Goal: Transaction & Acquisition: Obtain resource

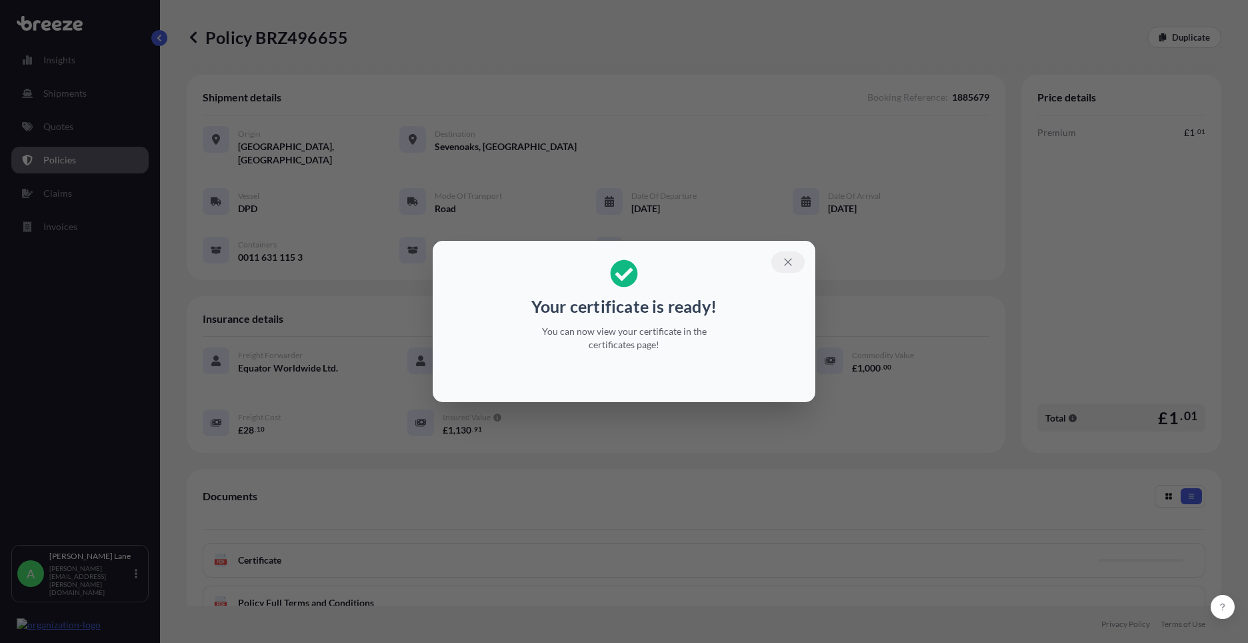
click at [786, 265] on button "button" at bounding box center [787, 261] width 33 height 21
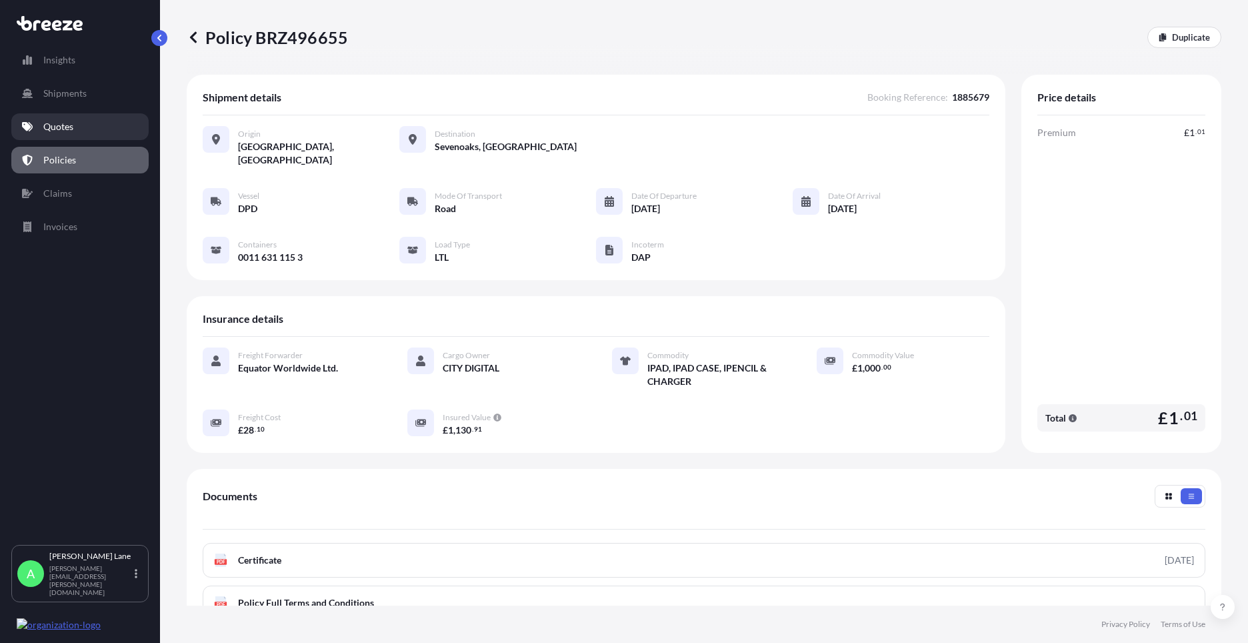
click at [45, 137] on link "Quotes" at bounding box center [79, 126] width 137 height 27
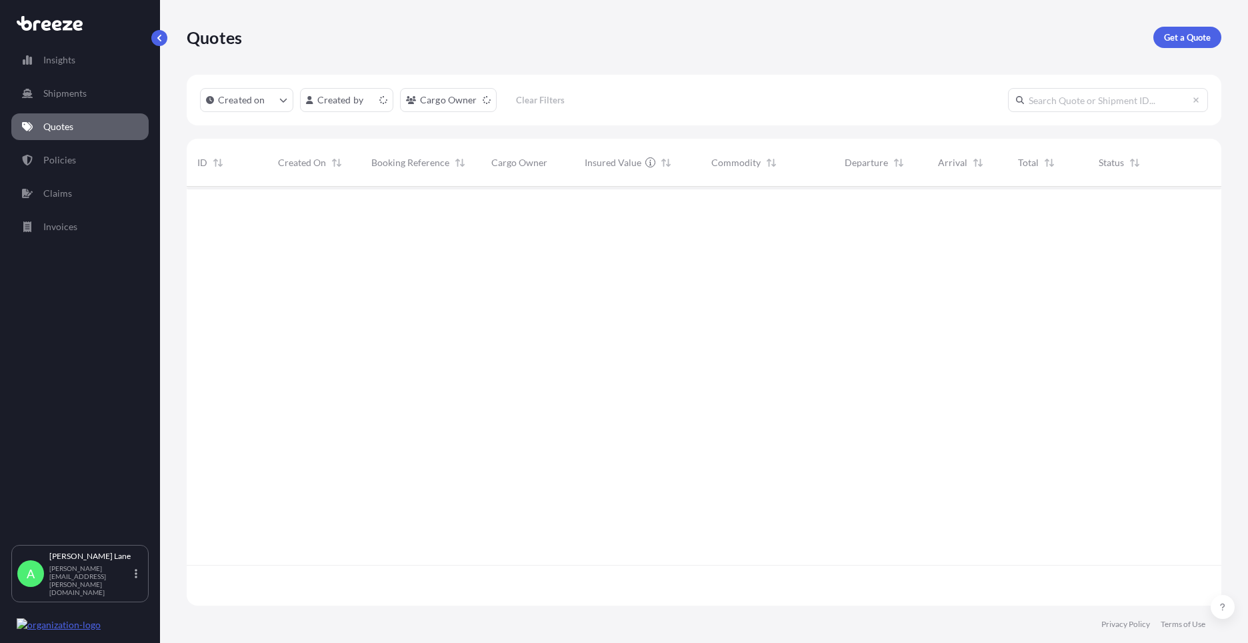
scroll to position [416, 1025]
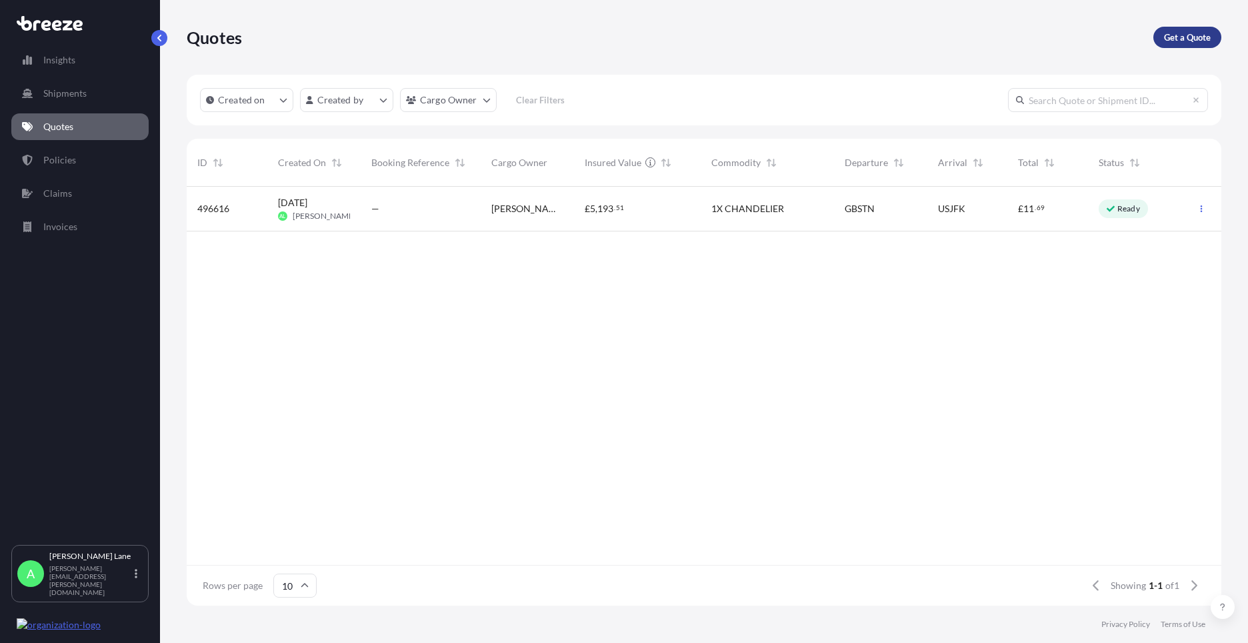
click at [1198, 34] on p "Get a Quote" at bounding box center [1187, 37] width 47 height 13
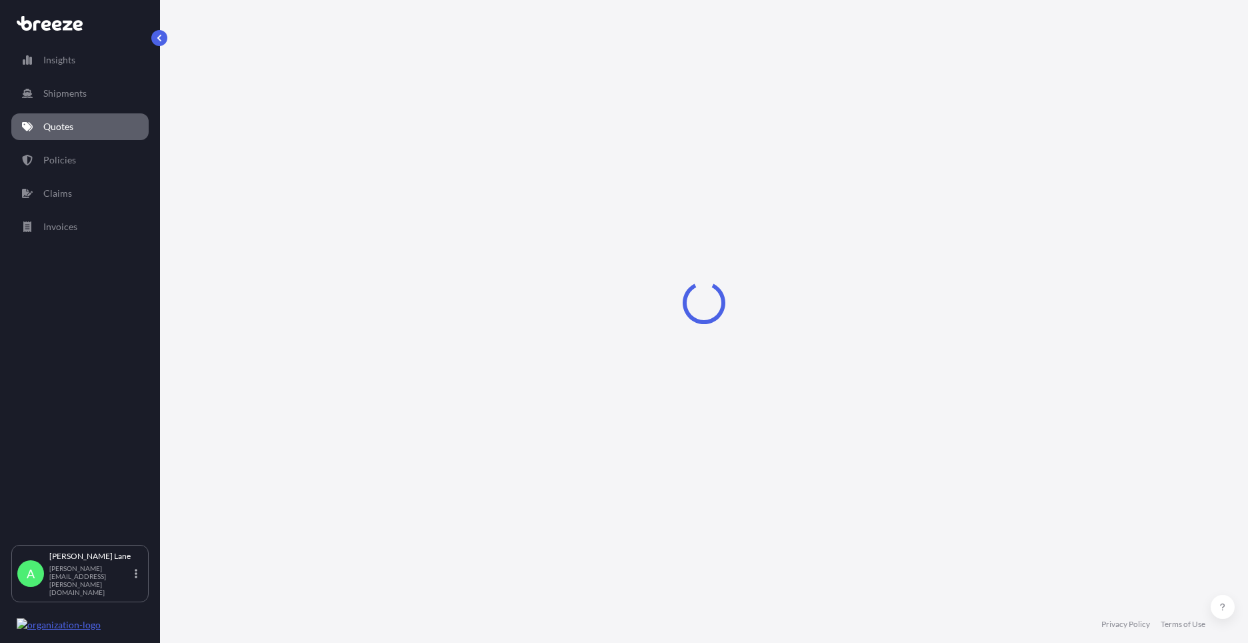
select select "Road"
select select "1"
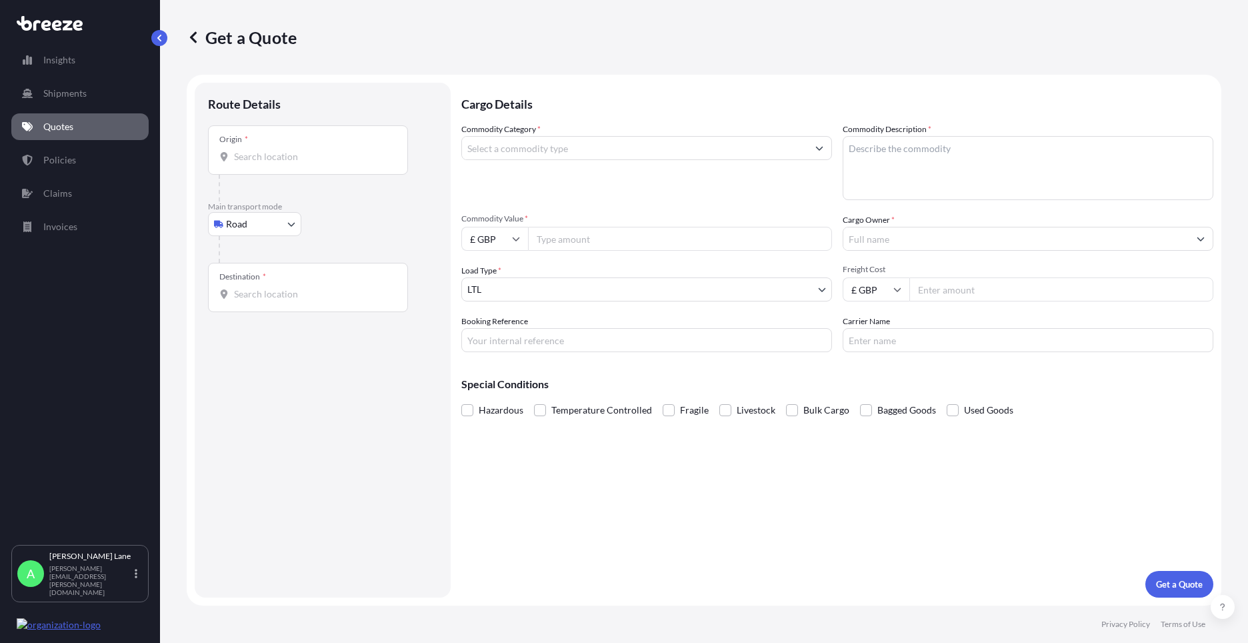
click at [275, 230] on body "Insights Shipments Quotes Policies Claims Invoices A [PERSON_NAME] [PERSON_NAME…" at bounding box center [624, 321] width 1248 height 643
paste input "W1U 1FD"
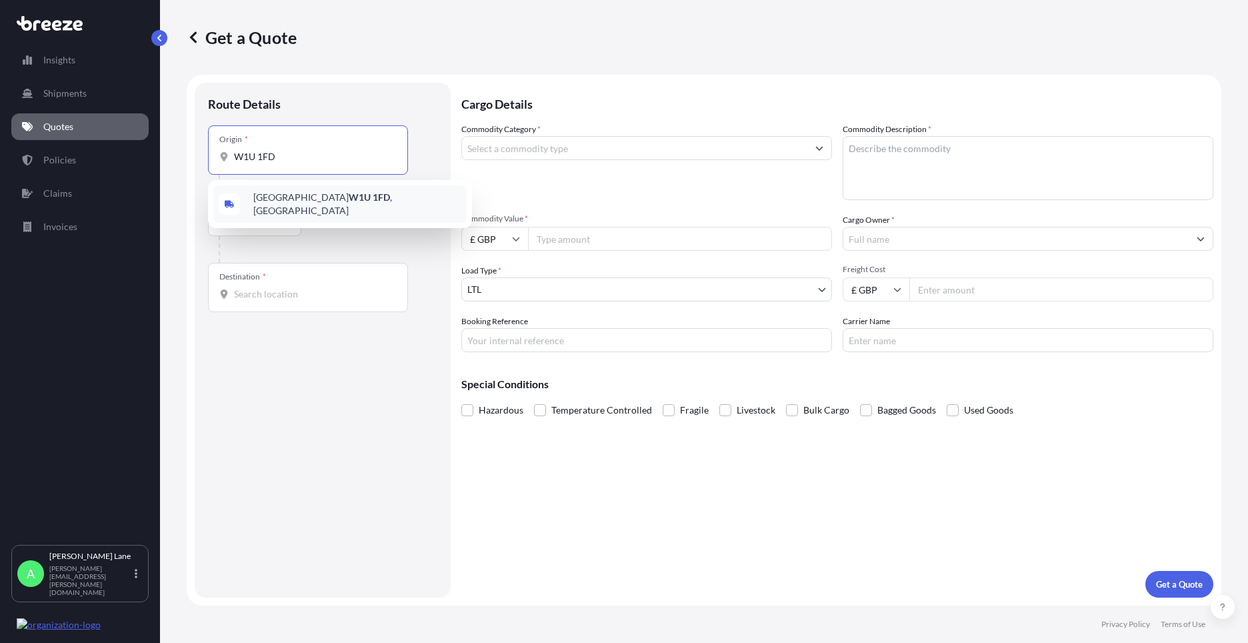
click at [313, 211] on div "[GEOGRAPHIC_DATA] W1U 1FD , [GEOGRAPHIC_DATA]" at bounding box center [339, 203] width 253 height 37
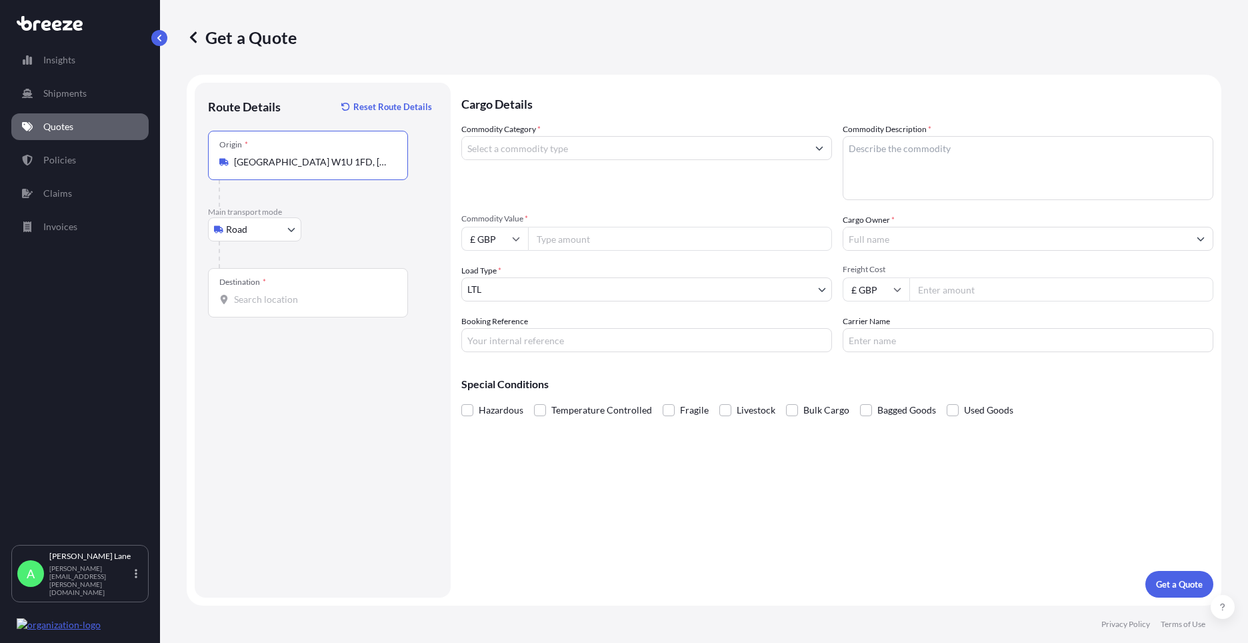
type input "[GEOGRAPHIC_DATA] W1U 1FD, [GEOGRAPHIC_DATA]"
click at [305, 298] on input "Destination *" at bounding box center [312, 299] width 157 height 13
paste input "b3 3ag"
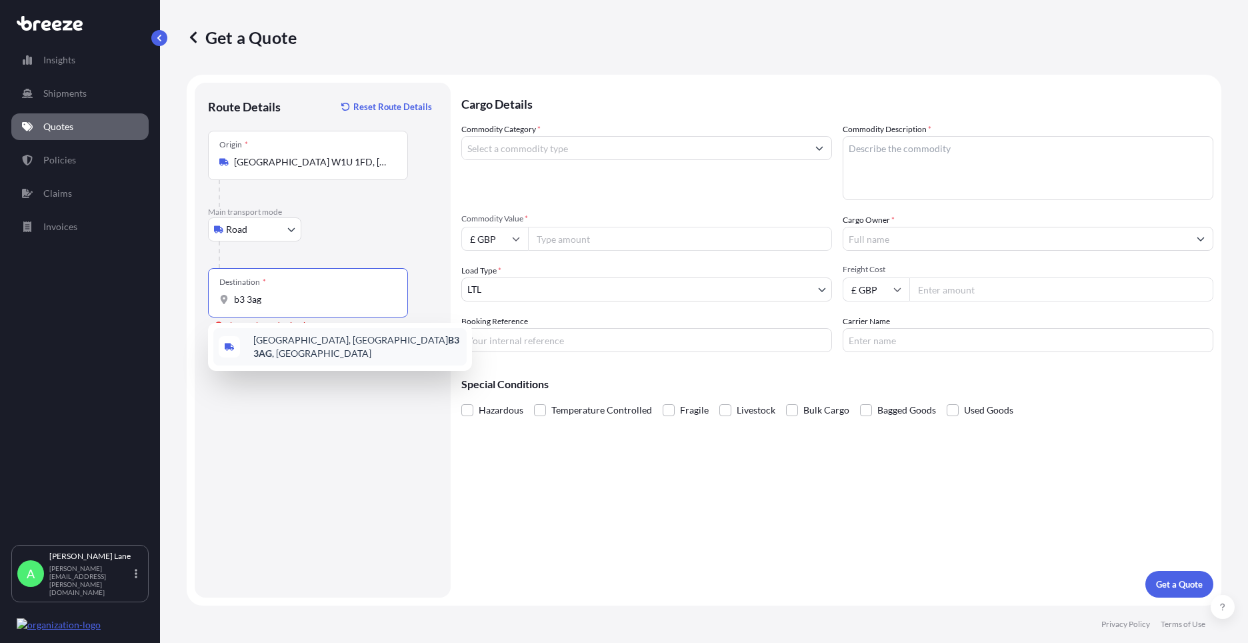
click at [311, 341] on span "[STREET_ADDRESS]" at bounding box center [357, 346] width 208 height 27
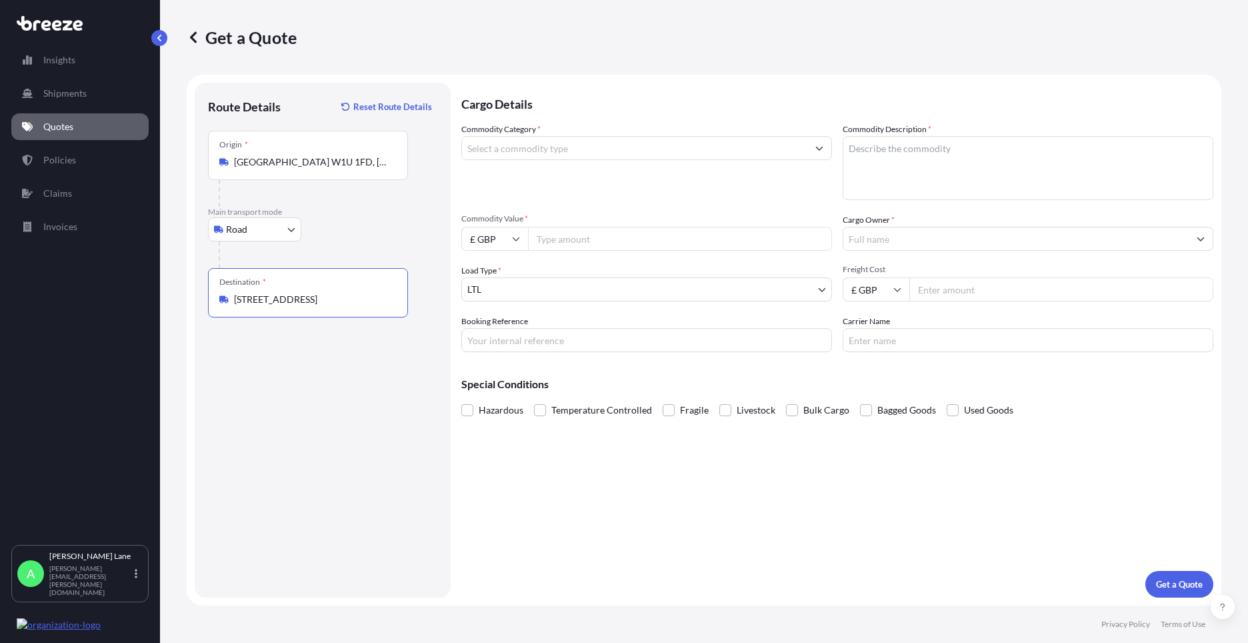
type input "[STREET_ADDRESS]"
click at [524, 153] on input "Commodity Category *" at bounding box center [634, 148] width 345 height 24
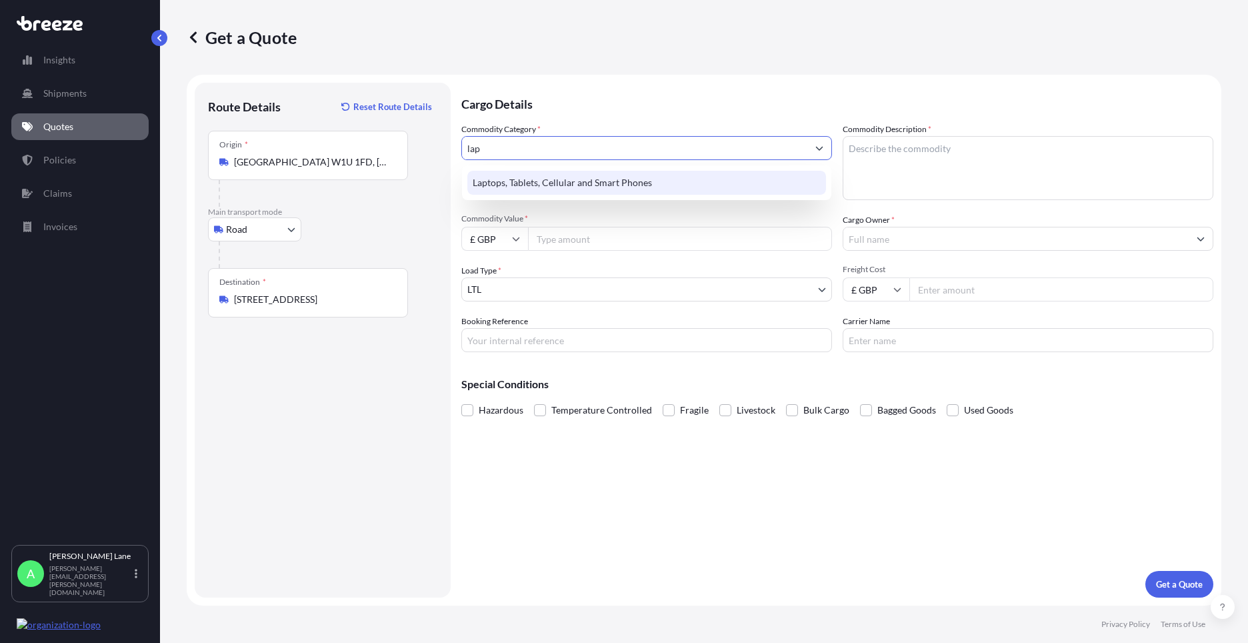
click at [537, 175] on div "Laptops, Tablets, Cellular and Smart Phones" at bounding box center [646, 183] width 359 height 24
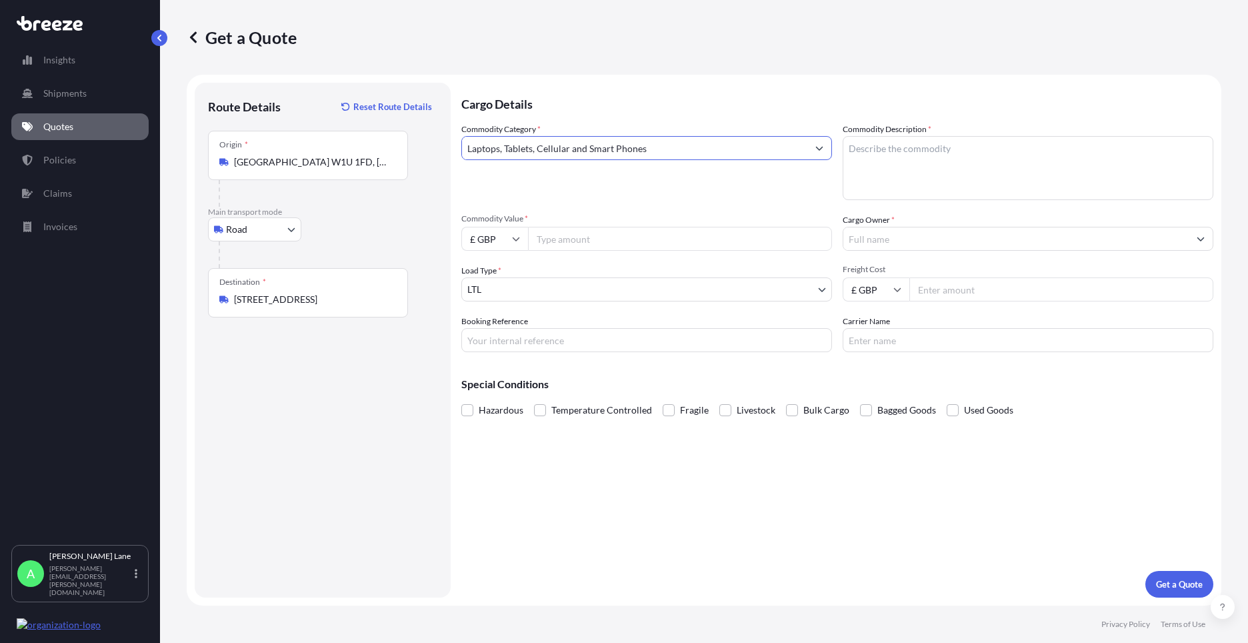
type input "Laptops, Tablets, Cellular and Smart Phones"
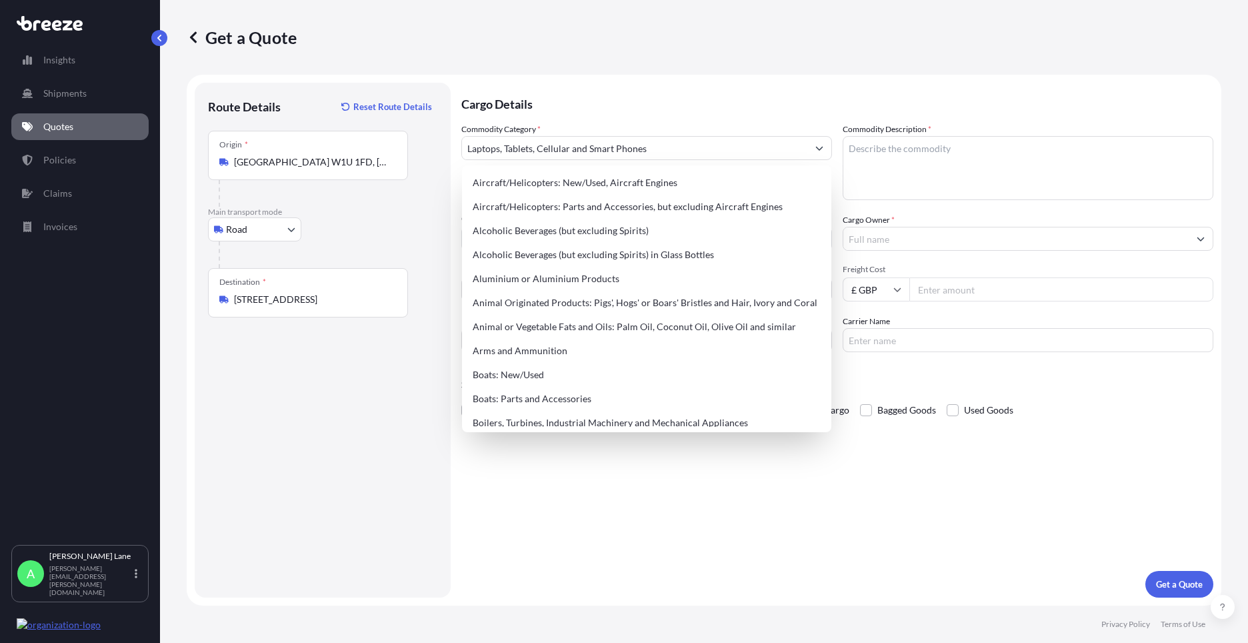
drag, startPoint x: 586, startPoint y: 579, endPoint x: 617, endPoint y: 254, distance: 326.9
click at [586, 577] on div "Cargo Details Commodity Category * Laptops, Tablets, Cellular and Smart Phones …" at bounding box center [837, 340] width 752 height 515
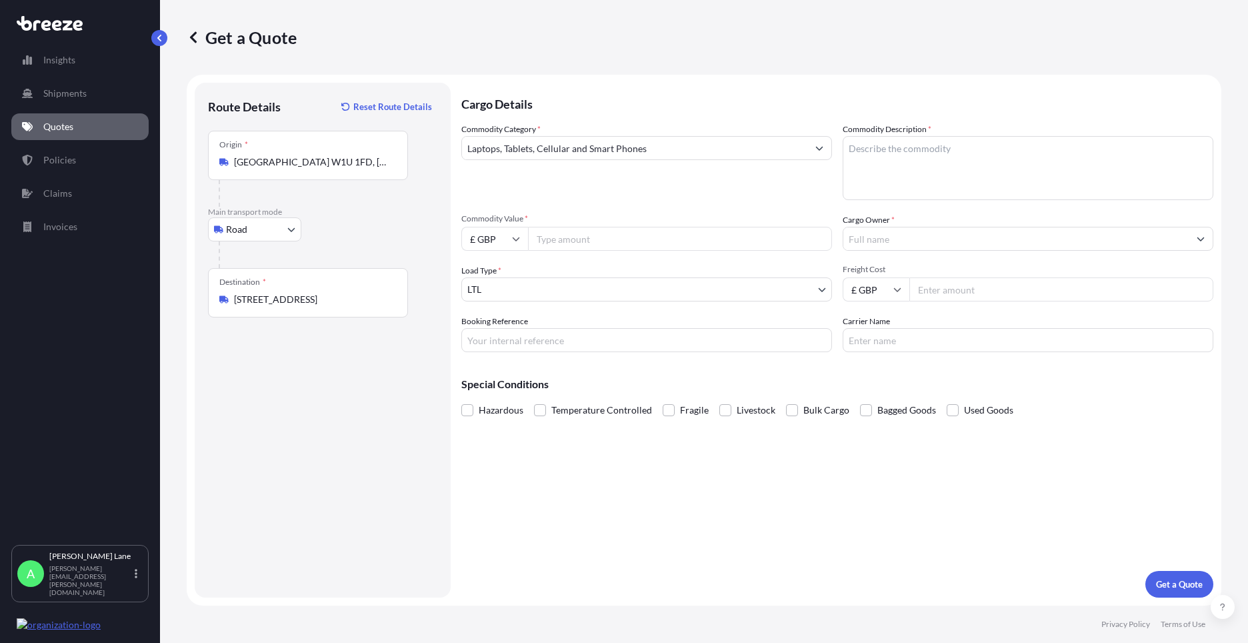
click at [606, 241] on input "Commodity Value *" at bounding box center [680, 239] width 304 height 24
type input "1000"
click at [579, 326] on div "Booking Reference" at bounding box center [646, 333] width 371 height 37
click at [568, 342] on input "Booking Reference" at bounding box center [646, 340] width 371 height 24
paste input "1888405"
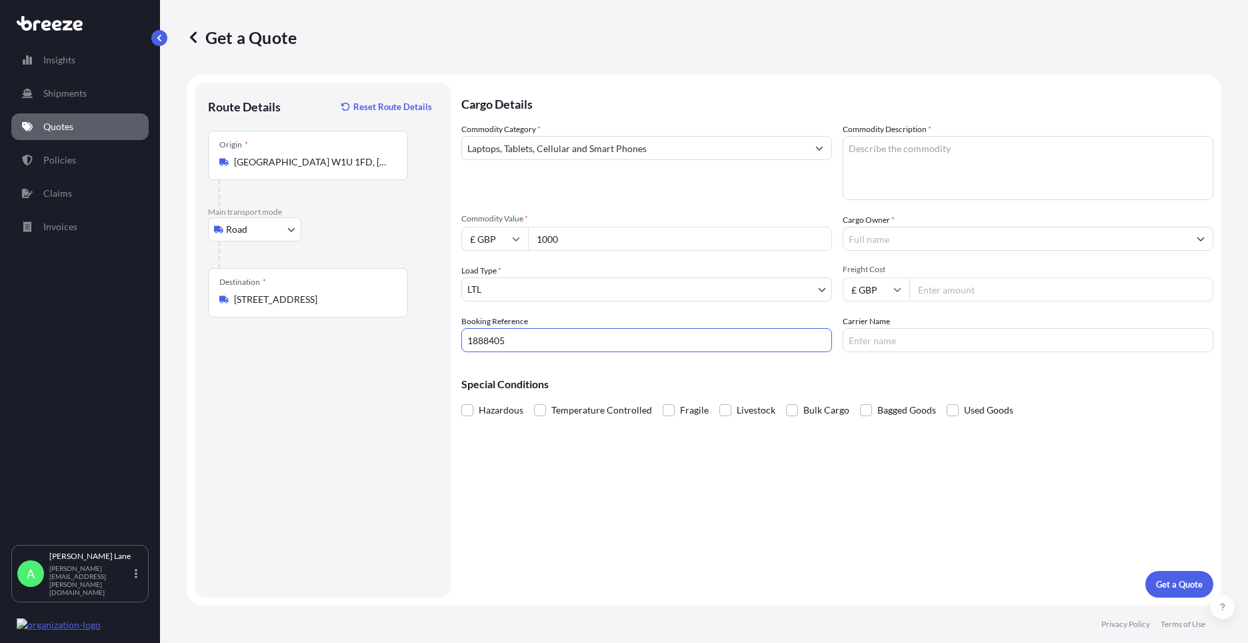
type input "1888405"
paste textarea "laptop"
type textarea "laptop"
click at [947, 238] on input "Cargo Owner *" at bounding box center [1015, 239] width 345 height 24
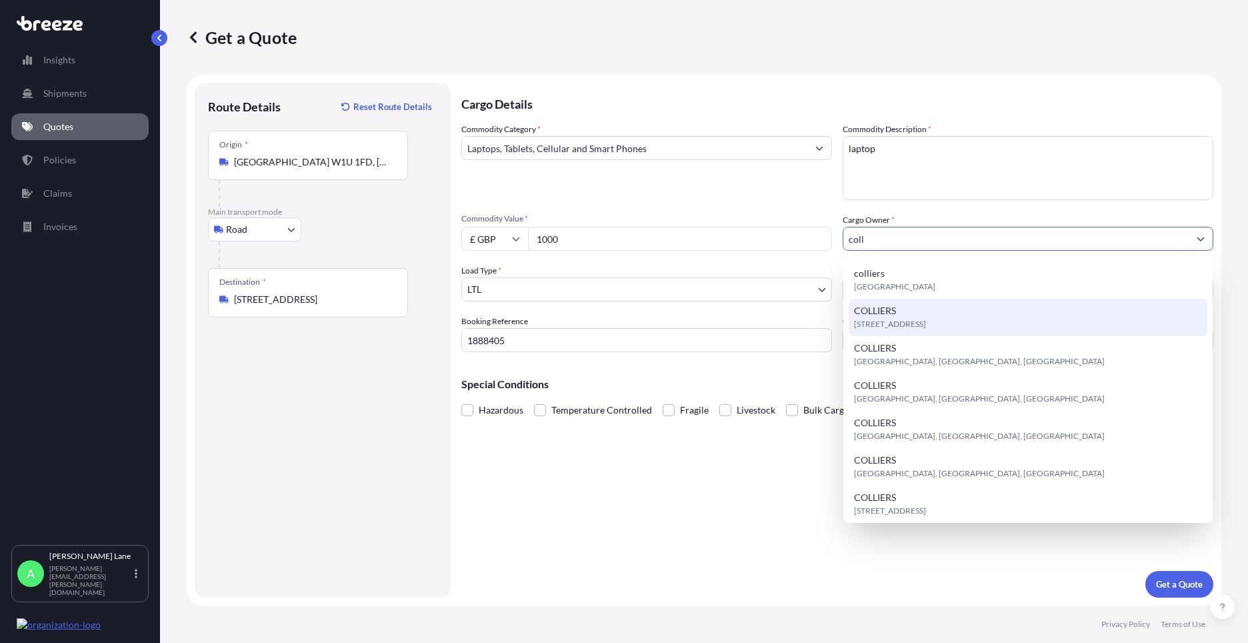
click at [926, 319] on span "[STREET_ADDRESS]" at bounding box center [890, 323] width 72 height 13
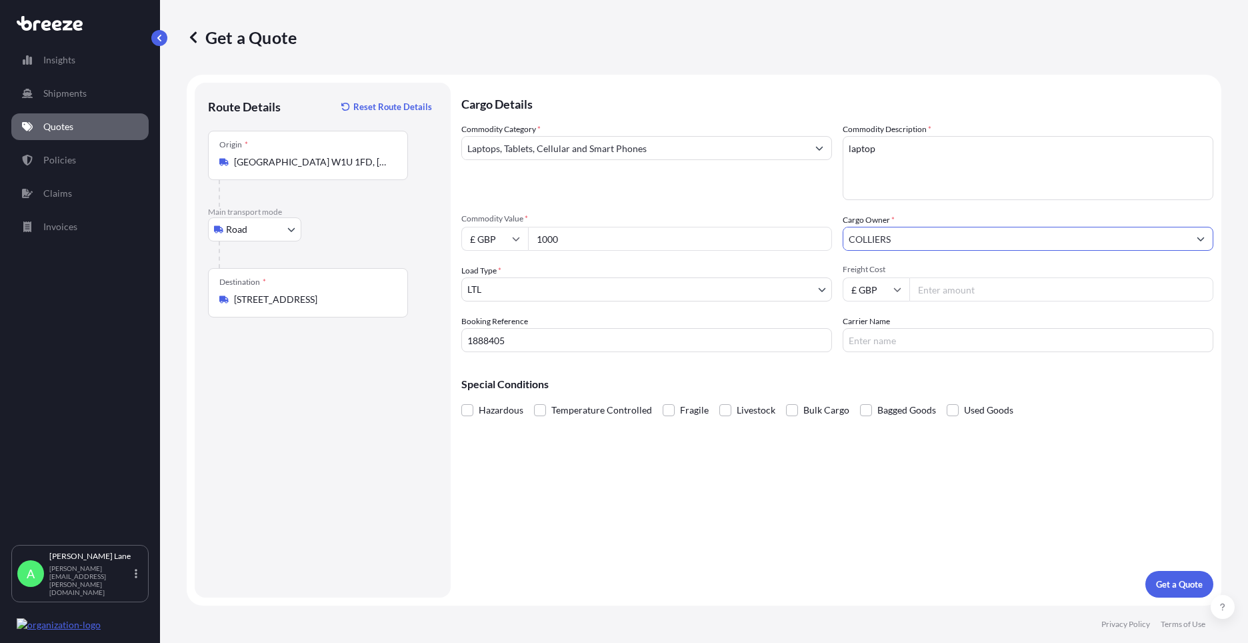
type input "COLLIERS"
click at [958, 294] on input "Freight Cost" at bounding box center [1062, 289] width 304 height 24
type input "29.80"
click at [910, 343] on input "Carrier Name" at bounding box center [1028, 340] width 371 height 24
drag, startPoint x: 866, startPoint y: 339, endPoint x: 811, endPoint y: 349, distance: 55.7
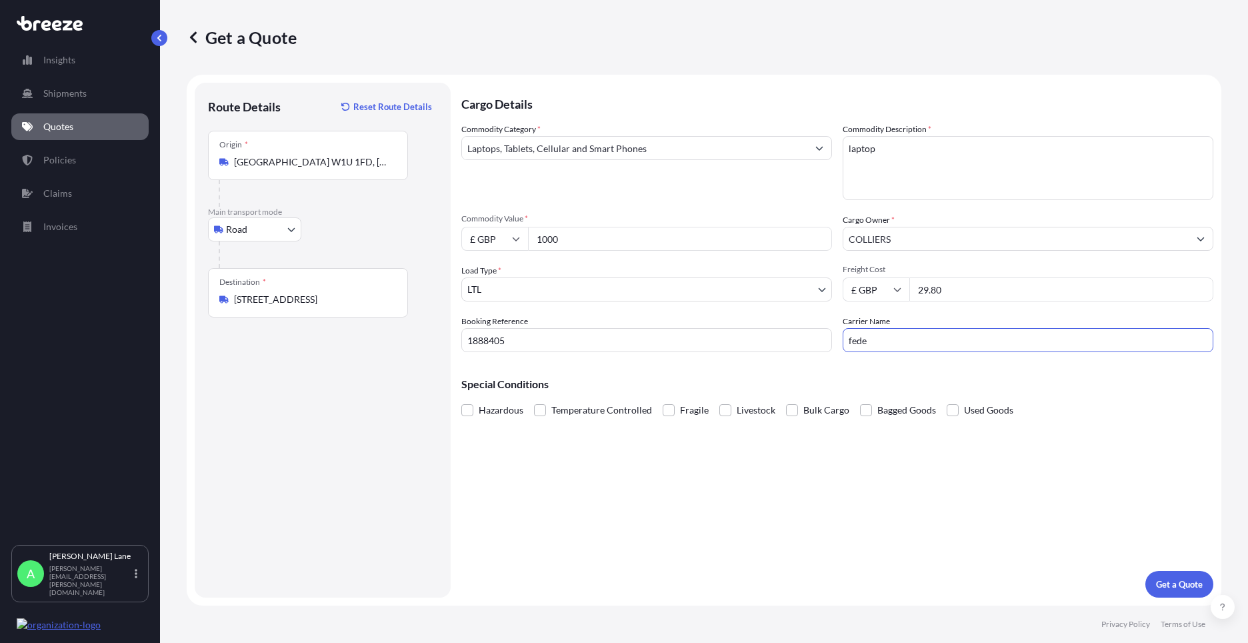
click at [811, 349] on div "Commodity Category * Laptops, Tablets, Cellular and Smart Phones Commodity Desc…" at bounding box center [837, 237] width 752 height 229
type input "FEDEX"
click at [813, 473] on div "Cargo Details Commodity Category * Laptops, Tablets, Cellular and Smart Phones …" at bounding box center [837, 340] width 752 height 515
click at [1174, 574] on button "Get a Quote" at bounding box center [1180, 584] width 68 height 27
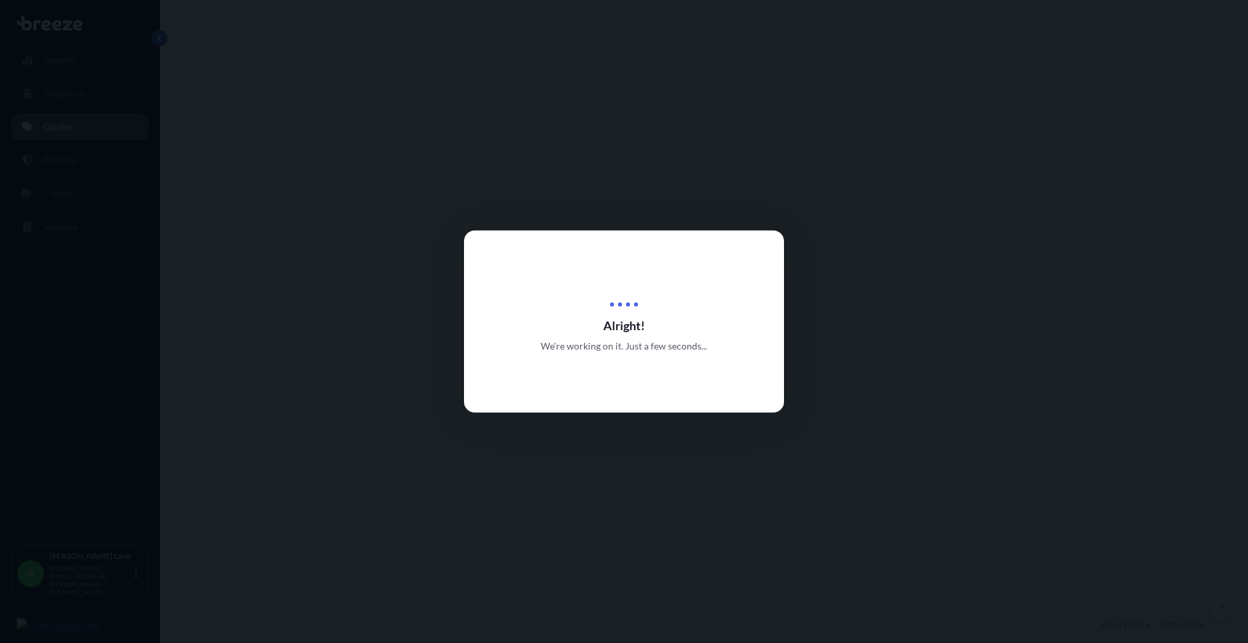
select select "Road"
select select "1"
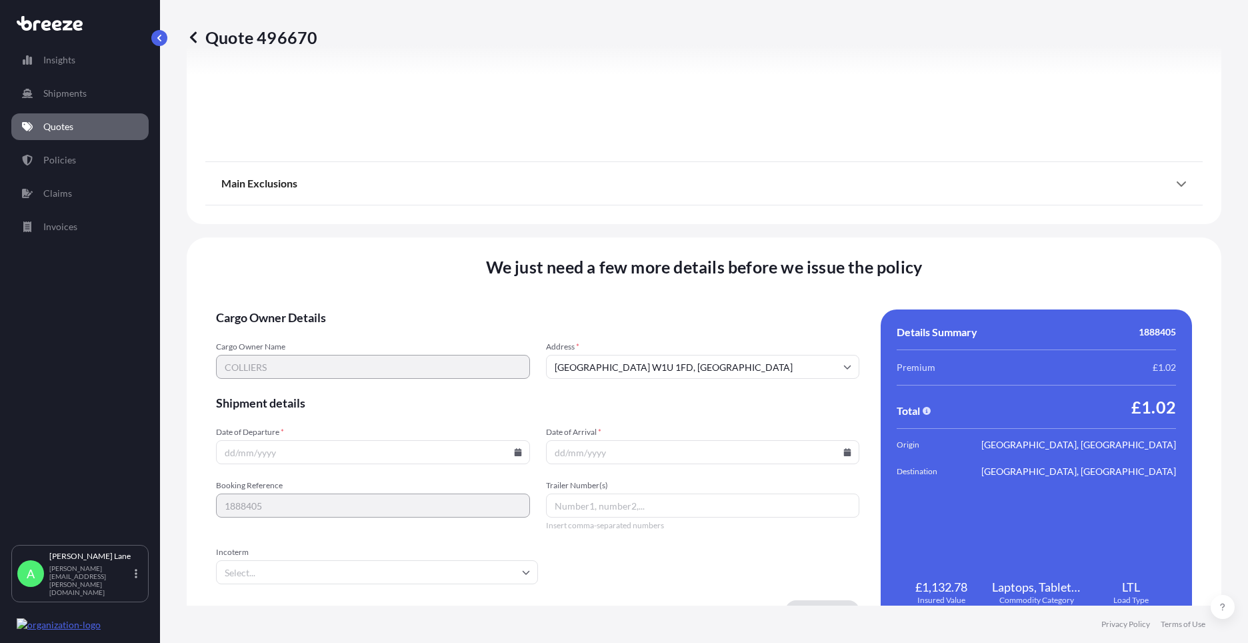
scroll to position [1474, 0]
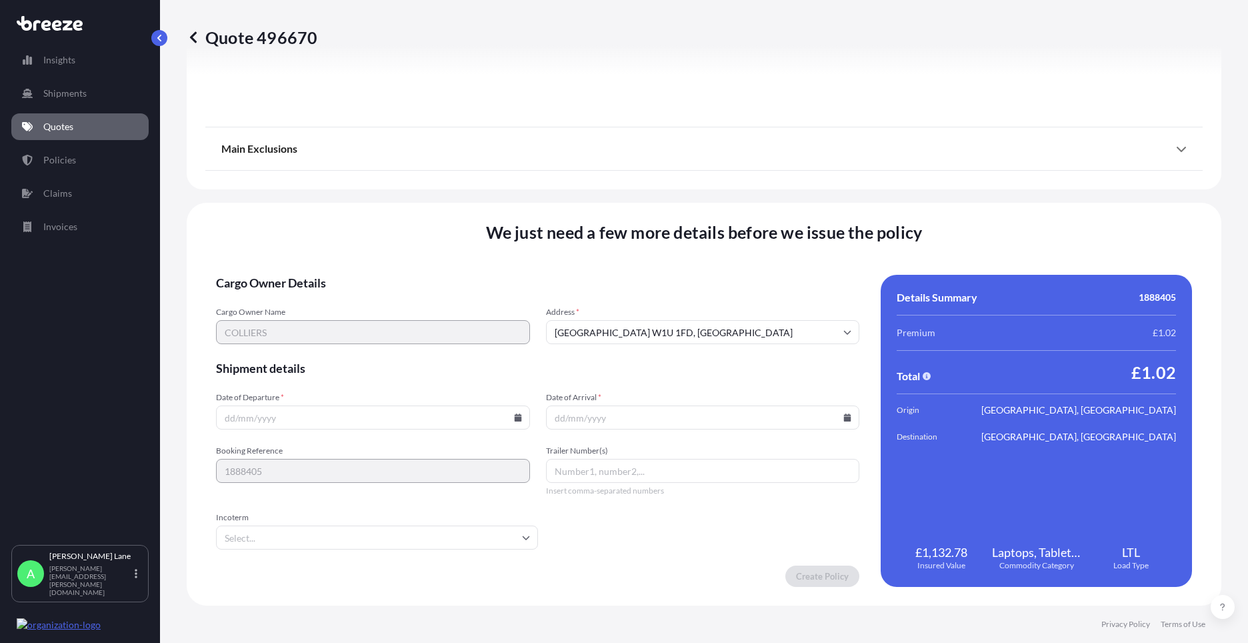
click at [514, 415] on icon at bounding box center [517, 417] width 7 height 8
click at [337, 303] on button "13" at bounding box center [339, 298] width 21 height 21
type input "[DATE]"
click at [254, 547] on input "Incoterm" at bounding box center [377, 537] width 322 height 24
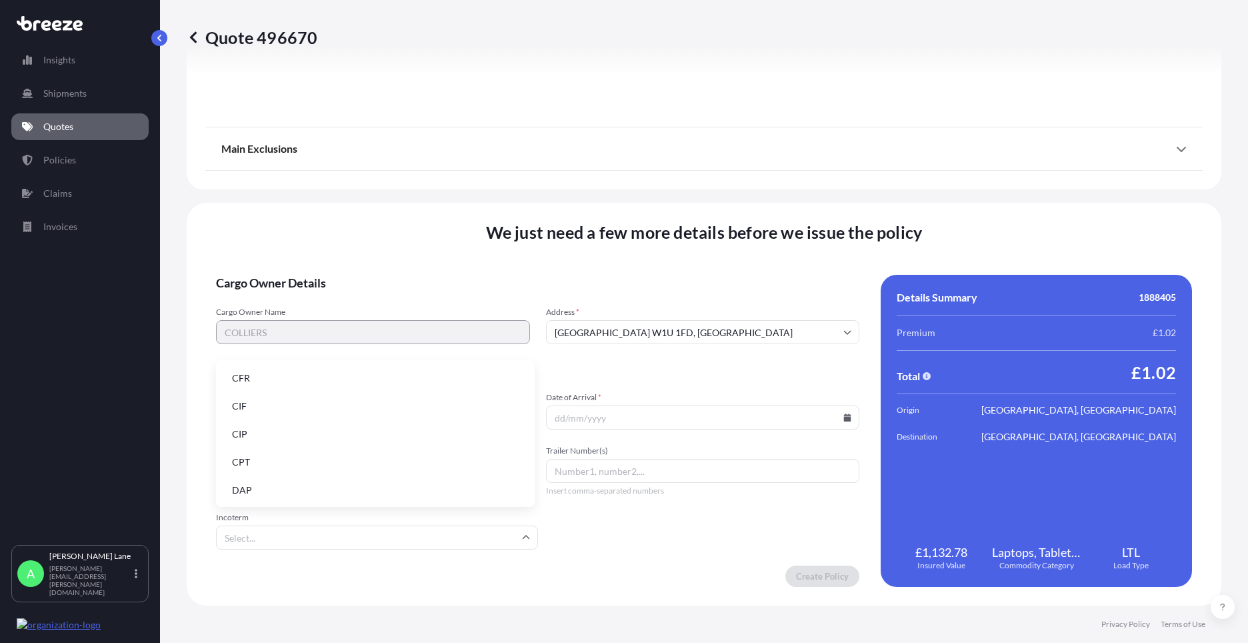
click at [275, 487] on li "DAP" at bounding box center [375, 489] width 308 height 25
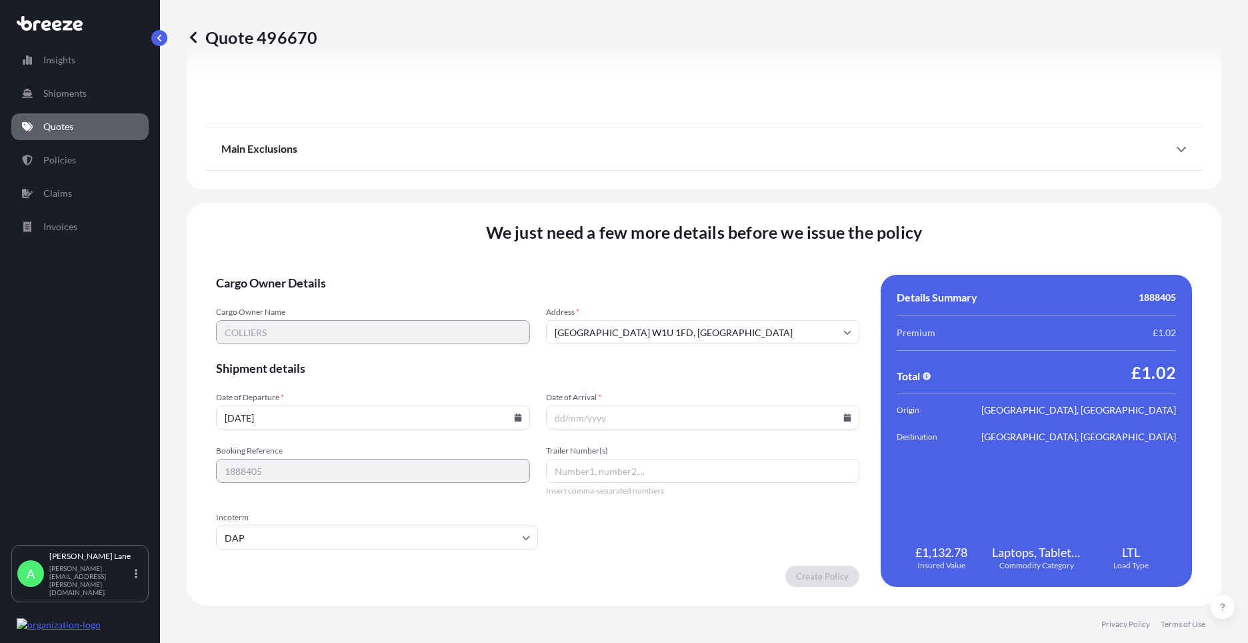
click at [845, 418] on icon at bounding box center [847, 417] width 8 height 8
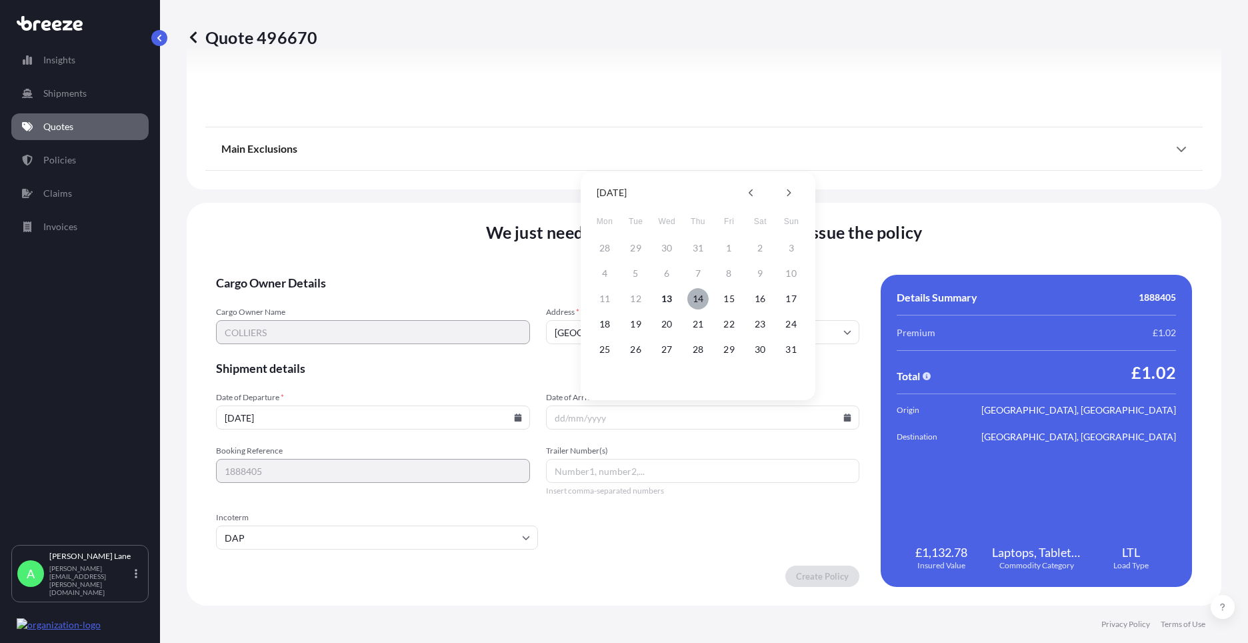
click at [694, 297] on button "14" at bounding box center [697, 298] width 21 height 21
type input "[DATE]"
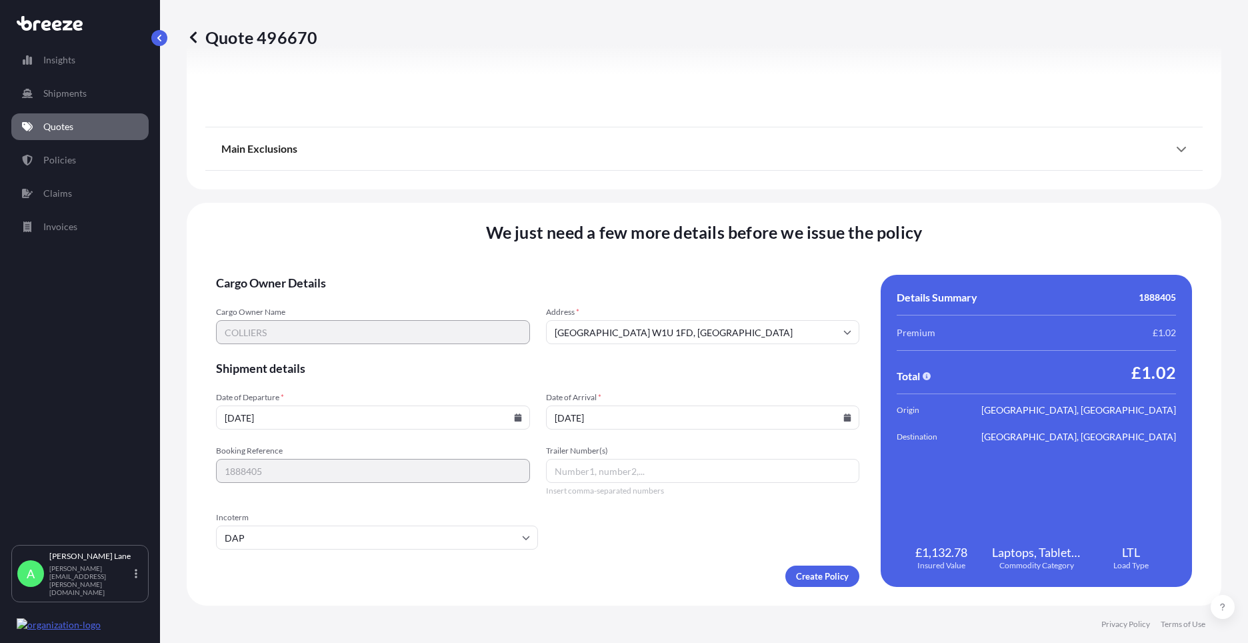
click at [591, 478] on input "Trailer Number(s)" at bounding box center [703, 471] width 314 height 24
paste input "392062613975"
type input "392062613975"
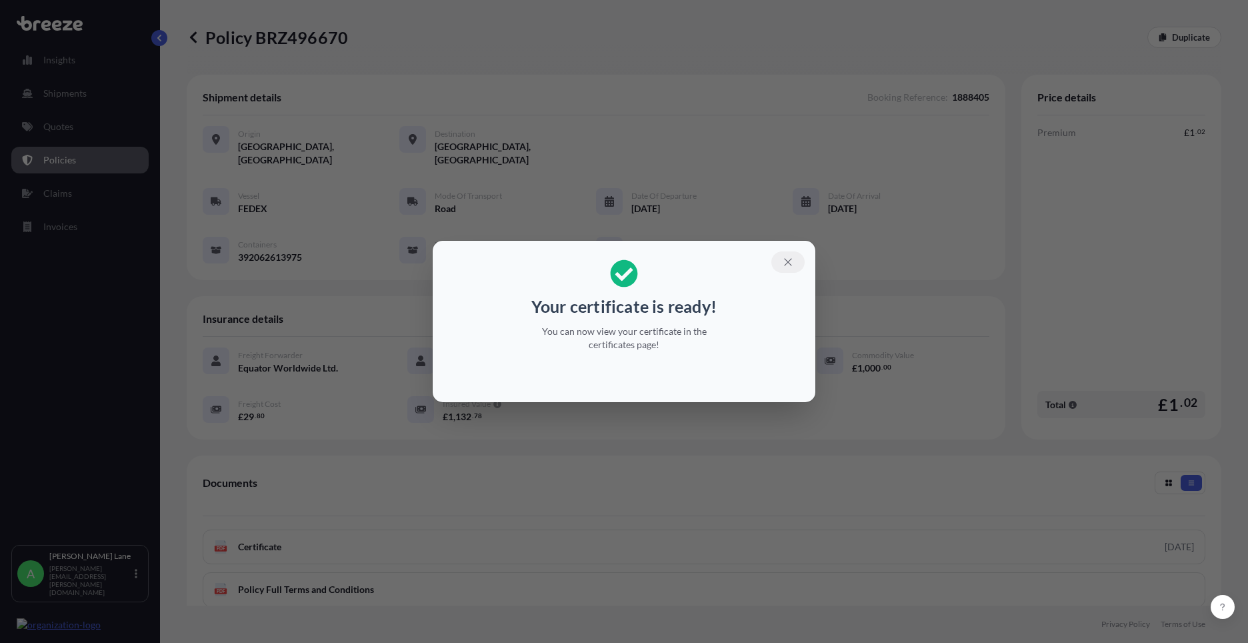
click at [786, 263] on icon "button" at bounding box center [788, 262] width 12 height 12
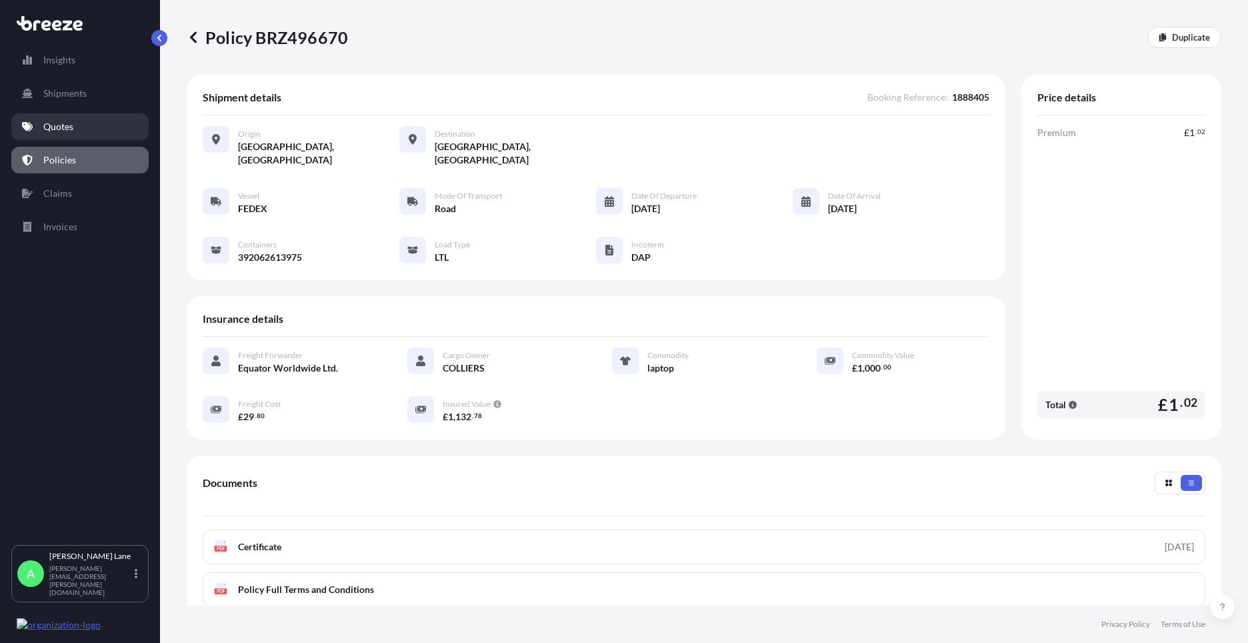
click at [77, 119] on link "Quotes" at bounding box center [79, 126] width 137 height 27
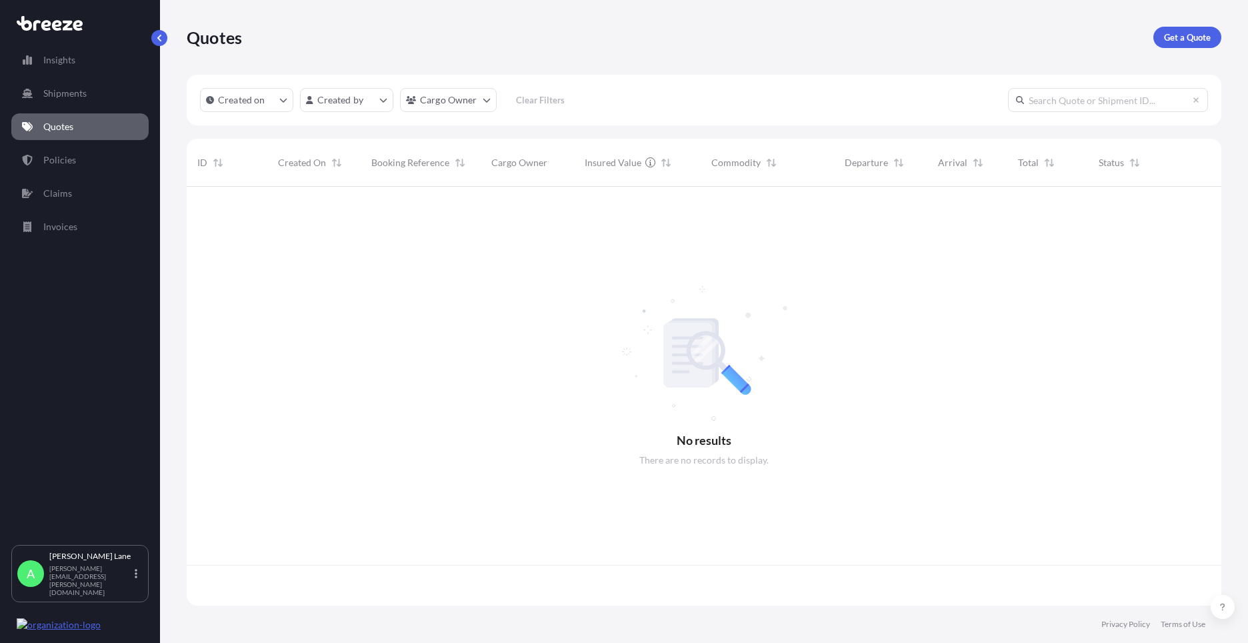
scroll to position [416, 1025]
click at [1174, 35] on p "Get a Quote" at bounding box center [1187, 37] width 47 height 13
select select "Road"
select select "1"
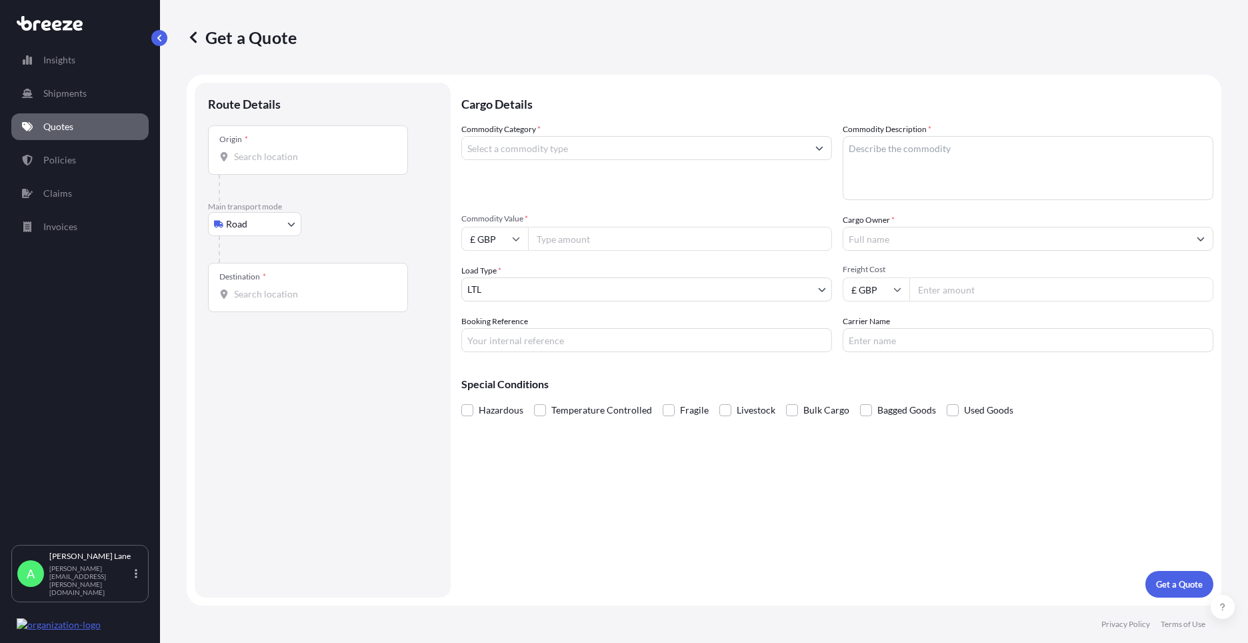
click at [275, 227] on body "Insights Shipments Quotes Policies Claims Invoices A [PERSON_NAME] [PERSON_NAME…" at bounding box center [624, 321] width 1248 height 643
click at [262, 284] on div "Air" at bounding box center [254, 283] width 83 height 24
select select "Air"
click at [243, 221] on body "Insights Shipments Quotes Policies Claims Invoices A [PERSON_NAME] [PERSON_NAME…" at bounding box center [624, 321] width 1248 height 643
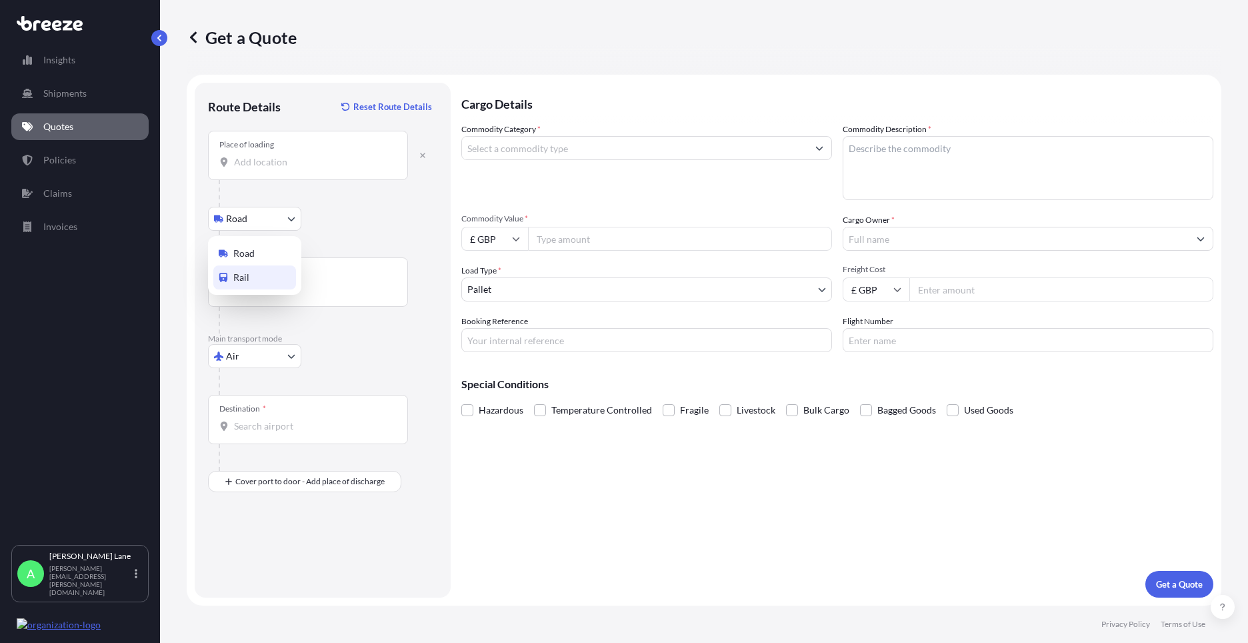
click at [245, 276] on span "Rail" at bounding box center [241, 277] width 16 height 13
select select "Rail"
select select "Road"
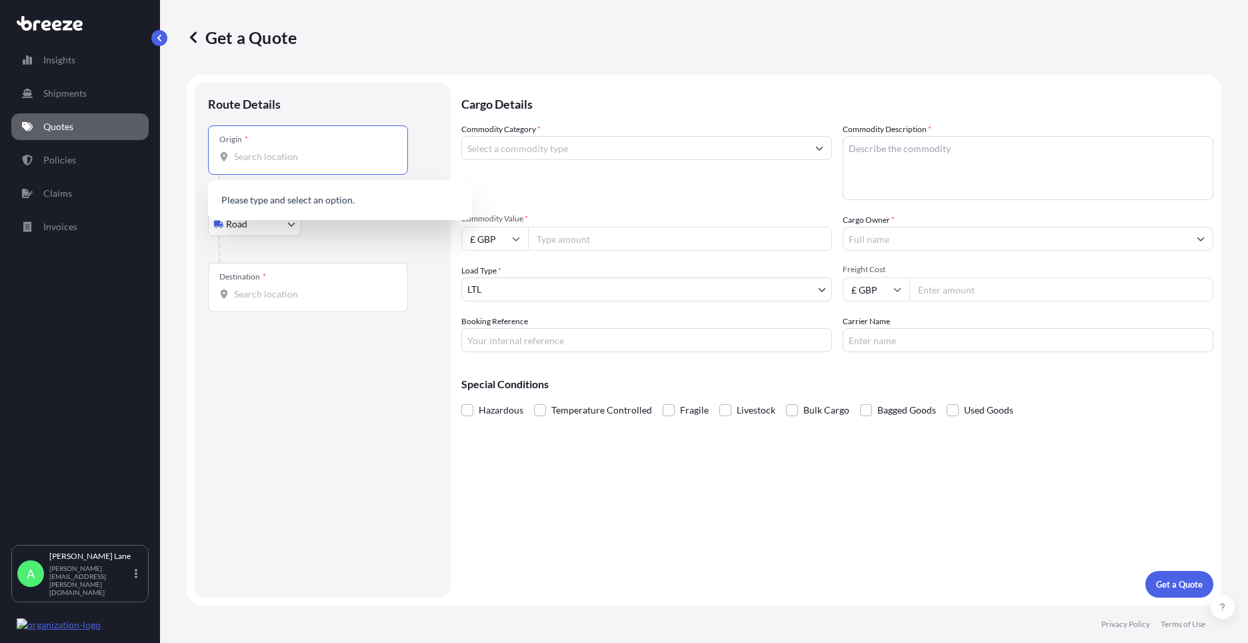
click at [328, 153] on input "Origin *" at bounding box center [312, 156] width 157 height 13
paste input "SG13 7UB"
click at [290, 205] on span "[STREET_ADDRESS]" at bounding box center [357, 204] width 208 height 27
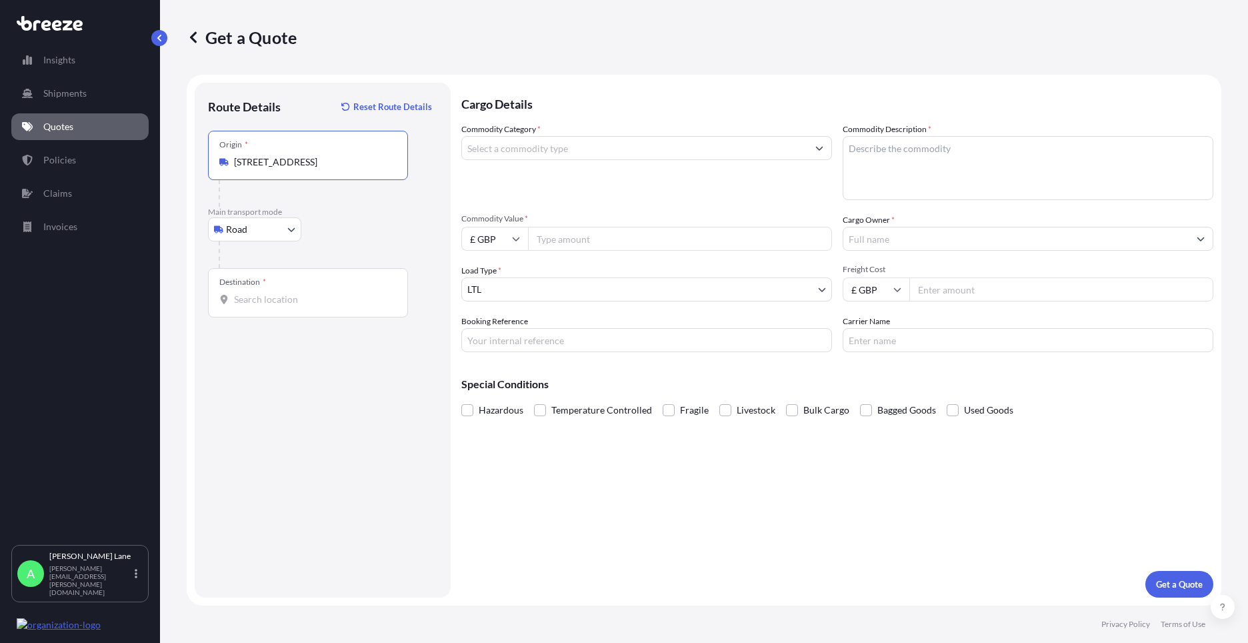
type input "[STREET_ADDRESS]"
click at [291, 283] on div "Destination *" at bounding box center [308, 292] width 200 height 49
click at [291, 293] on input "Destination *" at bounding box center [312, 299] width 157 height 13
paste input "65817"
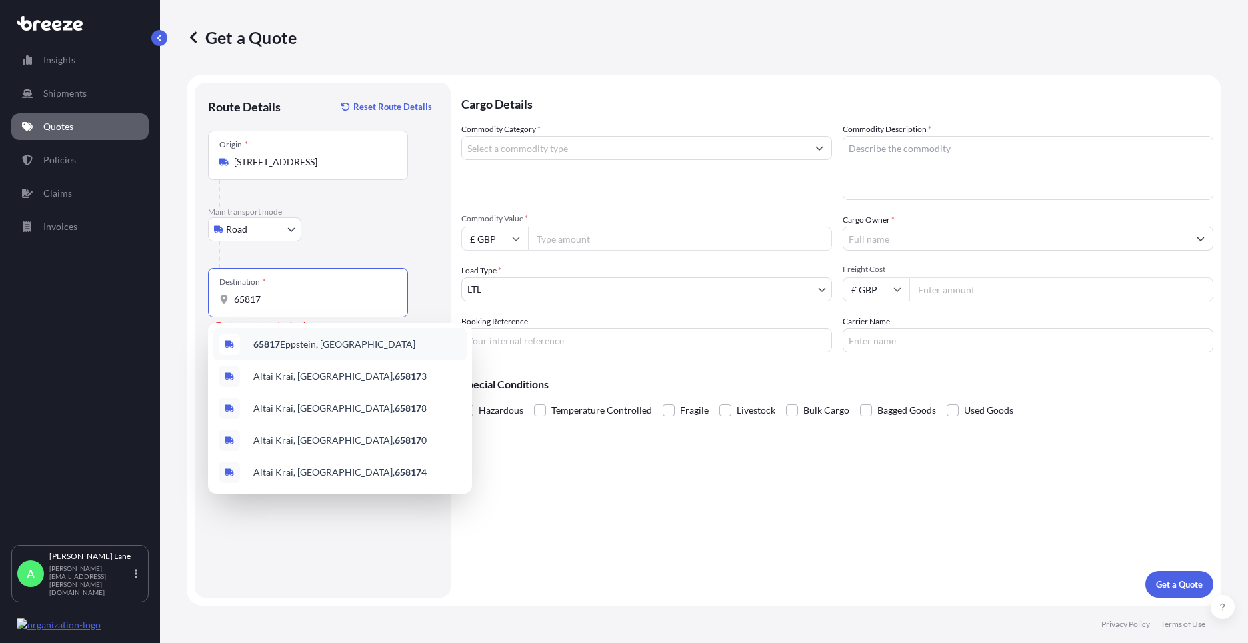
click at [296, 347] on span "65817 [GEOGRAPHIC_DATA], [GEOGRAPHIC_DATA]" at bounding box center [334, 343] width 162 height 13
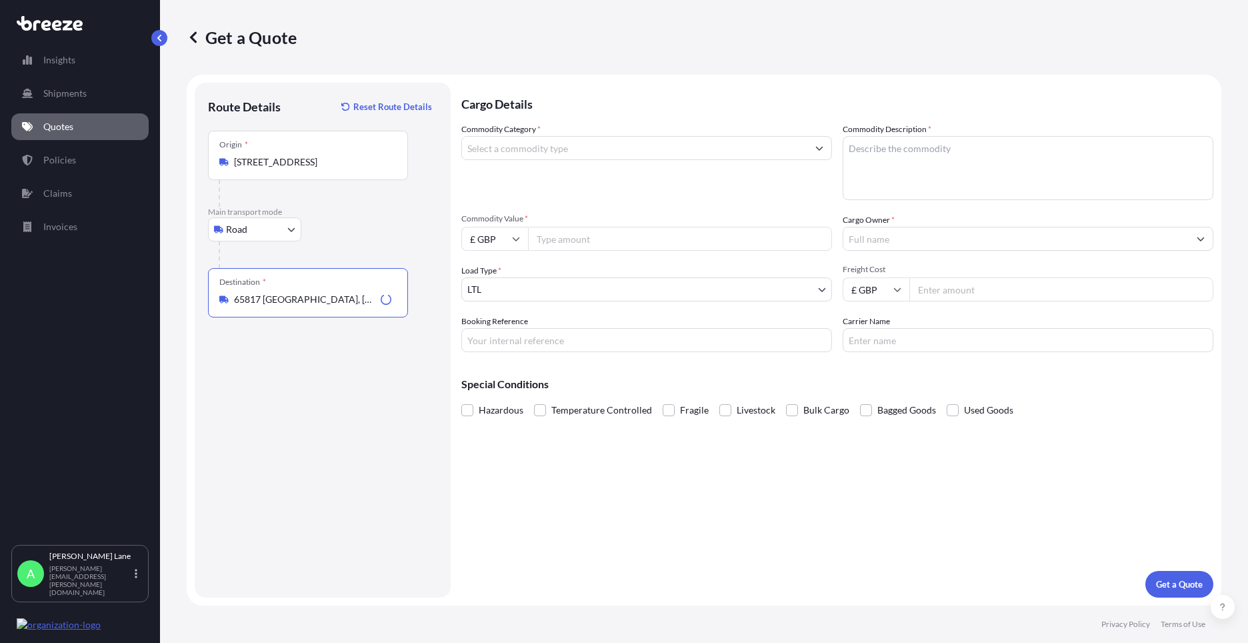
type input "65817 [GEOGRAPHIC_DATA], [GEOGRAPHIC_DATA]"
click at [577, 143] on input "Commodity Category *" at bounding box center [634, 148] width 345 height 24
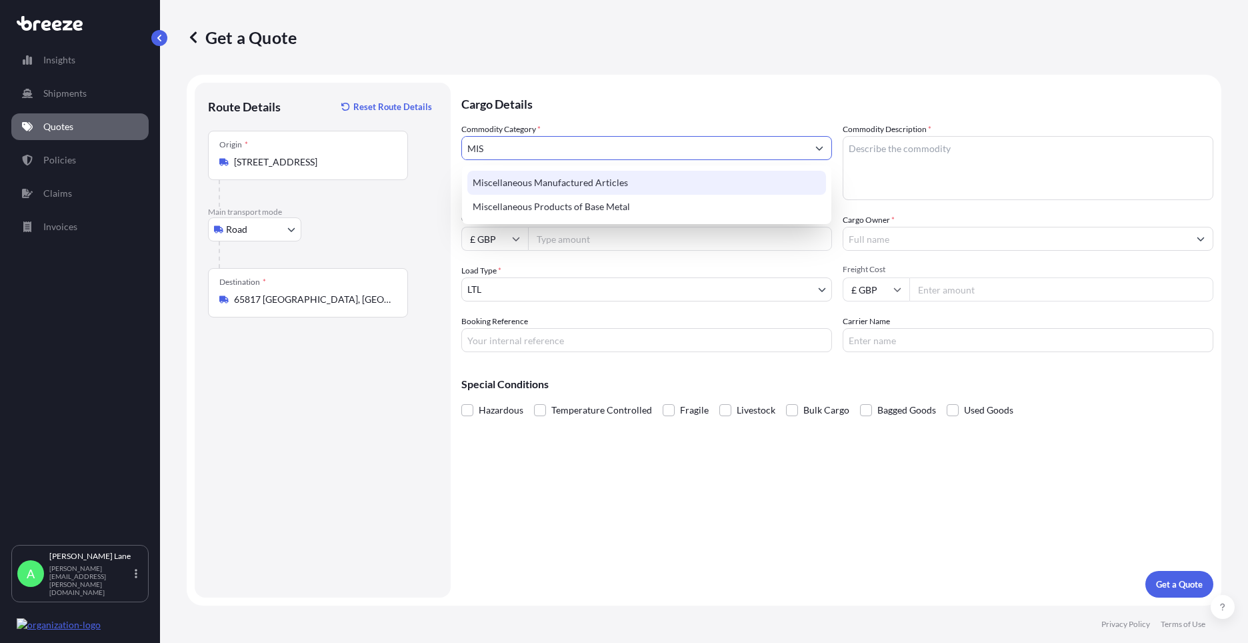
click at [573, 176] on div "Miscellaneous Manufactured Articles" at bounding box center [646, 183] width 359 height 24
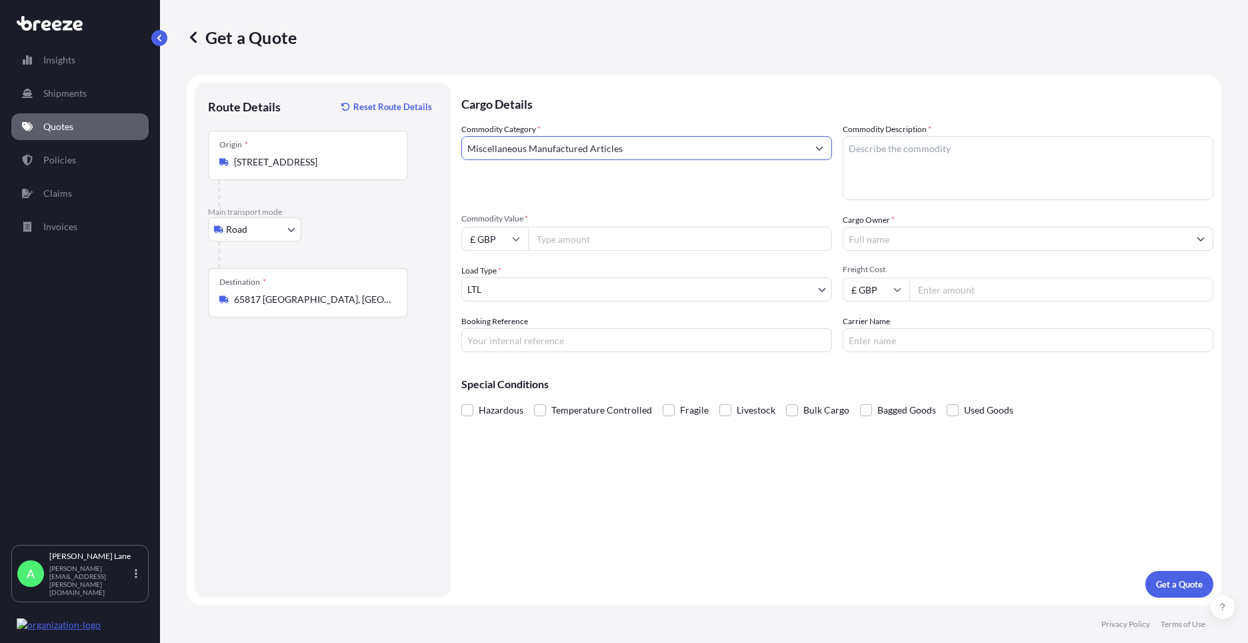
type input "Miscellaneous Manufactured Articles"
click at [573, 244] on input "Commodity Value *" at bounding box center [680, 239] width 304 height 24
type input "200"
click at [550, 345] on input "Booking Reference" at bounding box center [646, 340] width 371 height 24
paste input "1888030"
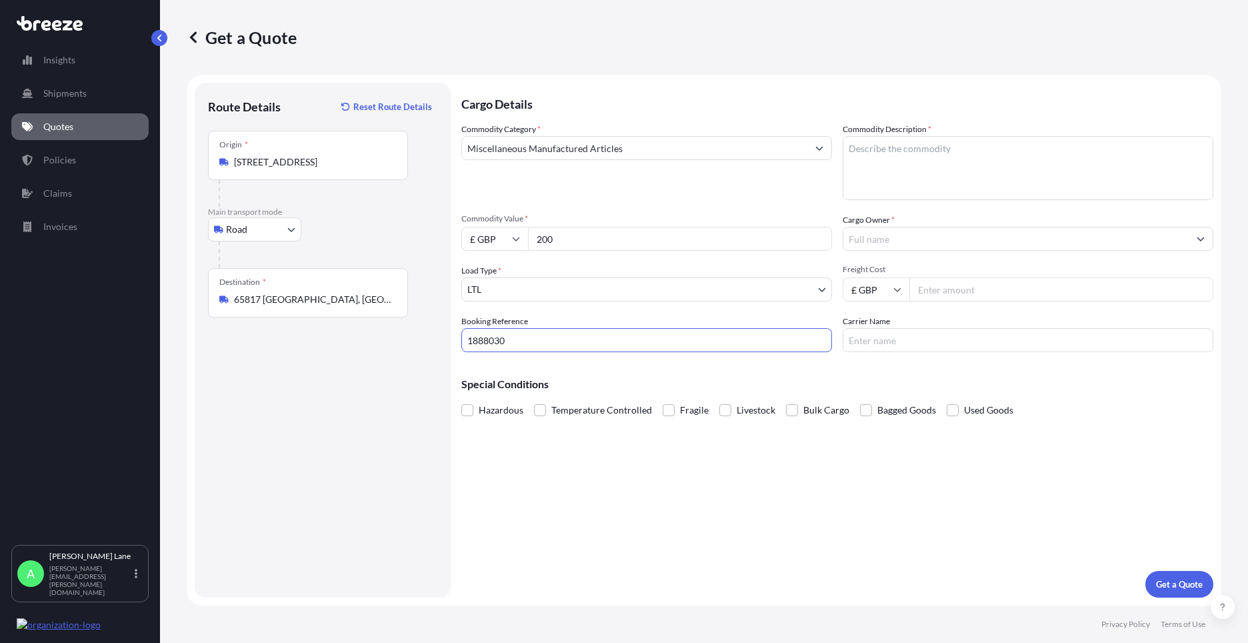
type input "1888030"
drag, startPoint x: 929, startPoint y: 181, endPoint x: 617, endPoint y: 510, distance: 452.8
click at [928, 181] on textarea "Commodity Description *" at bounding box center [1028, 168] width 371 height 64
paste textarea "BREATHER ELEMENT"
type textarea "BREATHER ELEMENT"
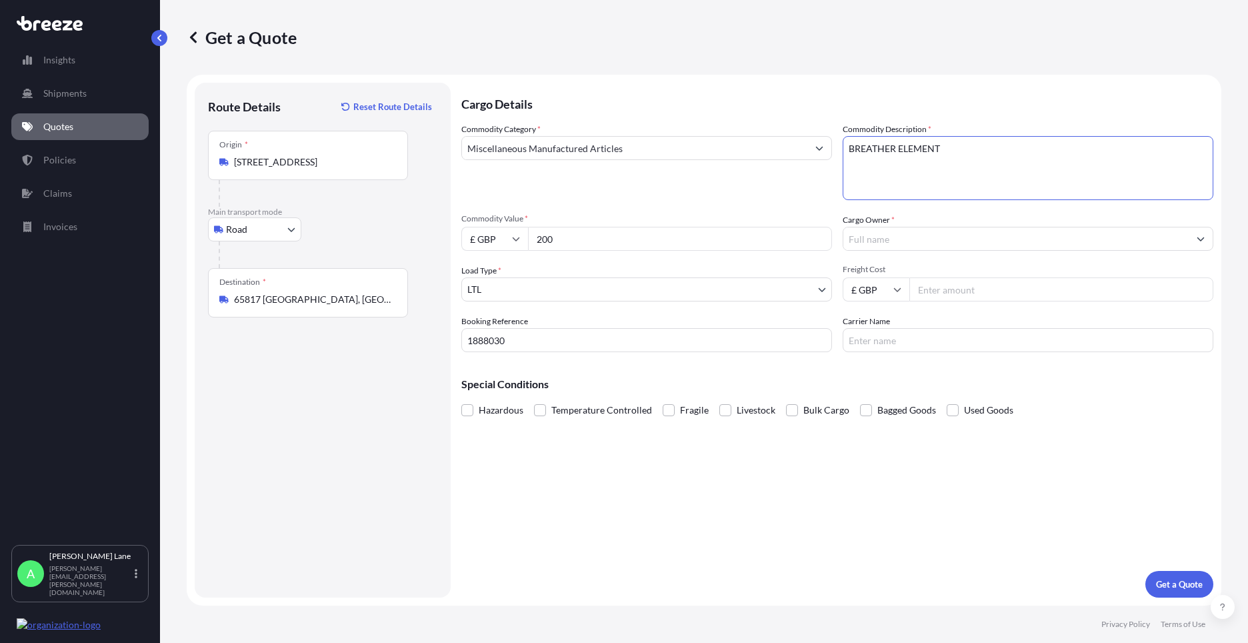
click at [930, 247] on input "Cargo Owner *" at bounding box center [1015, 239] width 345 height 24
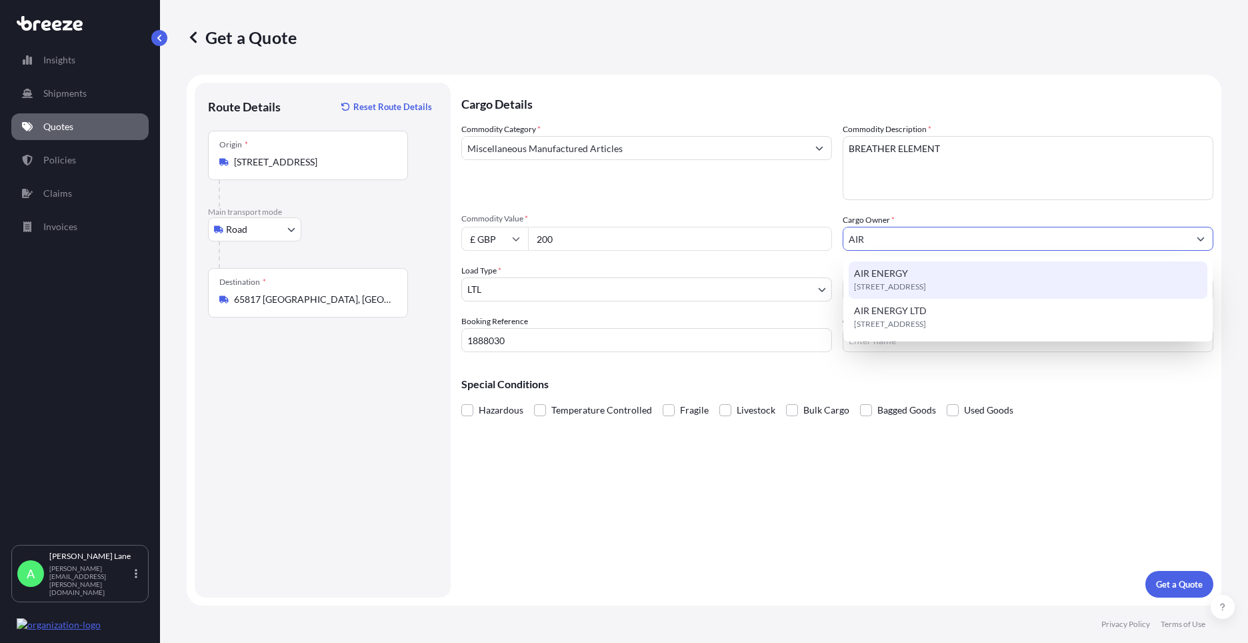
click at [932, 279] on div "[STREET_ADDRESS]" at bounding box center [1028, 279] width 359 height 37
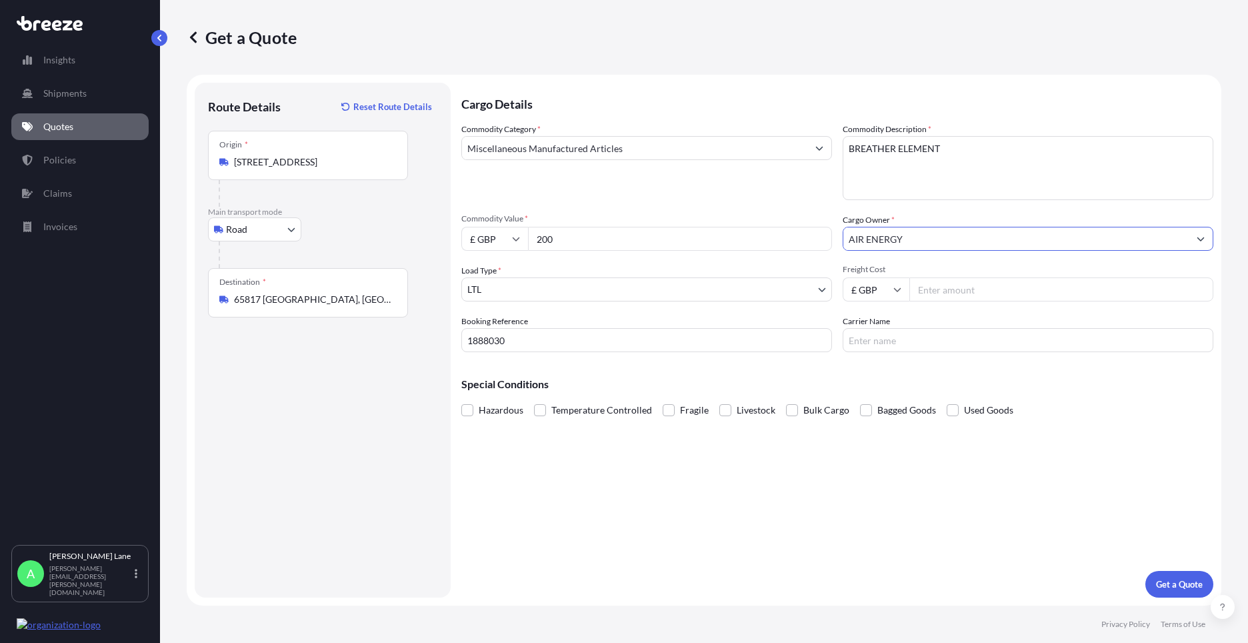
type input "AIR ENERGY"
click at [946, 287] on input "Freight Cost" at bounding box center [1062, 289] width 304 height 24
type input "18.56"
click at [889, 349] on input "Carrier Name" at bounding box center [1028, 340] width 371 height 24
type input "FEDEX"
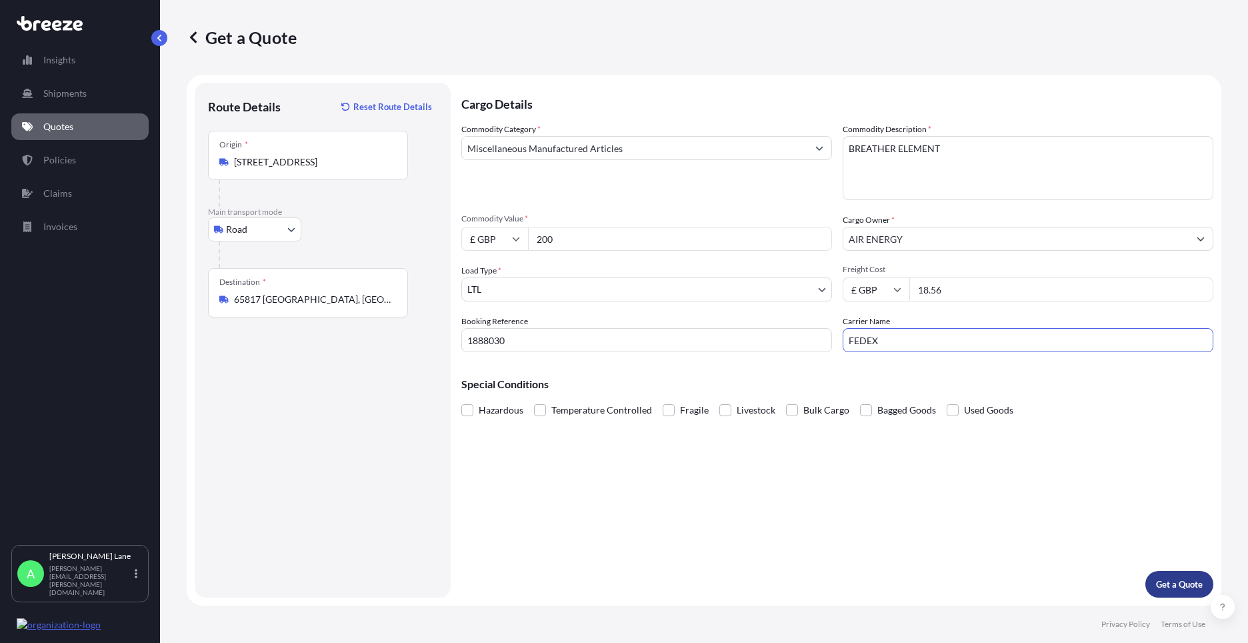
click at [1175, 581] on p "Get a Quote" at bounding box center [1179, 583] width 47 height 13
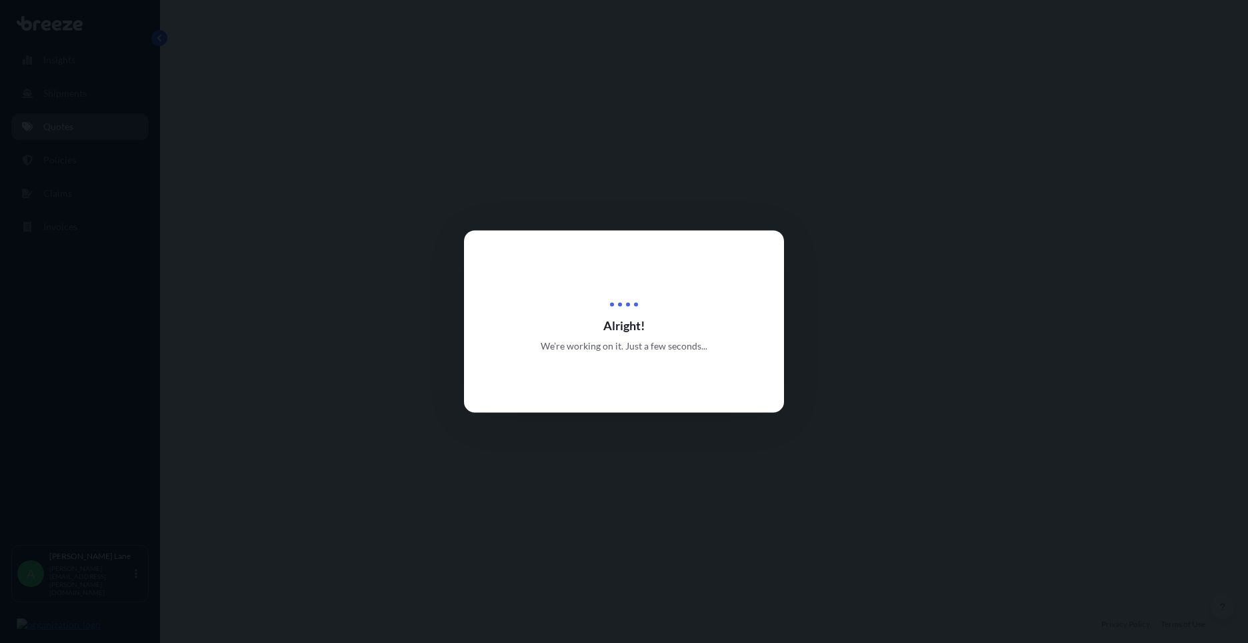
select select "Road"
select select "1"
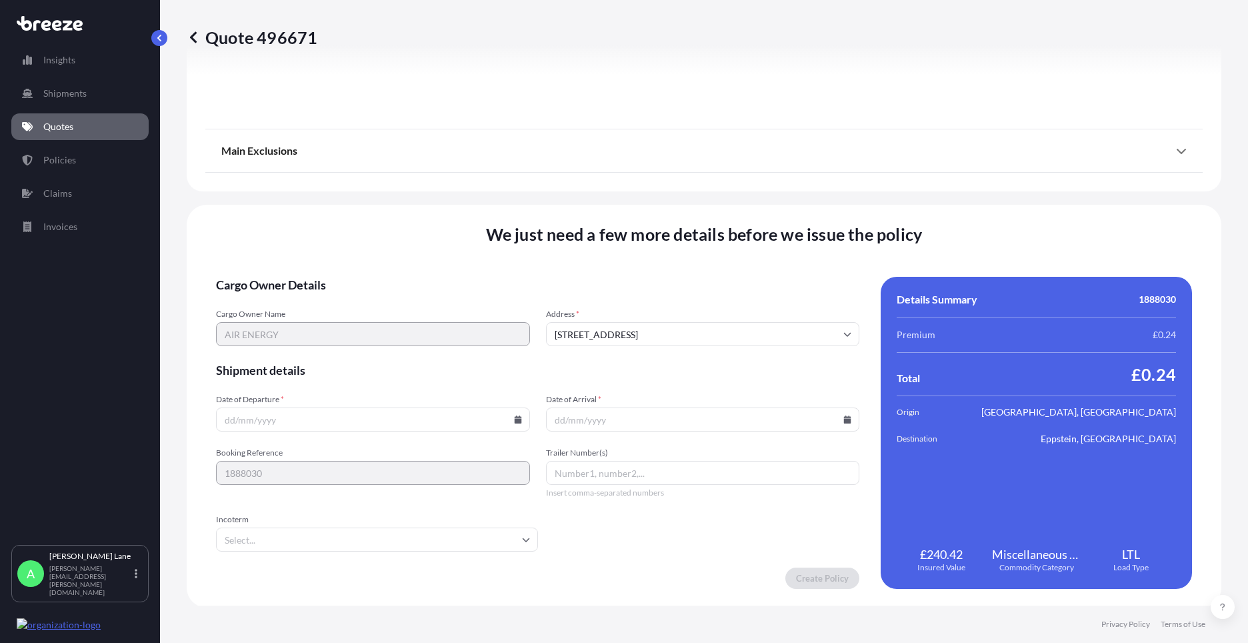
scroll to position [1474, 0]
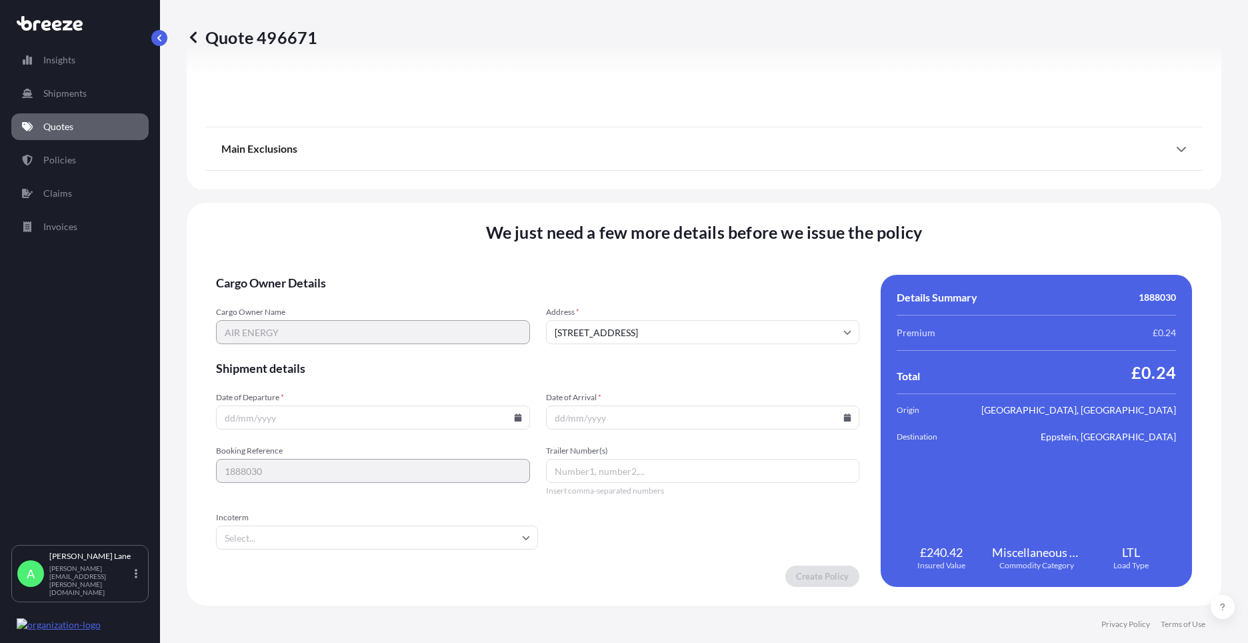
click at [515, 417] on icon at bounding box center [517, 417] width 7 height 8
click at [341, 297] on button "13" at bounding box center [339, 298] width 21 height 21
type input "[DATE]"
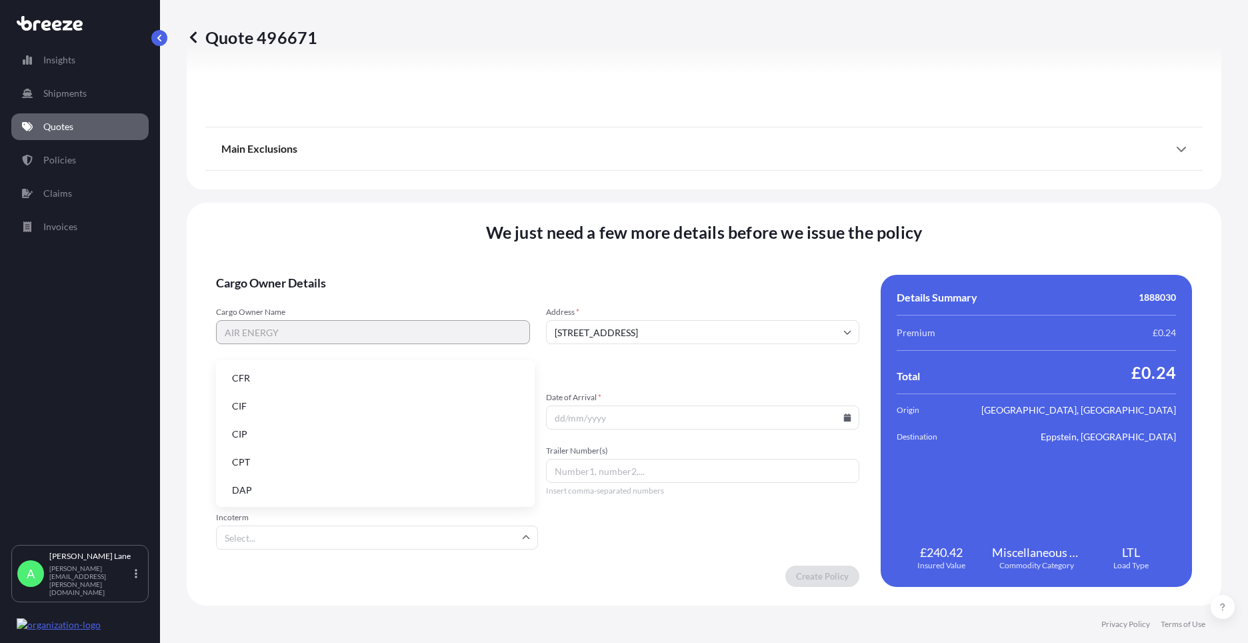
click at [306, 541] on input "Incoterm" at bounding box center [377, 537] width 322 height 24
click at [301, 487] on li "DAP" at bounding box center [375, 489] width 308 height 25
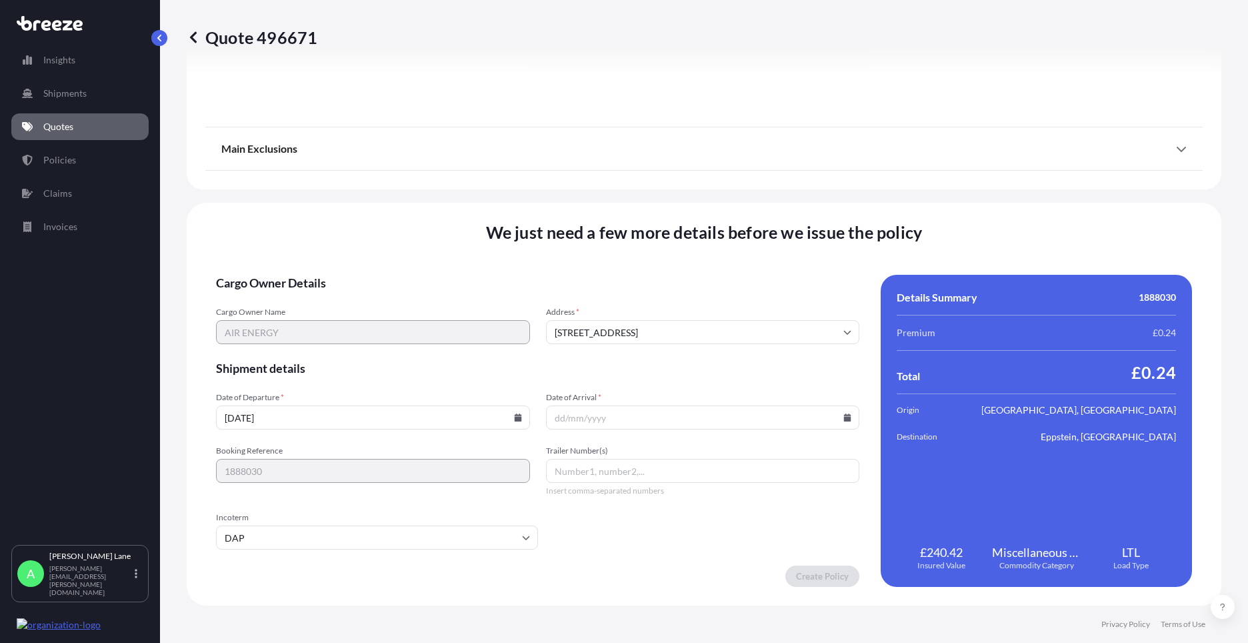
click at [844, 417] on icon at bounding box center [847, 417] width 7 height 8
click at [607, 325] on button "18" at bounding box center [604, 323] width 21 height 21
type input "[DATE]"
paste input "392061733837"
type input "392061733837"
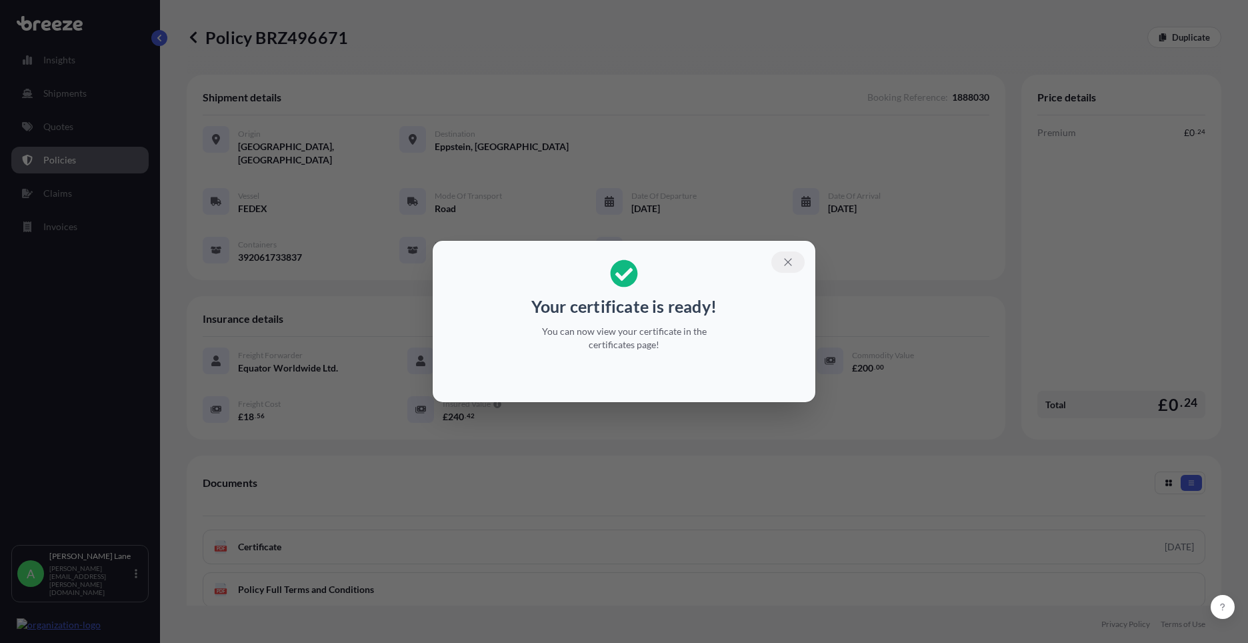
click at [789, 261] on icon "button" at bounding box center [788, 262] width 12 height 12
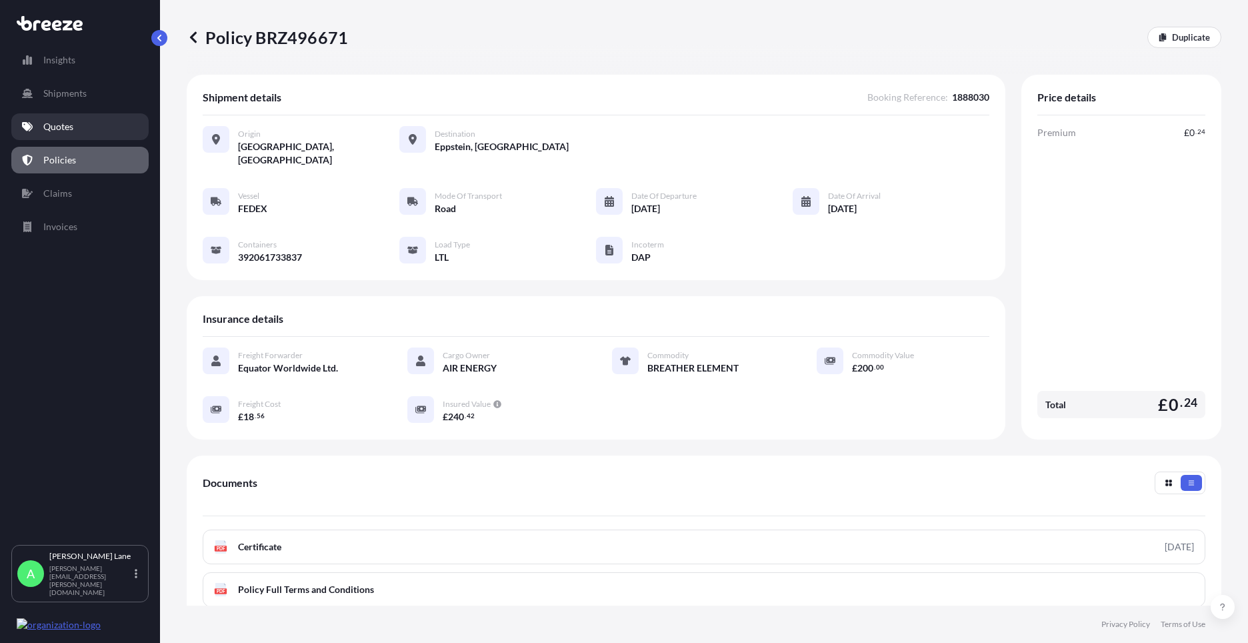
click at [83, 129] on link "Quotes" at bounding box center [79, 126] width 137 height 27
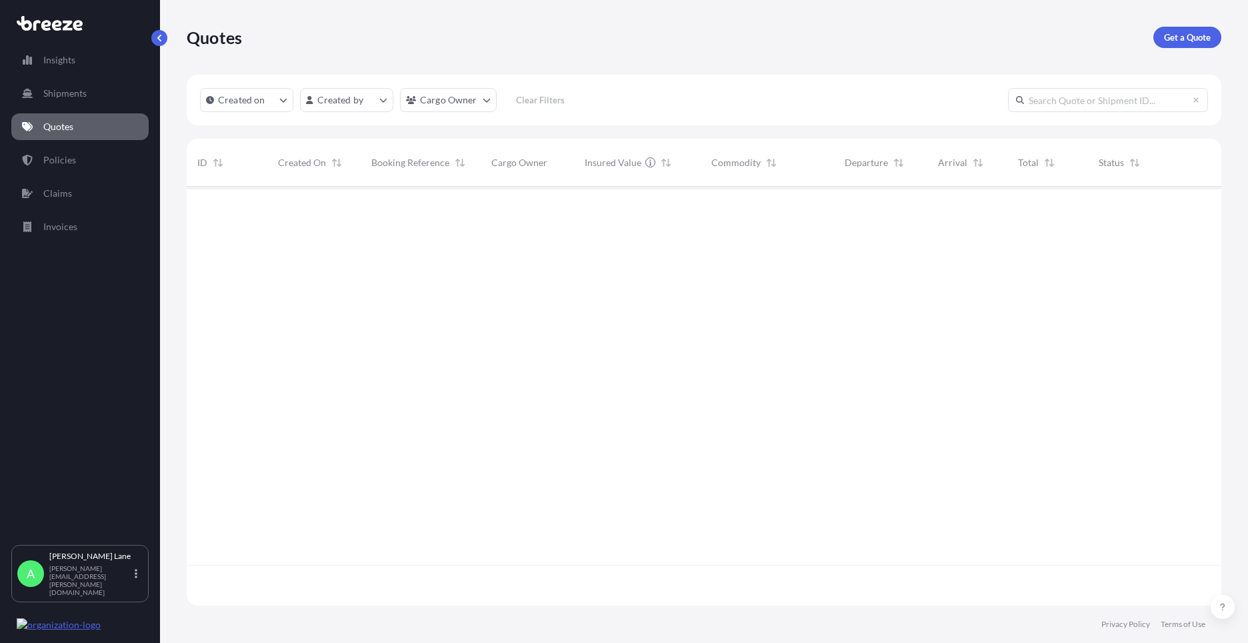
scroll to position [416, 1025]
click at [1169, 40] on p "Get a Quote" at bounding box center [1187, 37] width 47 height 13
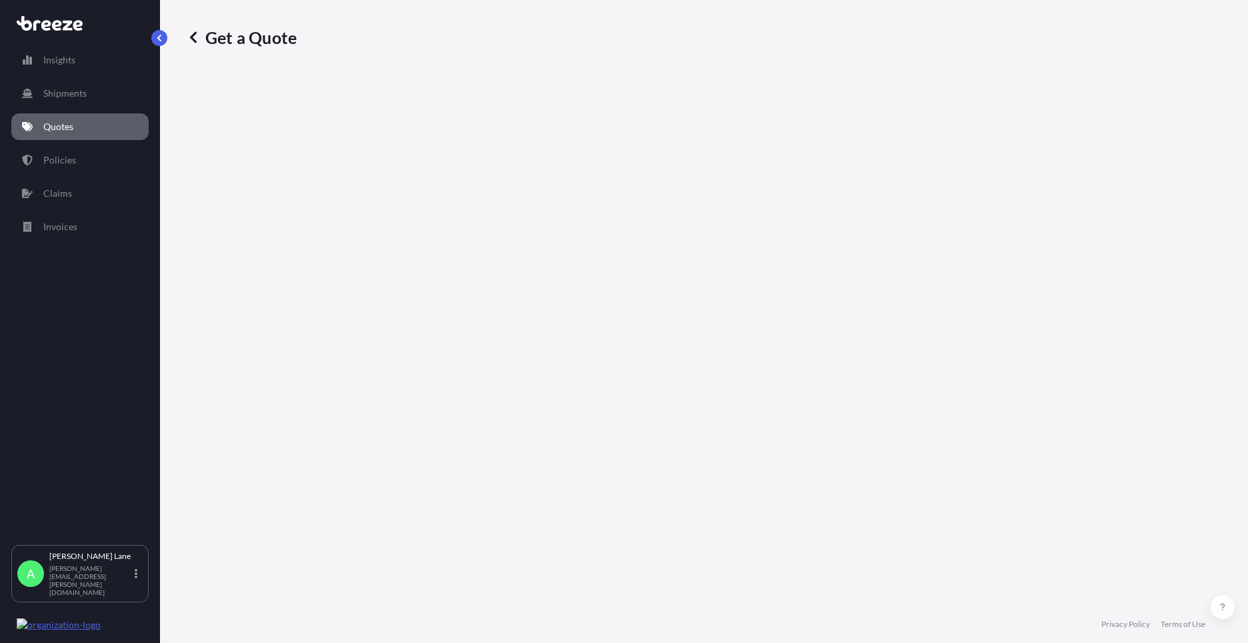
select select "Road"
select select "1"
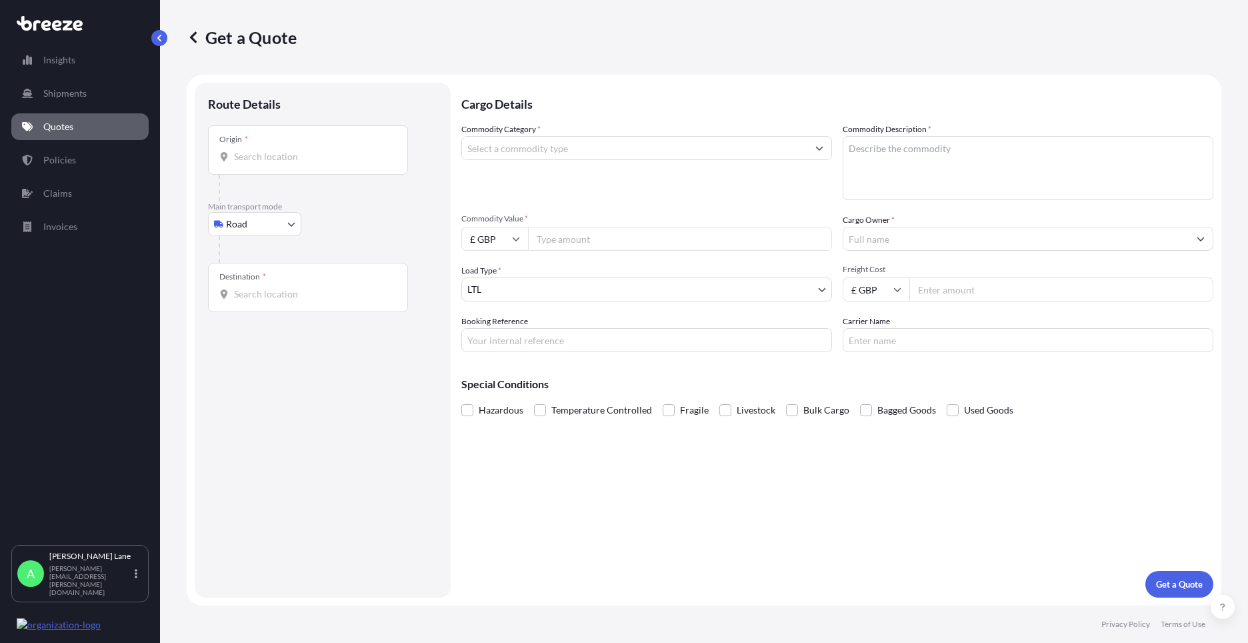
click at [267, 223] on body "Insights Shipments Quotes Policies Claims Invoices A [PERSON_NAME] [PERSON_NAME…" at bounding box center [624, 321] width 1248 height 643
click at [251, 275] on div "Air" at bounding box center [254, 283] width 83 height 24
select select "Air"
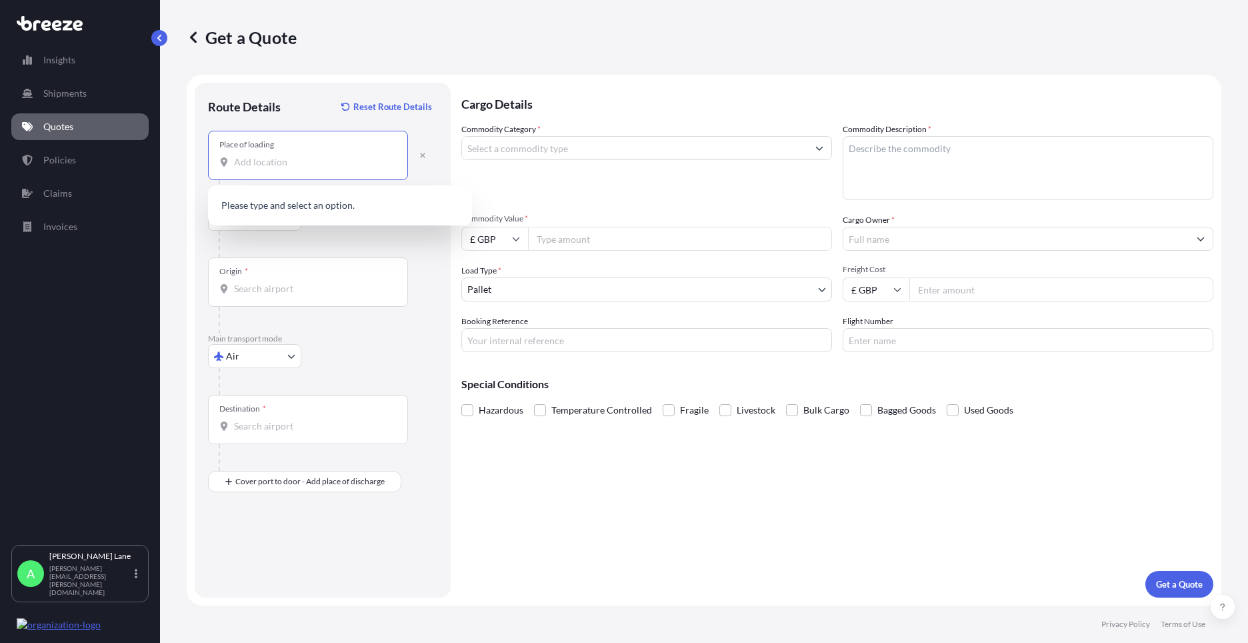
paste input "EH6 7HF"
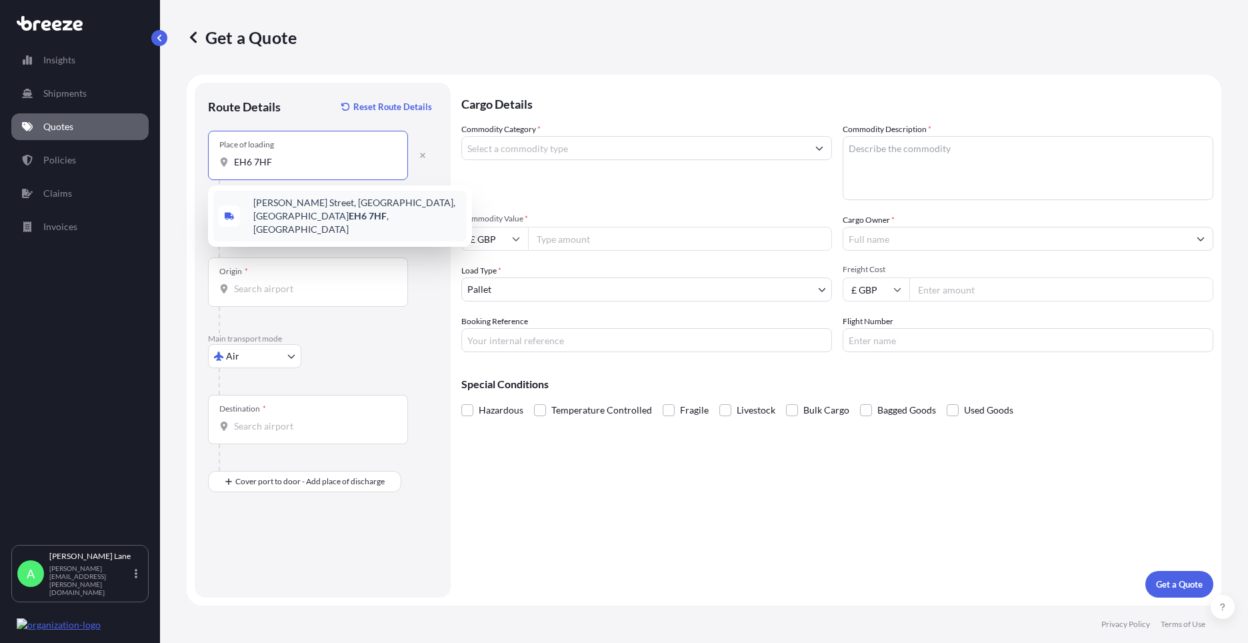
click at [334, 207] on span "[PERSON_NAME][STREET_ADDRESS]" at bounding box center [357, 216] width 208 height 40
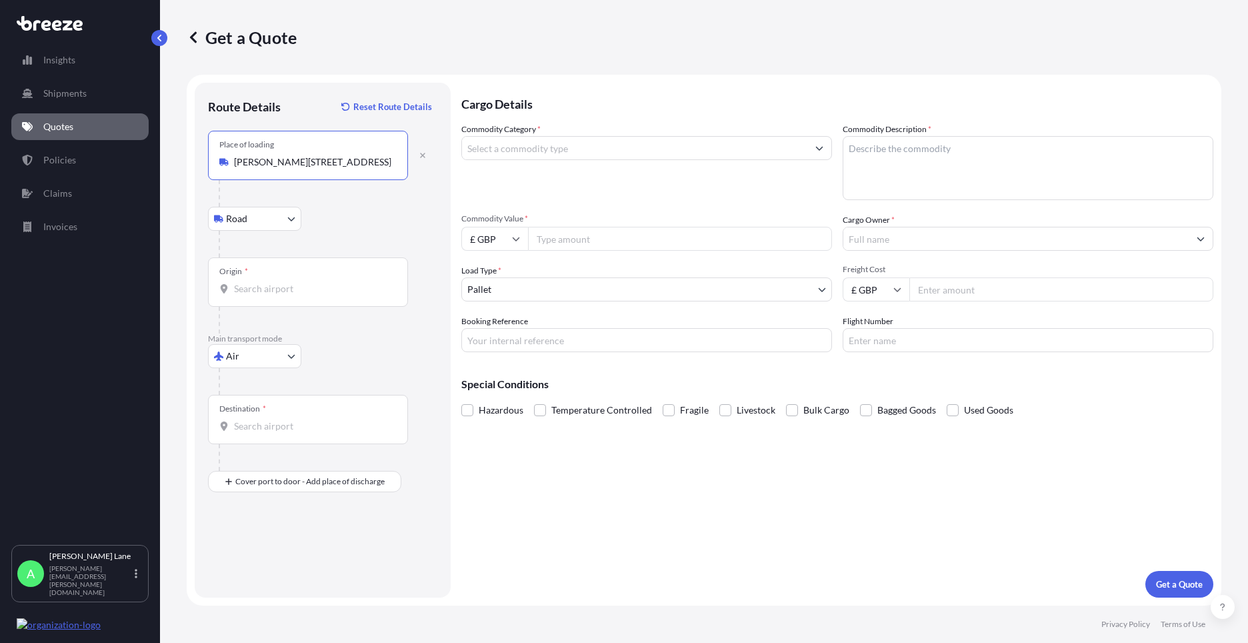
type input "[PERSON_NAME][STREET_ADDRESS]"
click at [313, 283] on input "Origin *" at bounding box center [312, 288] width 157 height 13
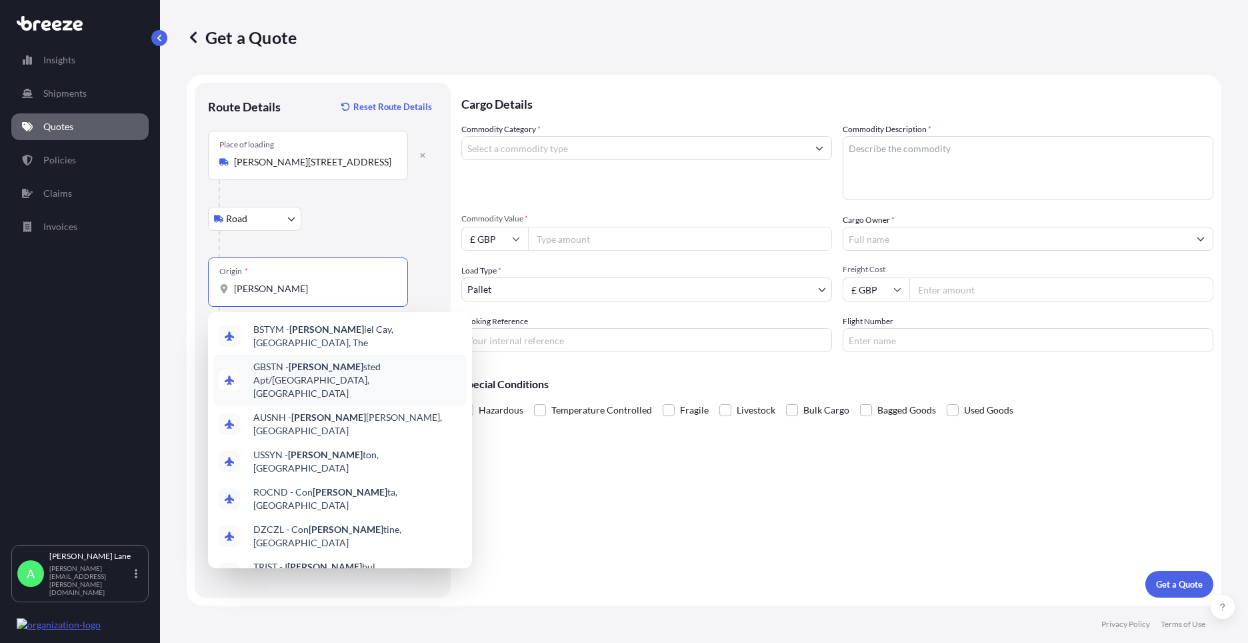
click at [329, 364] on span "GBSTN - [PERSON_NAME] Apt/[GEOGRAPHIC_DATA], [GEOGRAPHIC_DATA]" at bounding box center [357, 380] width 208 height 40
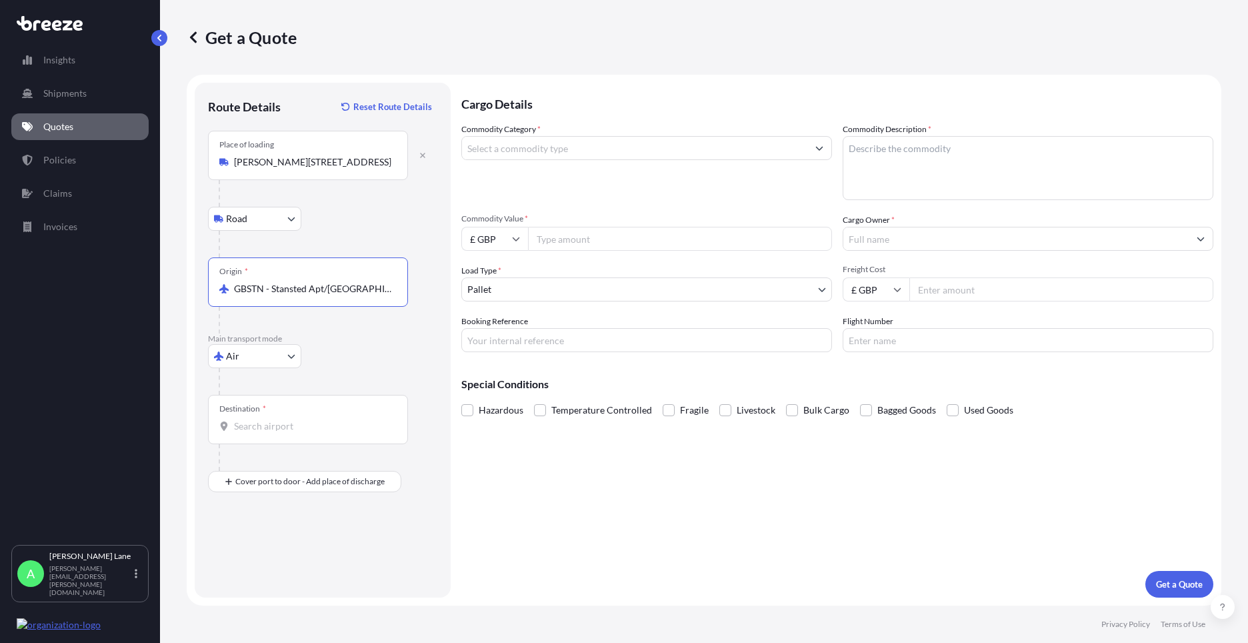
type input "GBSTN - Stansted Apt/[GEOGRAPHIC_DATA], [GEOGRAPHIC_DATA]"
click at [314, 423] on input "Destination *" at bounding box center [312, 425] width 157 height 13
paste input "BESSEMER"
drag, startPoint x: 301, startPoint y: 436, endPoint x: 213, endPoint y: 425, distance: 88.1
click at [213, 425] on div "Destination * BESSEMER" at bounding box center [308, 419] width 200 height 49
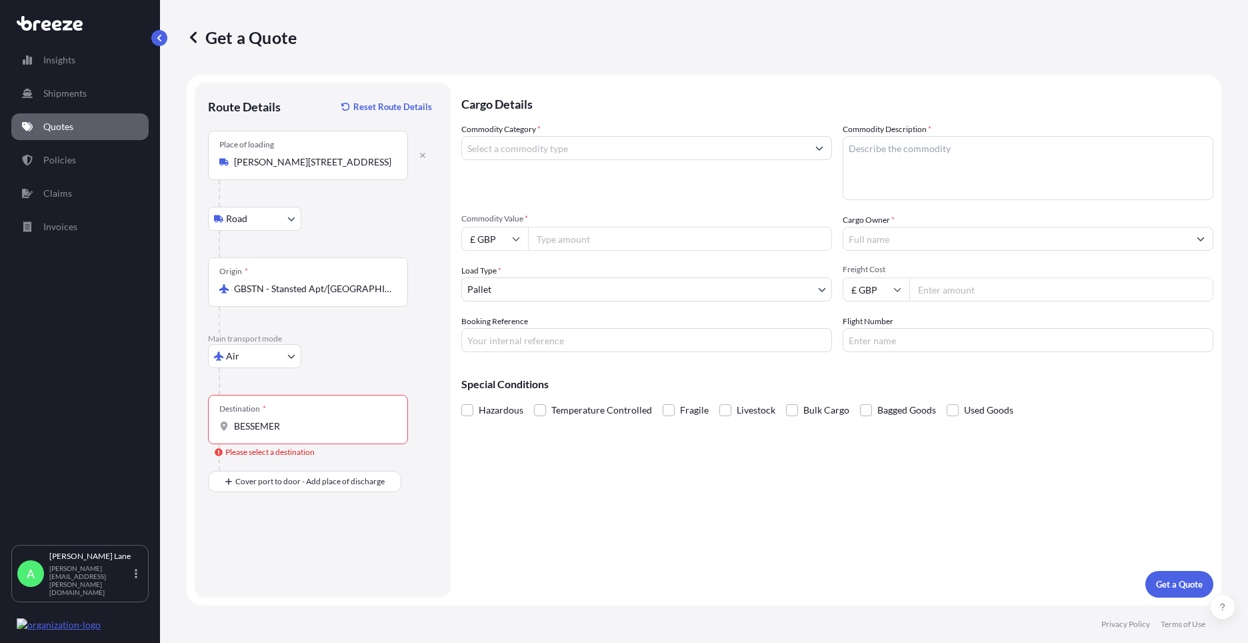
click at [234, 425] on input "BESSEMER" at bounding box center [312, 425] width 157 height 13
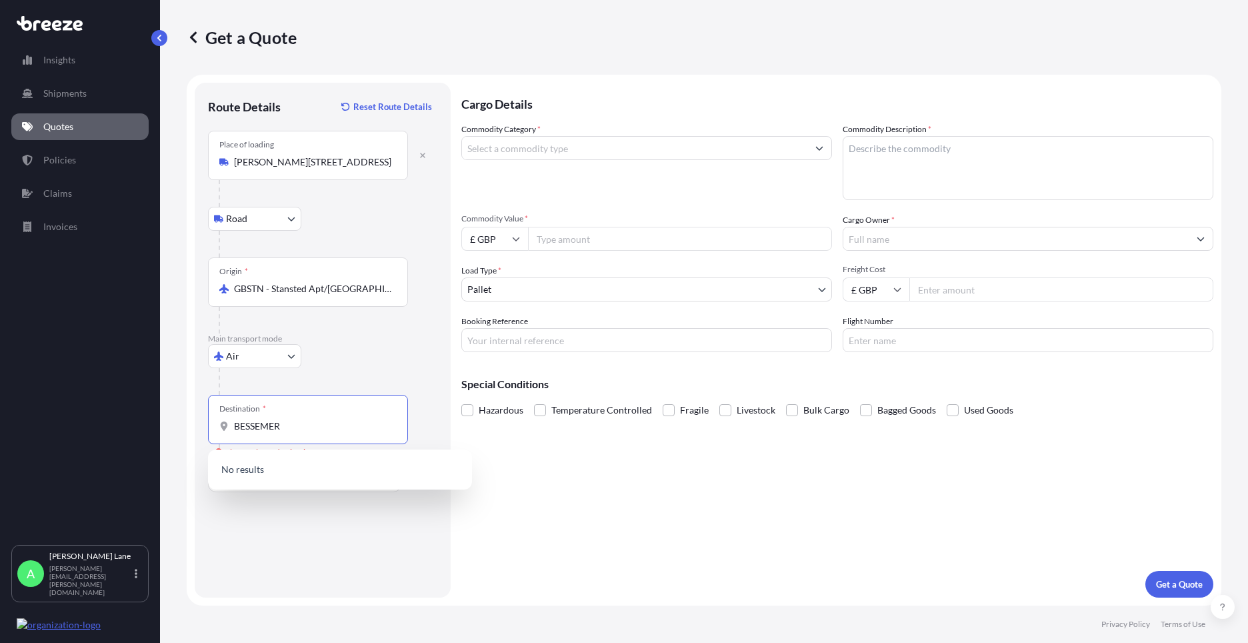
drag, startPoint x: 249, startPoint y: 431, endPoint x: 216, endPoint y: 433, distance: 33.4
click at [216, 433] on div "Destination * BESSEMER" at bounding box center [308, 419] width 200 height 49
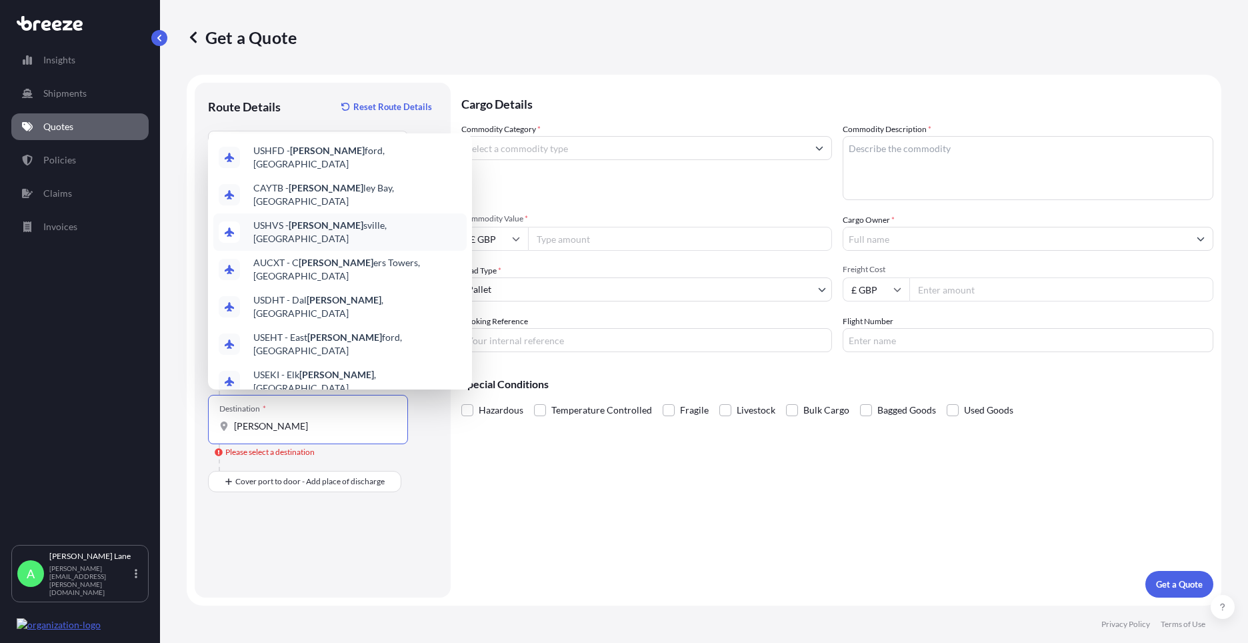
click at [322, 219] on span "USHVS - [PERSON_NAME] sville, [GEOGRAPHIC_DATA]" at bounding box center [357, 232] width 208 height 27
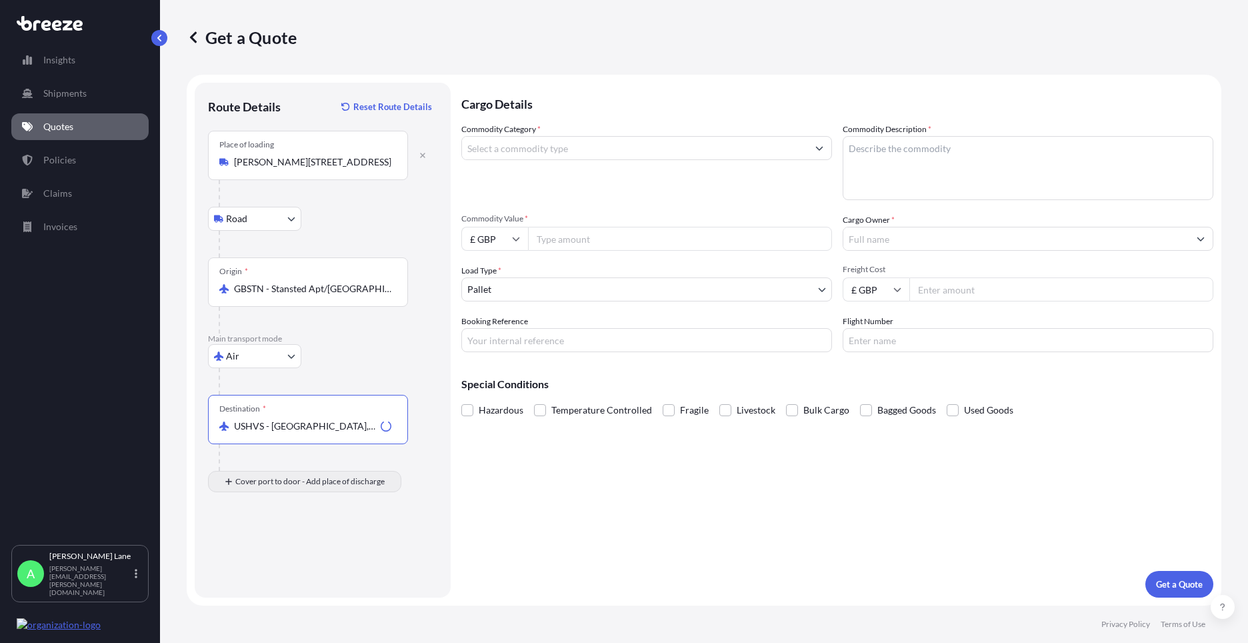
type input "USHVS - [GEOGRAPHIC_DATA], [GEOGRAPHIC_DATA]"
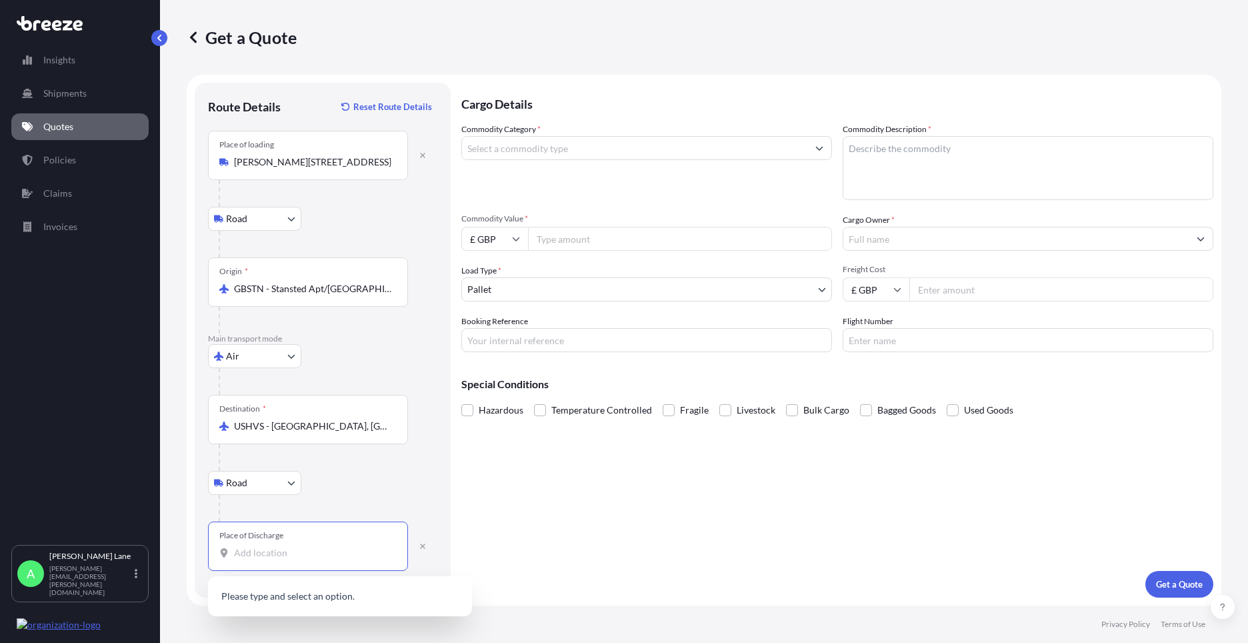
paste input "35023"
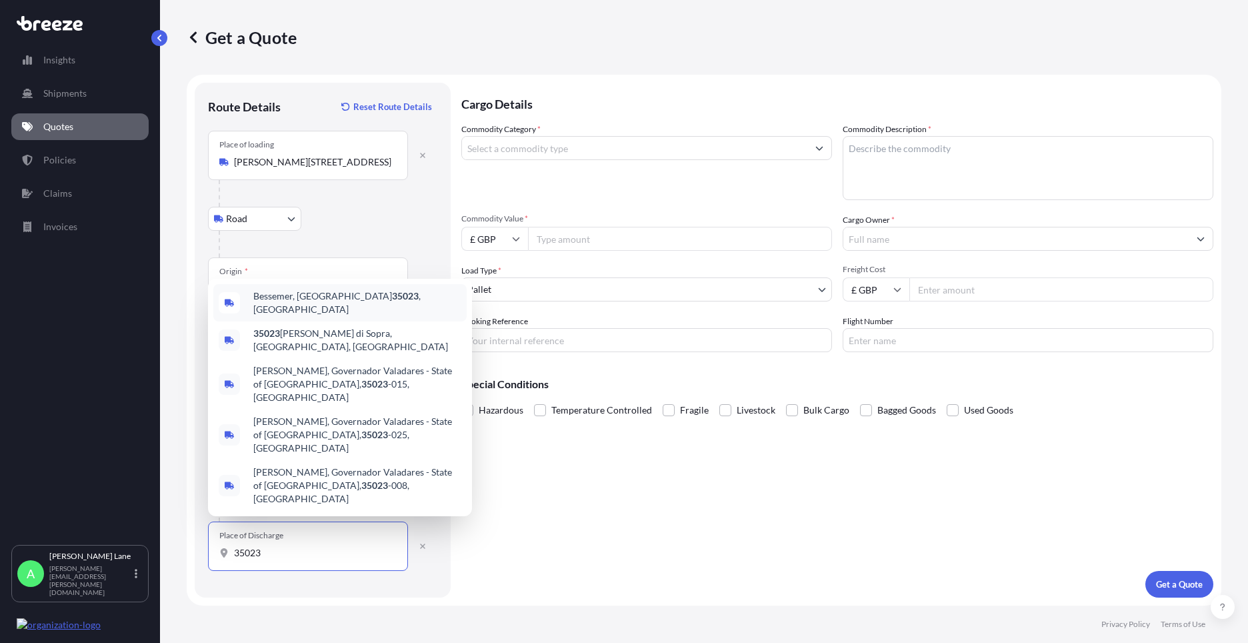
click at [346, 316] on span "Bessemer, AL 35023 , [GEOGRAPHIC_DATA]" at bounding box center [357, 302] width 208 height 27
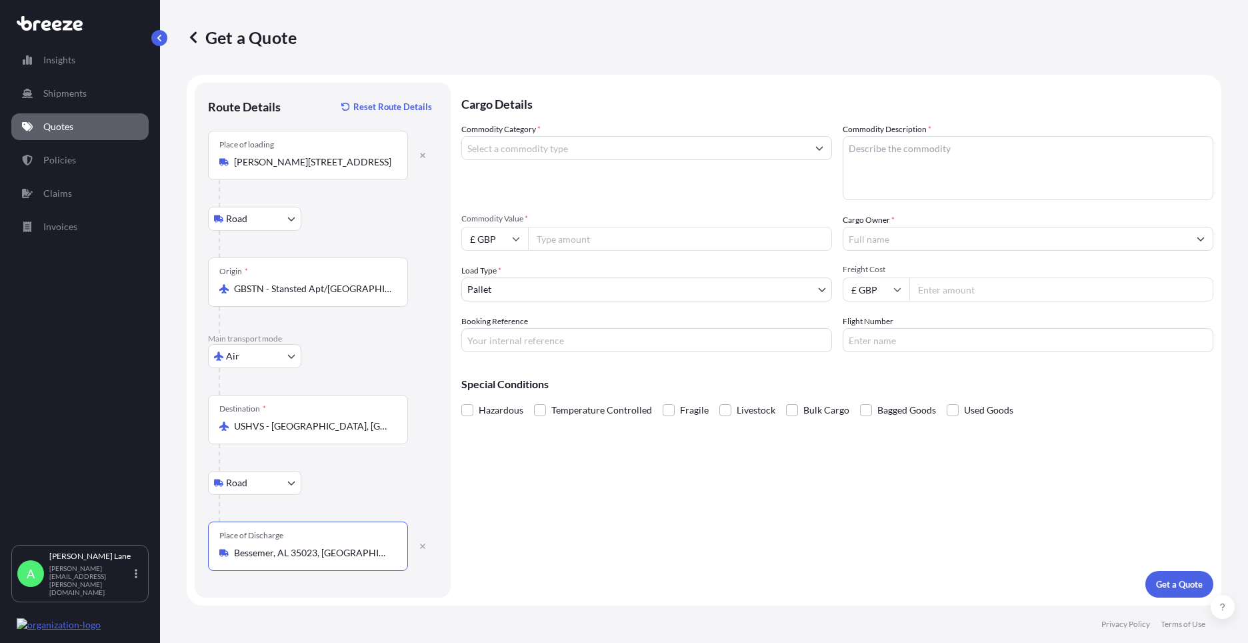
type input "Bessemer, AL 35023, [GEOGRAPHIC_DATA]"
click at [520, 158] on input "Commodity Category *" at bounding box center [634, 148] width 345 height 24
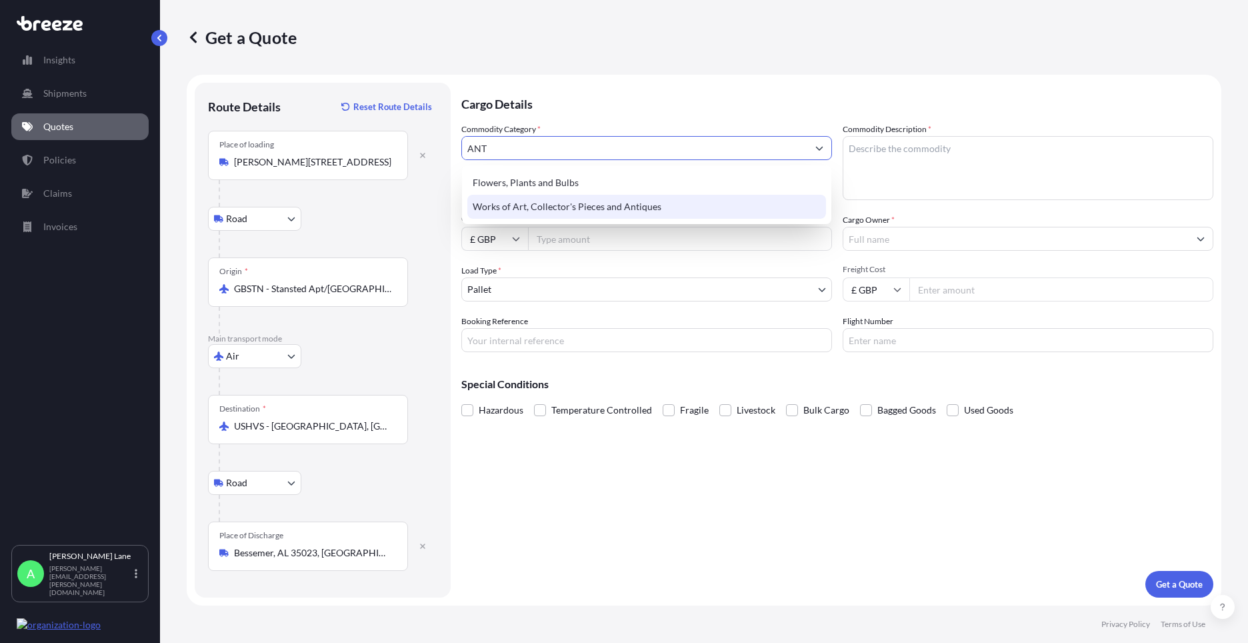
click at [556, 209] on div "Works of Art, Collector's Pieces and Antiques" at bounding box center [646, 207] width 359 height 24
type input "Works of Art, Collector's Pieces and Antiques"
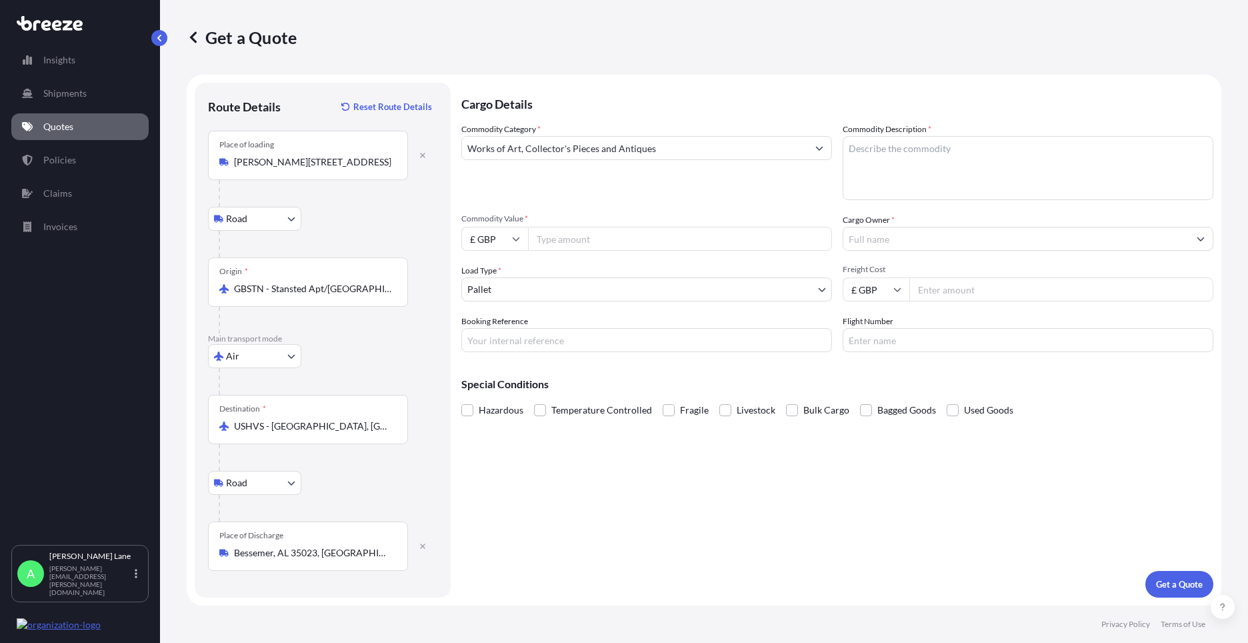
click at [572, 235] on input "Commodity Value *" at bounding box center [680, 239] width 304 height 24
type input "1900"
click at [594, 331] on input "Booking Reference" at bounding box center [646, 340] width 371 height 24
paste input "1888000"
type input "1888000"
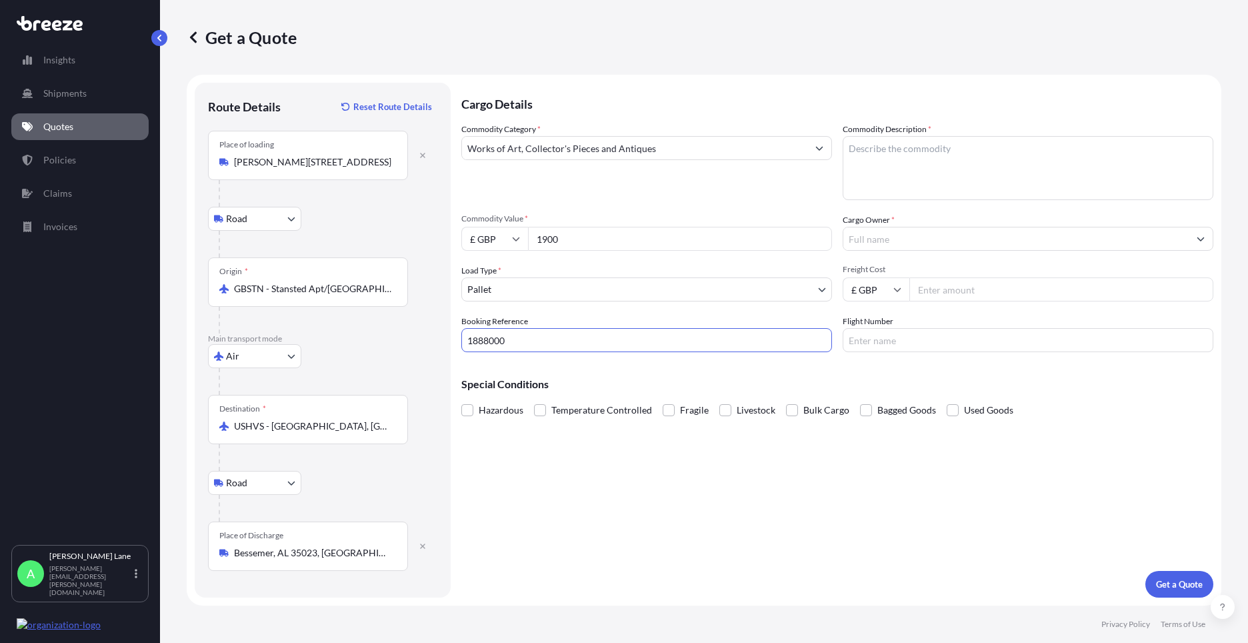
click at [904, 171] on textarea "Commodity Description *" at bounding box center [1028, 168] width 371 height 64
paste textarea "2 PART ENAMEL SIGN, ANTIQUE - OVER [DEMOGRAPHIC_DATA]"
type textarea "2 PART ENAMEL SIGN, ANTIQUE - OVER [DEMOGRAPHIC_DATA]"
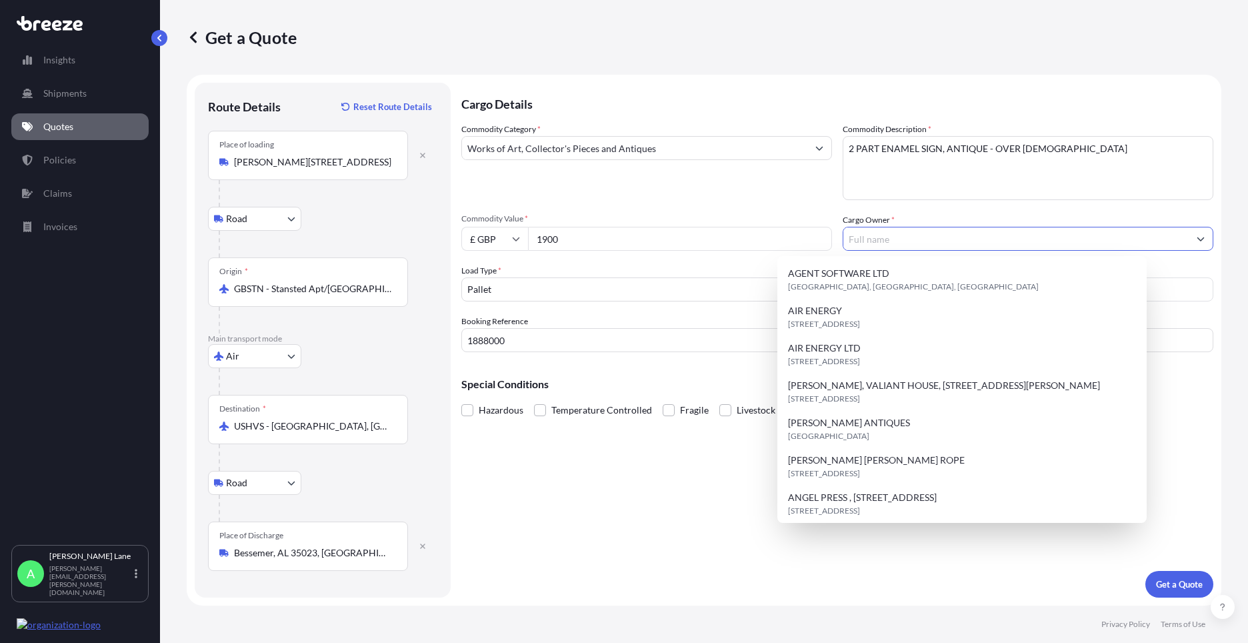
click at [914, 241] on input "Cargo Owner *" at bounding box center [1015, 239] width 345 height 24
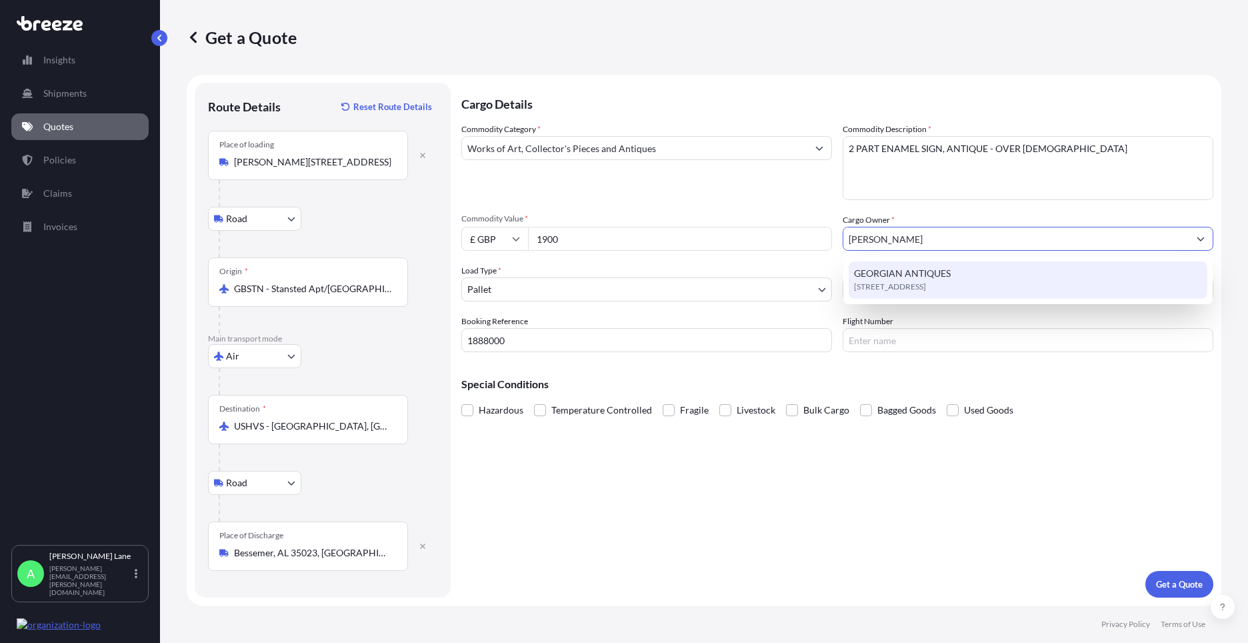
click at [926, 280] on span "[STREET_ADDRESS]" at bounding box center [890, 286] width 72 height 13
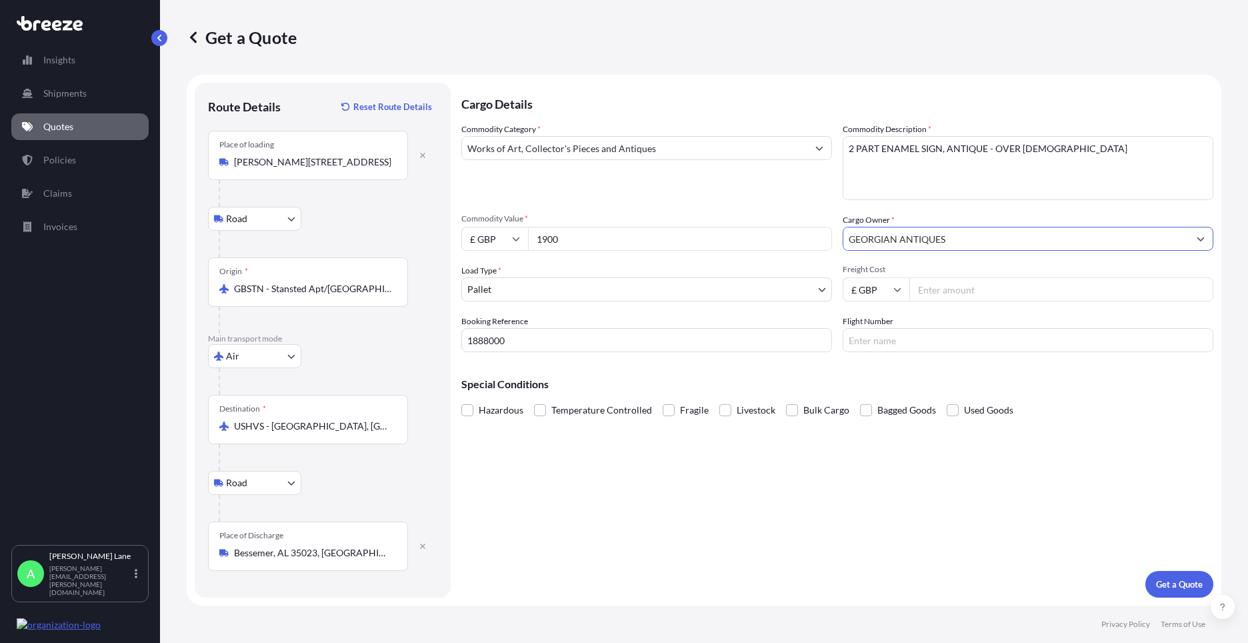
type input "GEORGIAN ANTIQUES"
click at [943, 286] on input "Freight Cost" at bounding box center [1062, 289] width 304 height 24
type input "642.97"
click at [940, 340] on input "Flight Number" at bounding box center [1028, 340] width 371 height 24
type input "FEDEX"
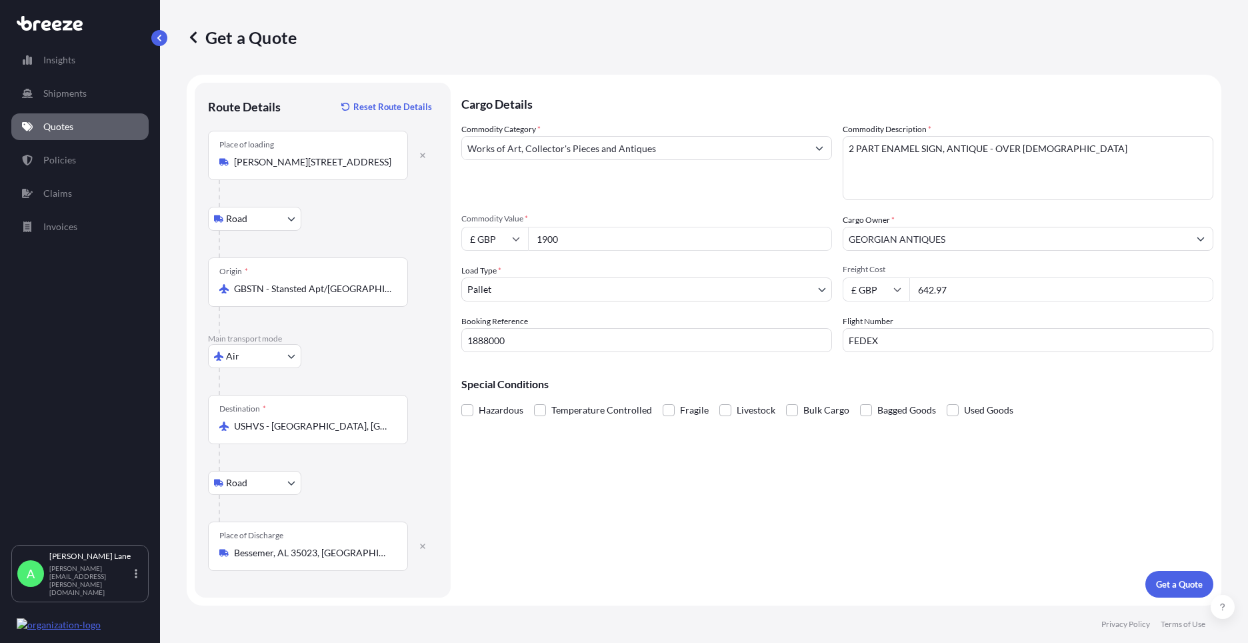
click at [773, 448] on div "Cargo Details Commodity Category * Works of Art, Collector's Pieces and Antique…" at bounding box center [837, 340] width 752 height 515
click at [1186, 581] on p "Get a Quote" at bounding box center [1179, 583] width 47 height 13
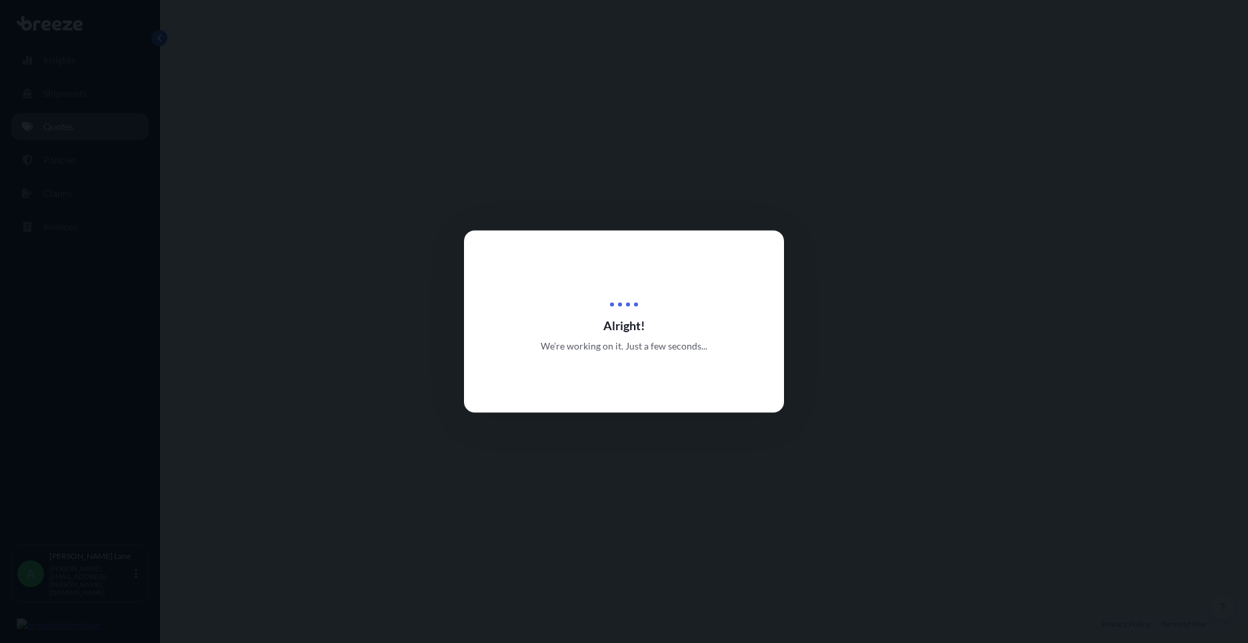
select select "Road"
select select "Air"
select select "Road"
select select "1"
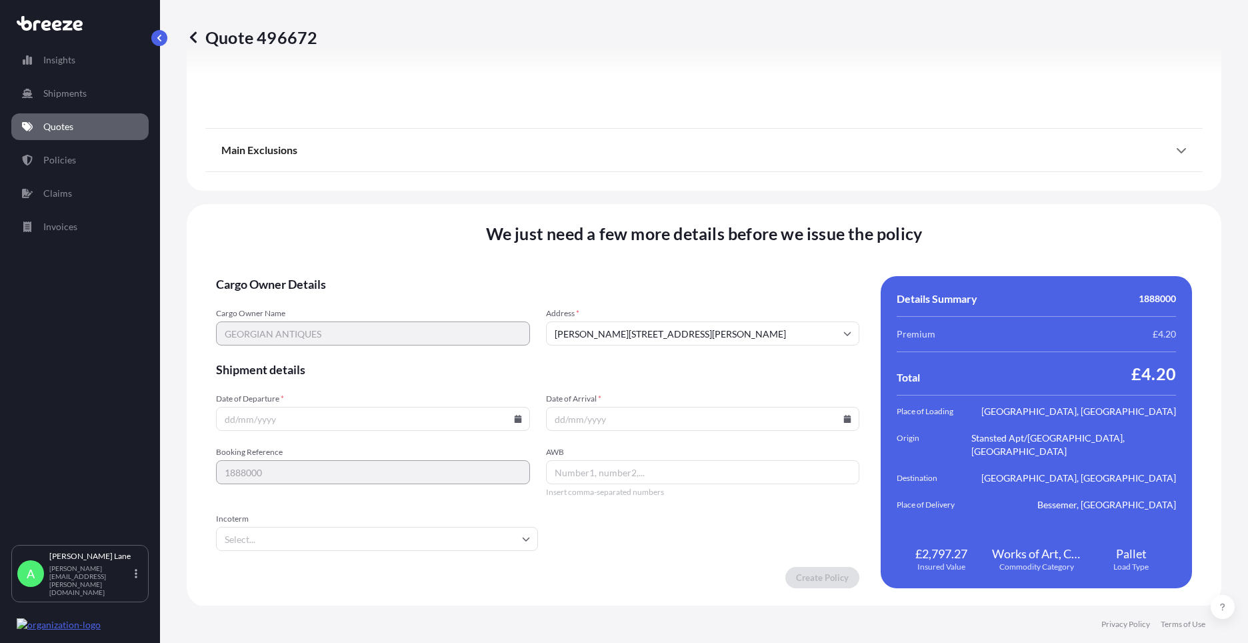
scroll to position [1738, 0]
click at [514, 414] on icon at bounding box center [518, 417] width 8 height 8
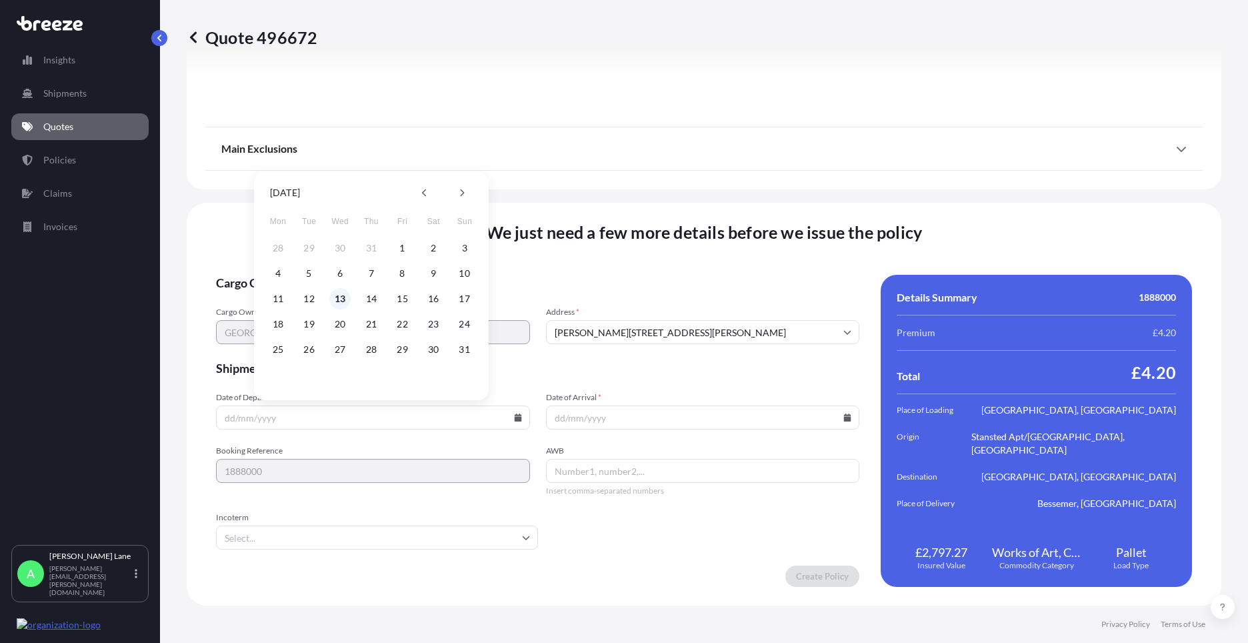
click at [339, 299] on button "13" at bounding box center [339, 298] width 21 height 21
type input "[DATE]"
click at [328, 539] on input "Incoterm" at bounding box center [377, 537] width 322 height 24
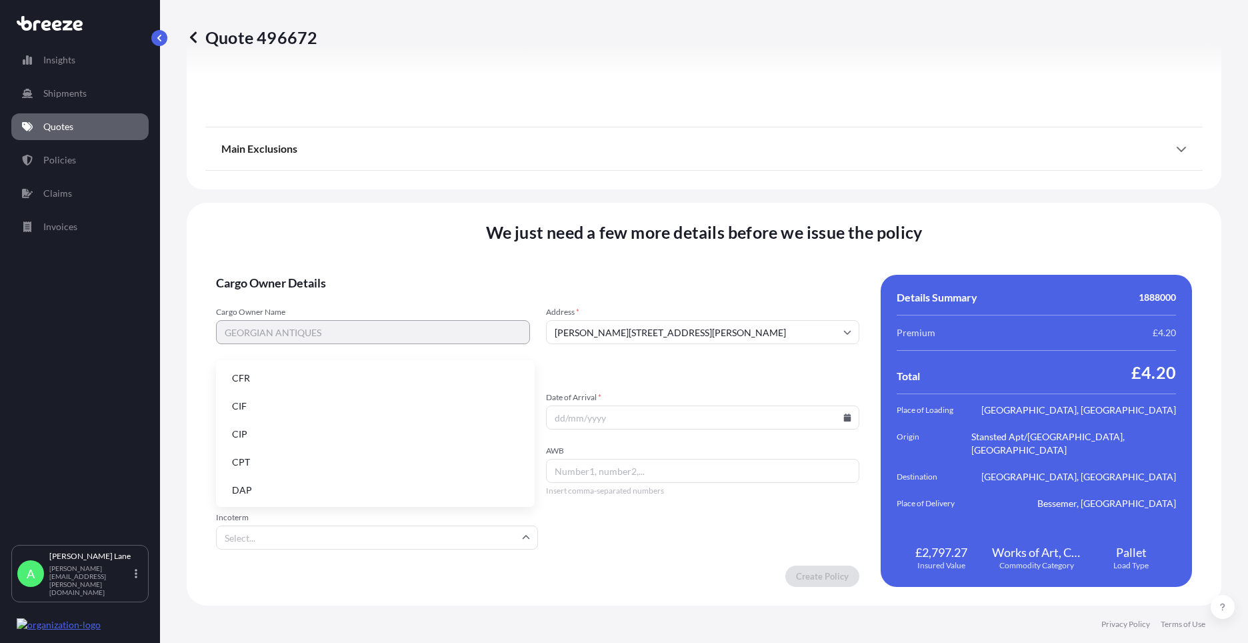
drag, startPoint x: 315, startPoint y: 493, endPoint x: 383, endPoint y: 480, distance: 68.7
click at [316, 492] on li "DAP" at bounding box center [375, 489] width 308 height 25
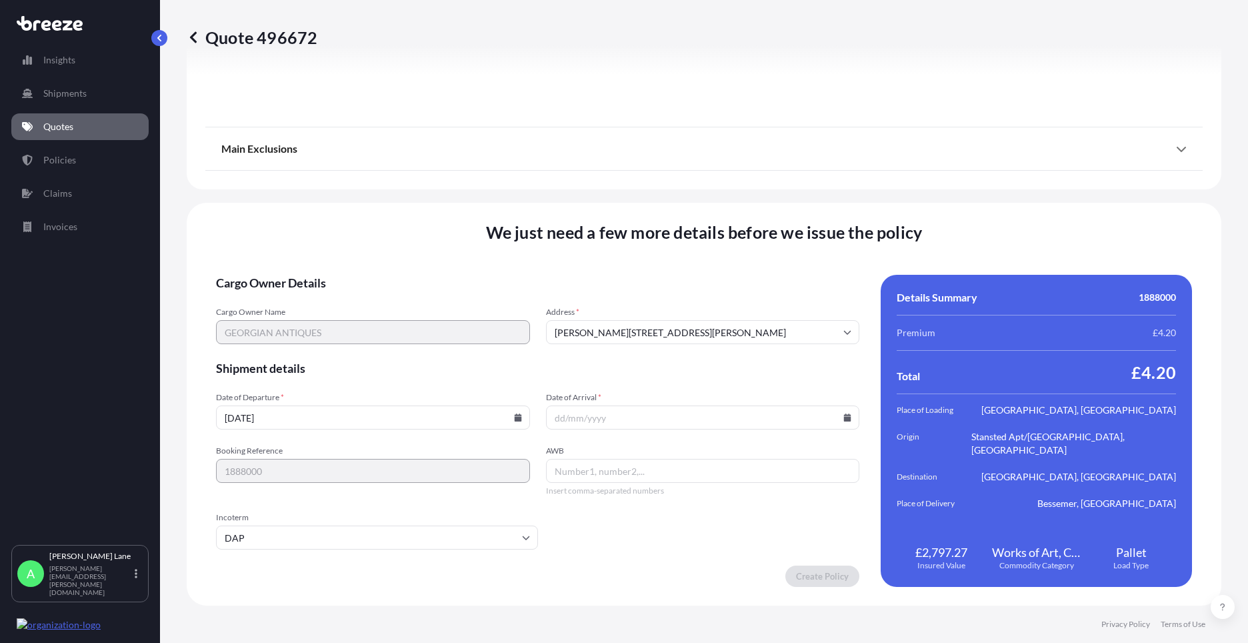
paste input "883529988004"
type input "883529988004"
click at [838, 421] on input "Date of Arrival *" at bounding box center [703, 417] width 314 height 24
click at [843, 416] on icon at bounding box center [847, 417] width 8 height 8
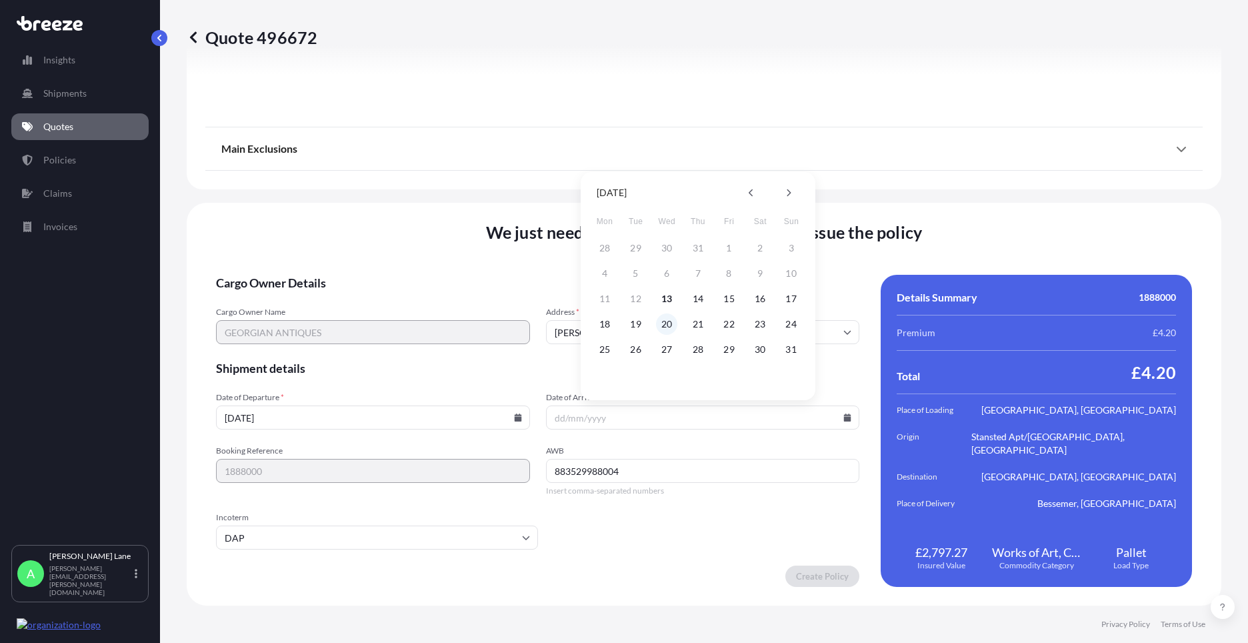
click at [671, 323] on button "20" at bounding box center [666, 323] width 21 height 21
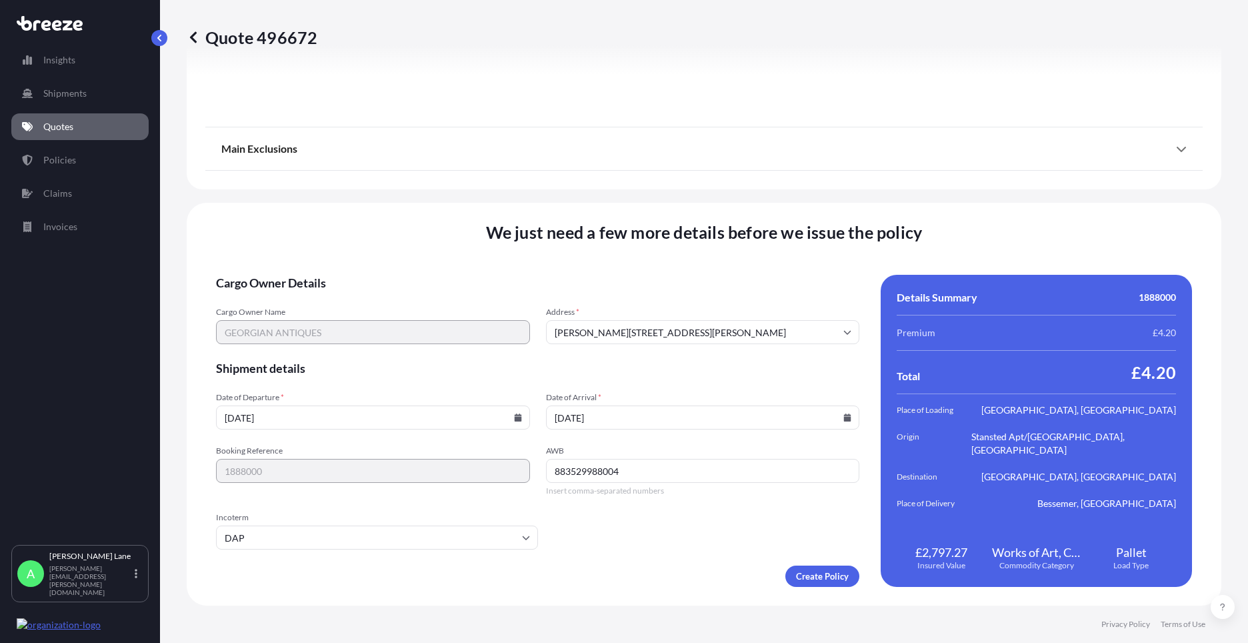
type input "[DATE]"
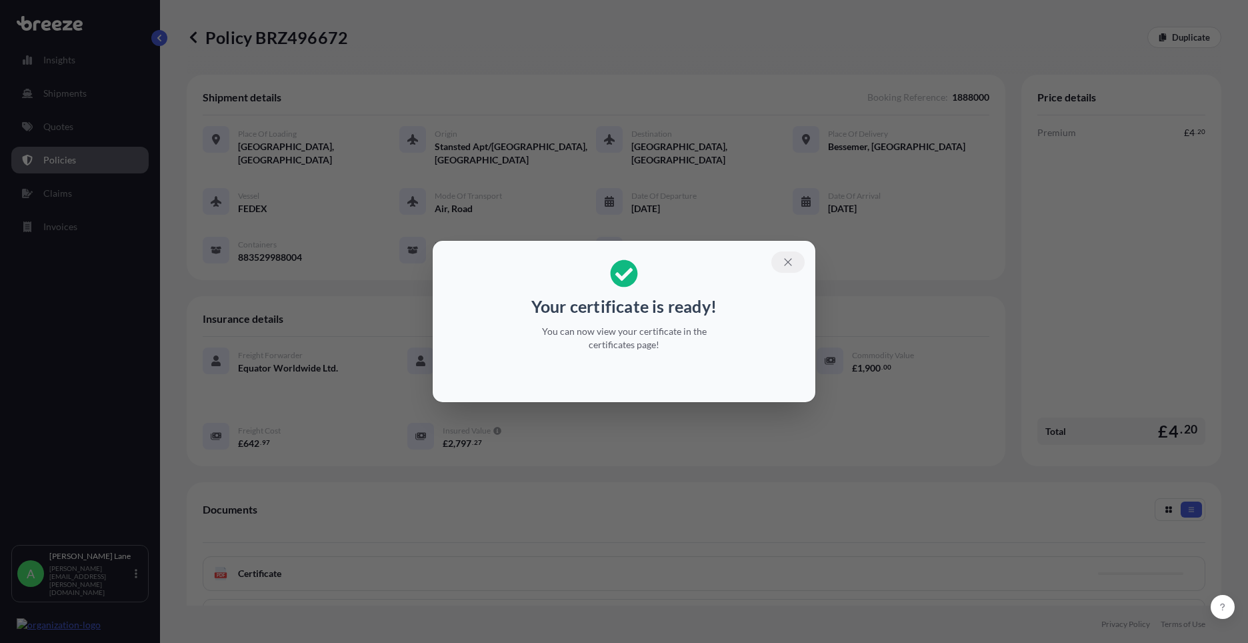
click at [789, 265] on icon "button" at bounding box center [788, 262] width 12 height 12
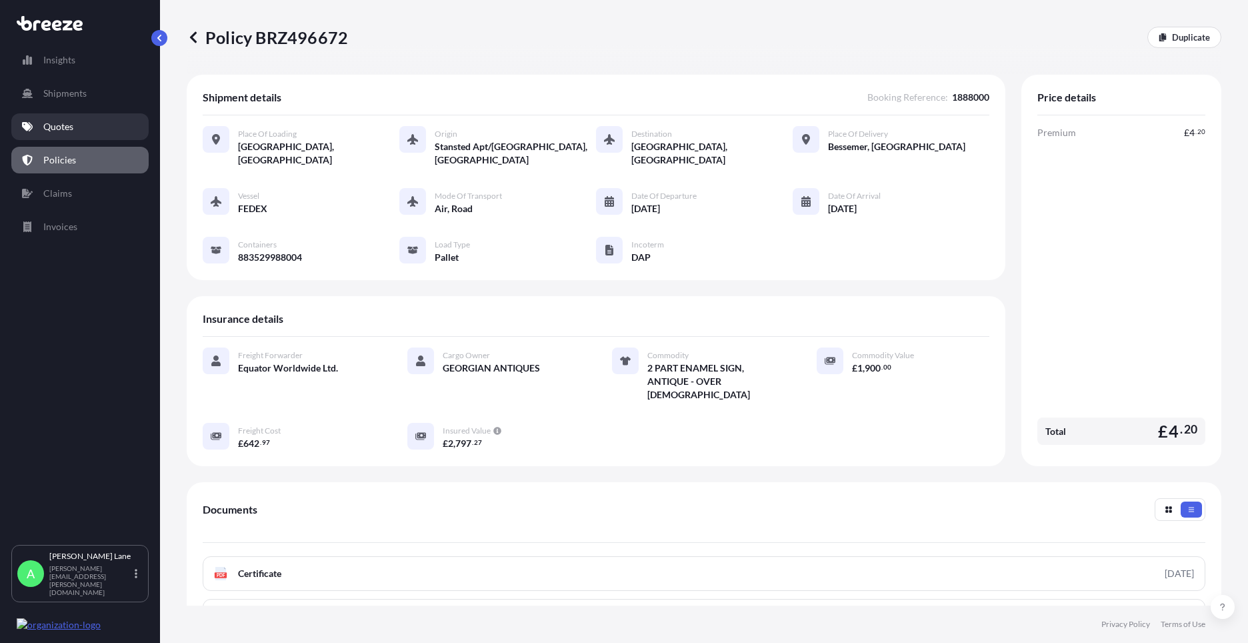
click at [94, 122] on link "Quotes" at bounding box center [79, 126] width 137 height 27
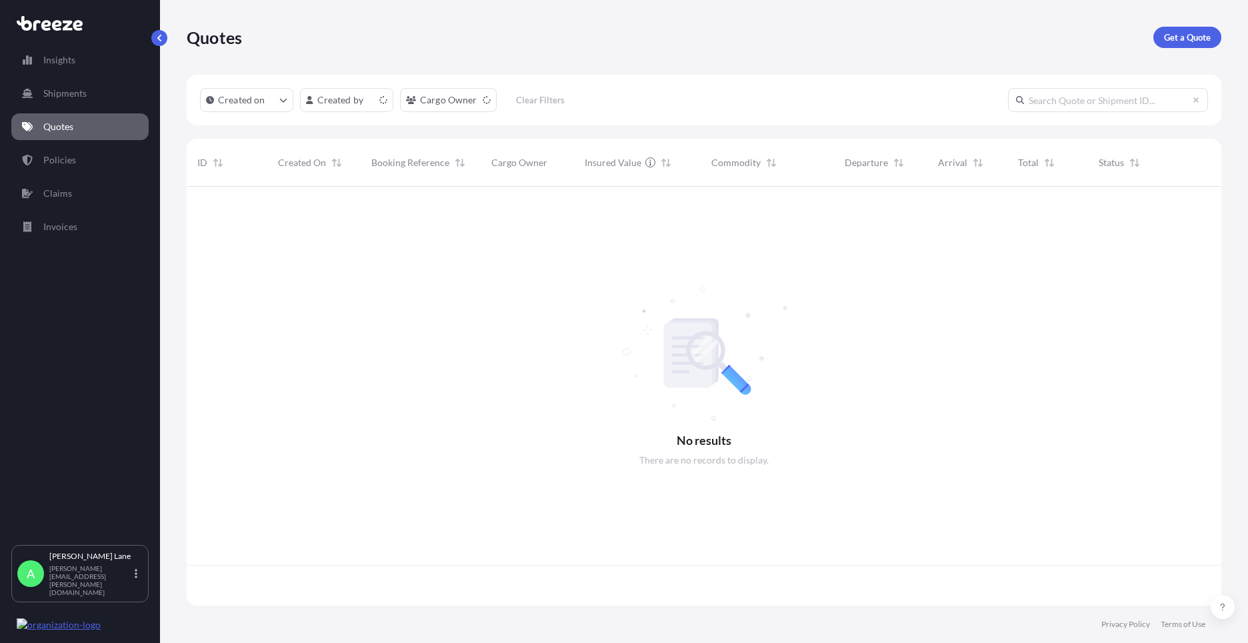
scroll to position [416, 1025]
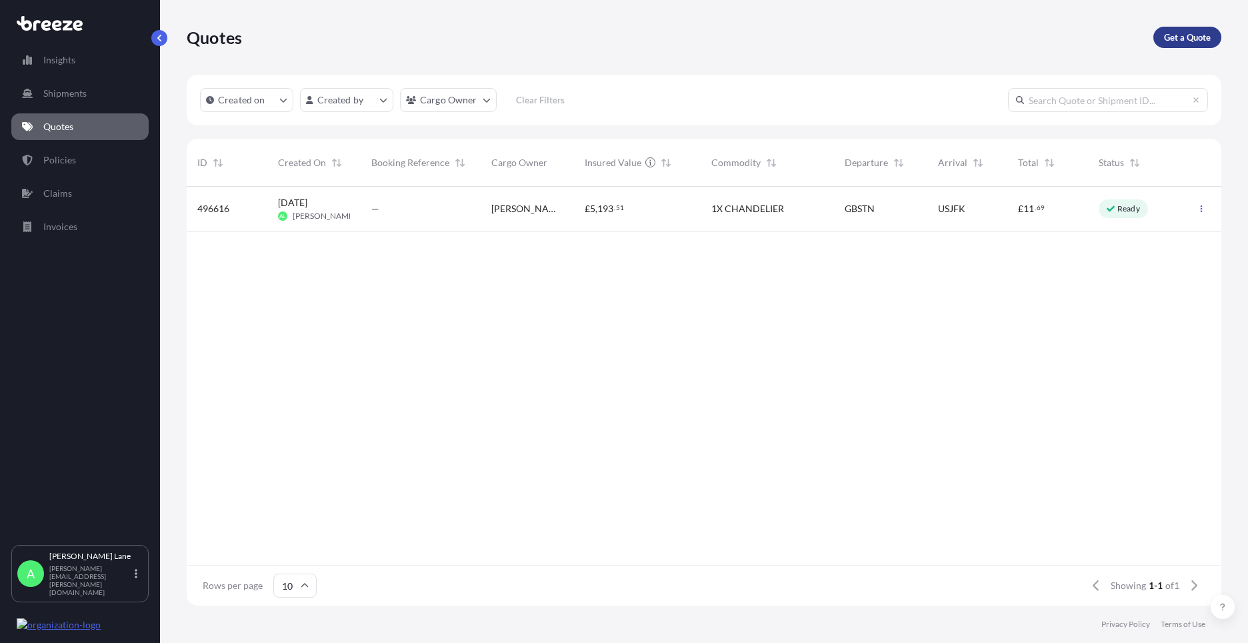
click at [1168, 41] on p "Get a Quote" at bounding box center [1187, 37] width 47 height 13
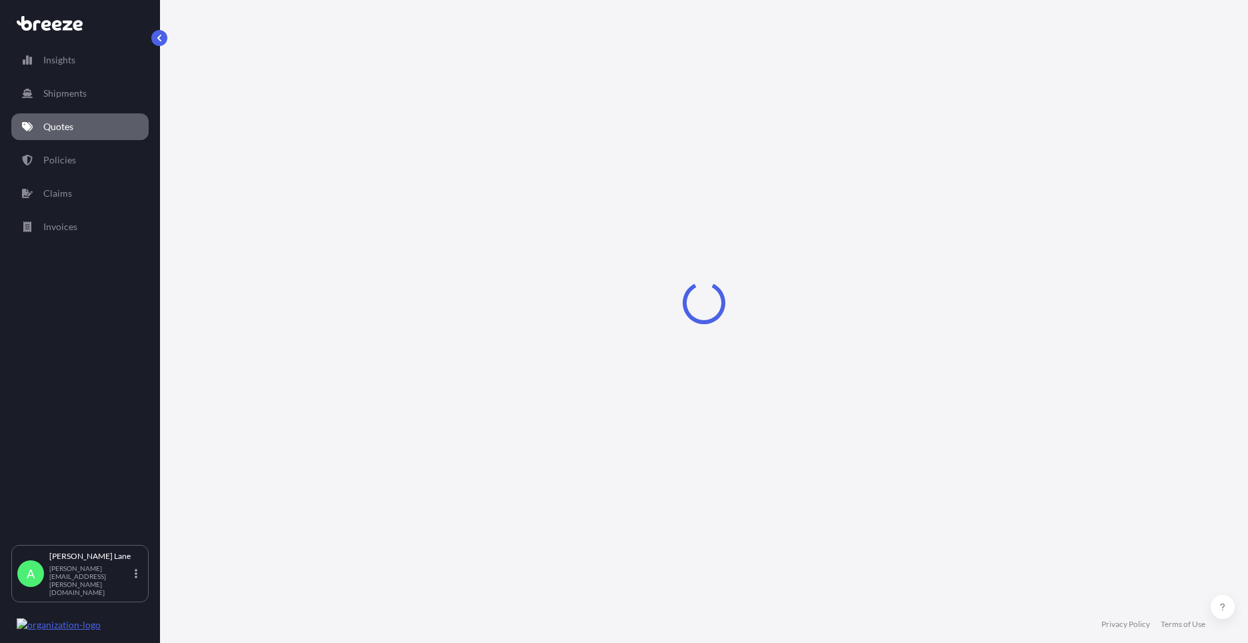
select select "Road"
select select "1"
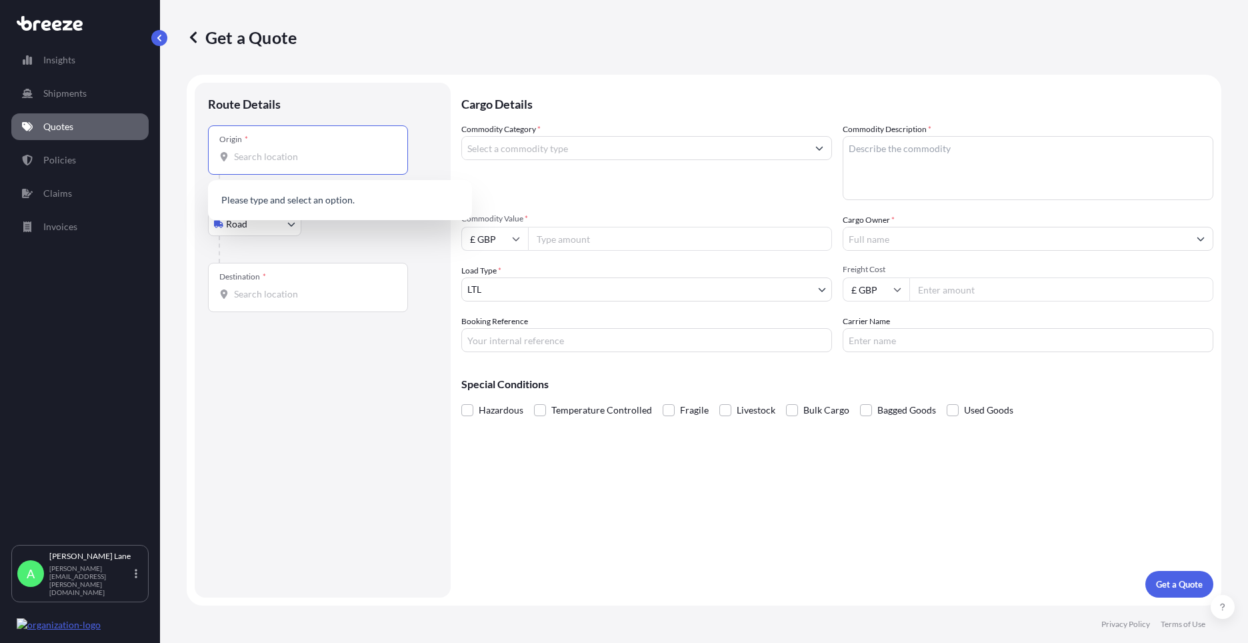
paste input "EN3 7QA"
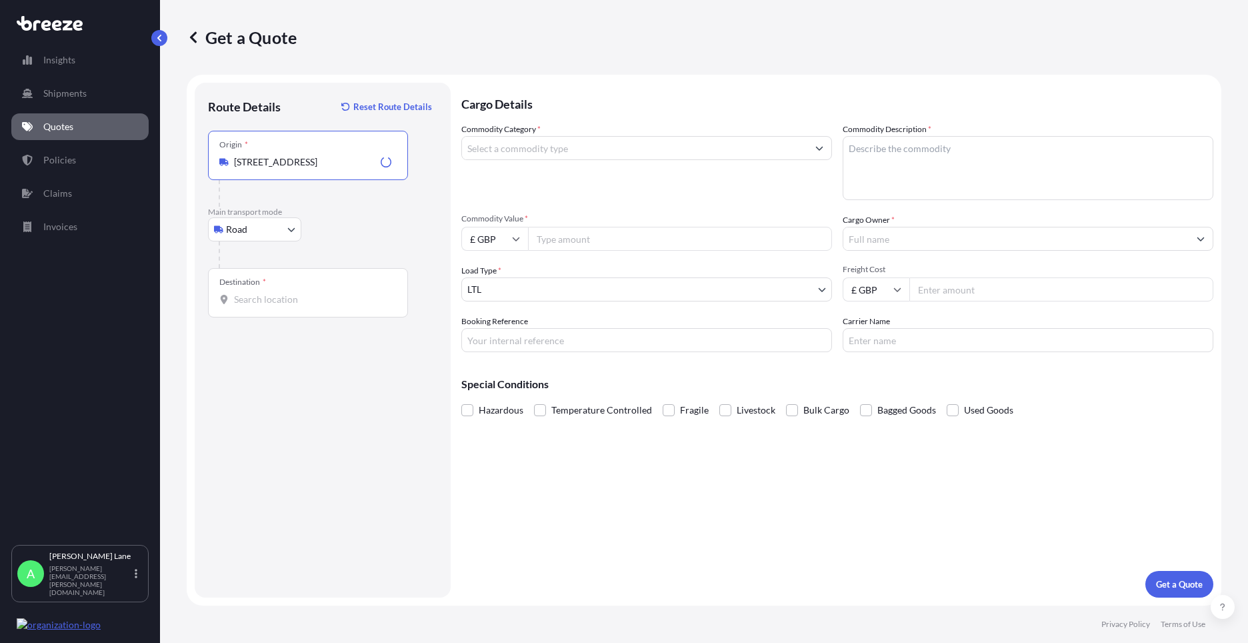
type input "[STREET_ADDRESS]"
drag, startPoint x: 313, startPoint y: 309, endPoint x: 271, endPoint y: 299, distance: 43.3
click at [271, 299] on input "Destination *" at bounding box center [312, 299] width 157 height 13
paste input "2800"
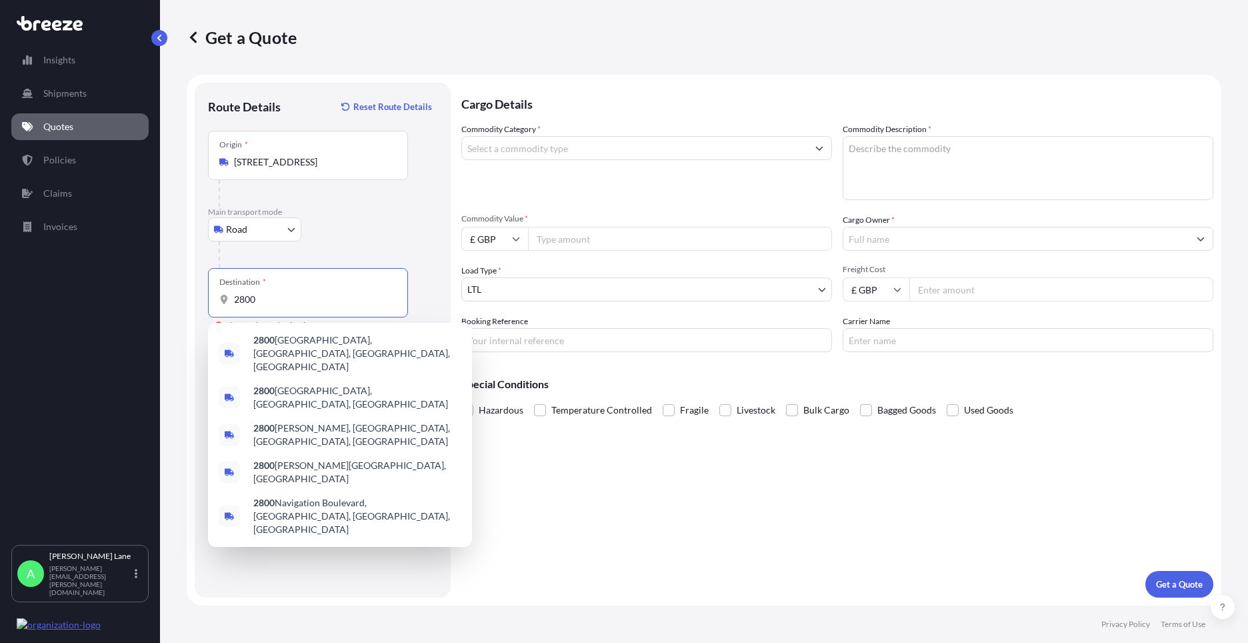
paste input "[GEOGRAPHIC_DATA]"
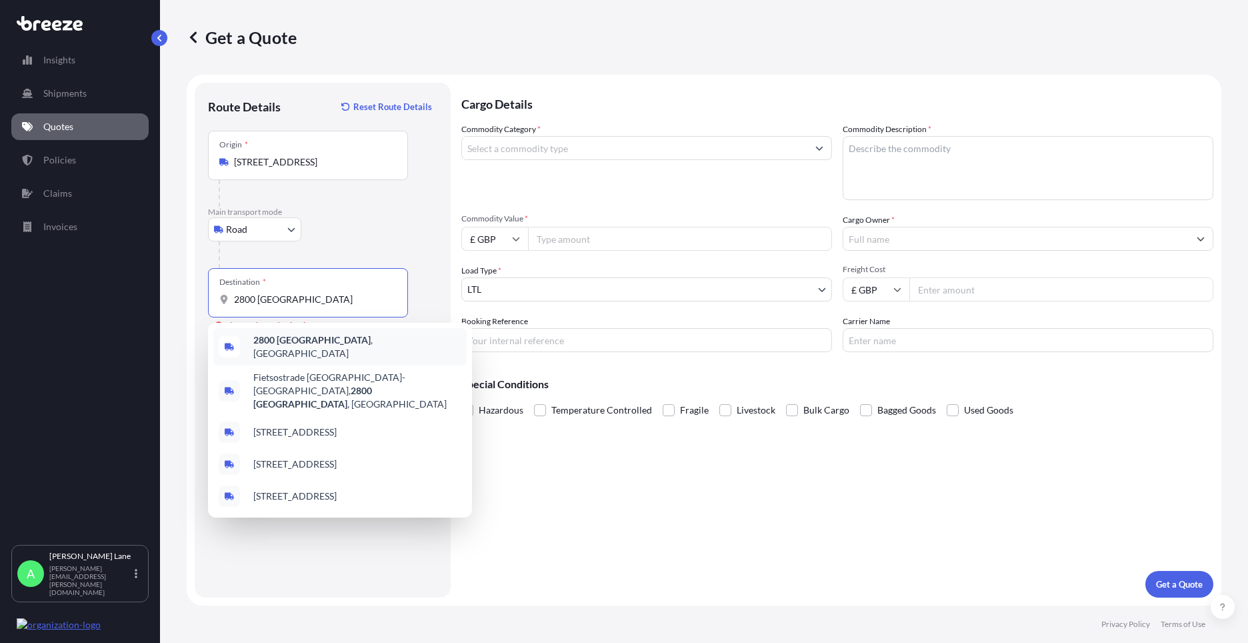
click at [323, 351] on div "2800 [GEOGRAPHIC_DATA] , [GEOGRAPHIC_DATA]" at bounding box center [339, 346] width 253 height 37
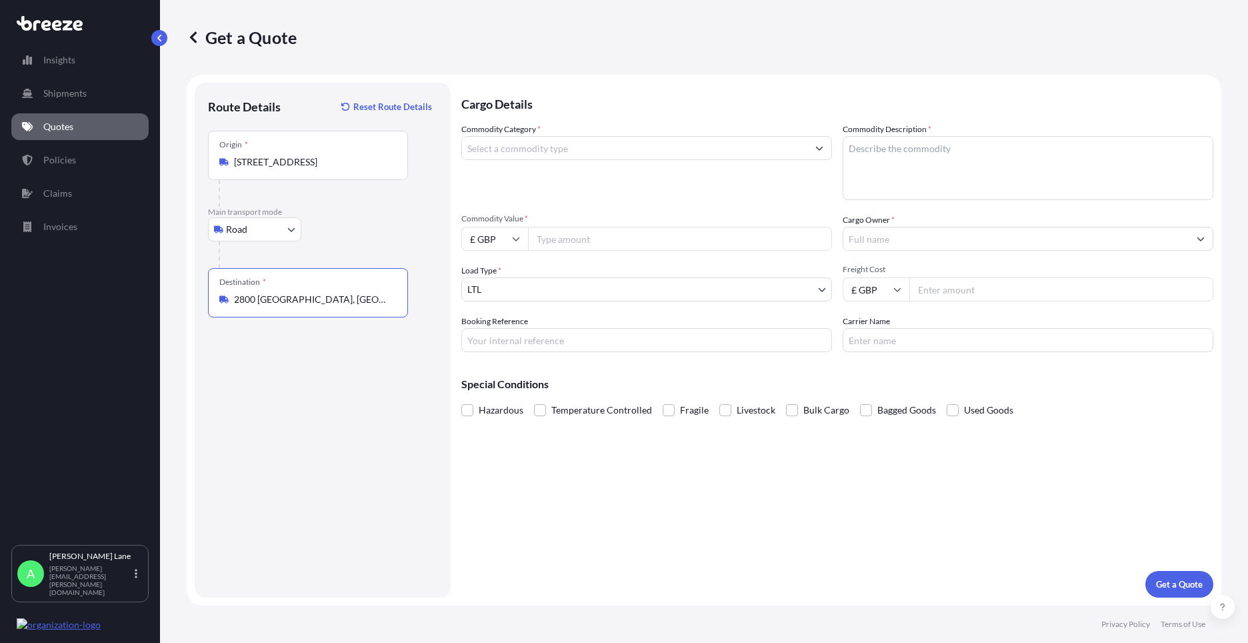
type input "2800 [GEOGRAPHIC_DATA], [GEOGRAPHIC_DATA]"
click at [583, 146] on input "Commodity Category *" at bounding box center [634, 148] width 345 height 24
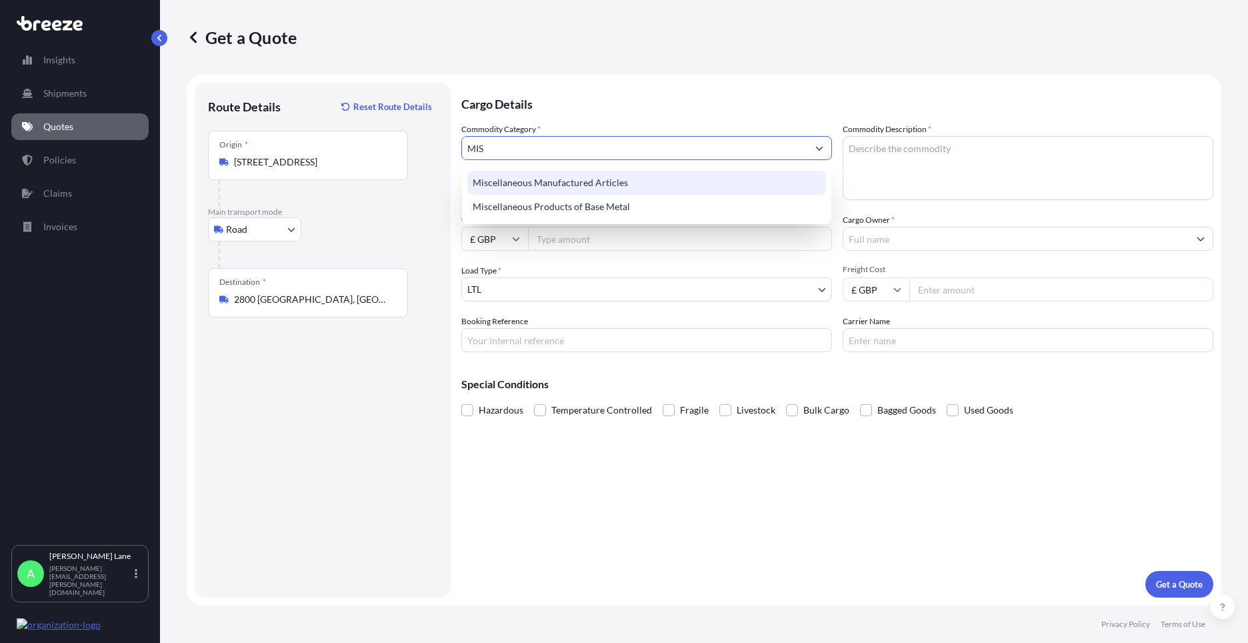
click at [579, 183] on div "Miscellaneous Manufactured Articles" at bounding box center [646, 183] width 359 height 24
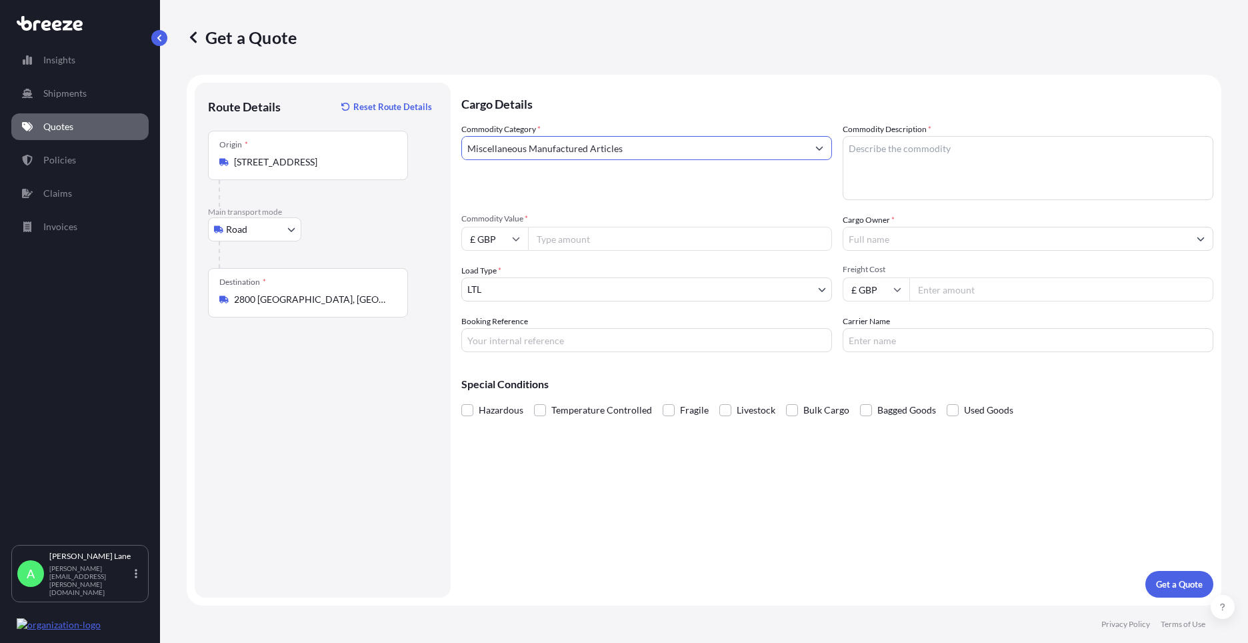
type input "Miscellaneous Manufactured Articles"
click at [585, 241] on input "Commodity Value *" at bounding box center [680, 239] width 304 height 24
type input "331.73"
click at [509, 338] on input "Booking Reference" at bounding box center [646, 340] width 371 height 24
paste input "1888411"
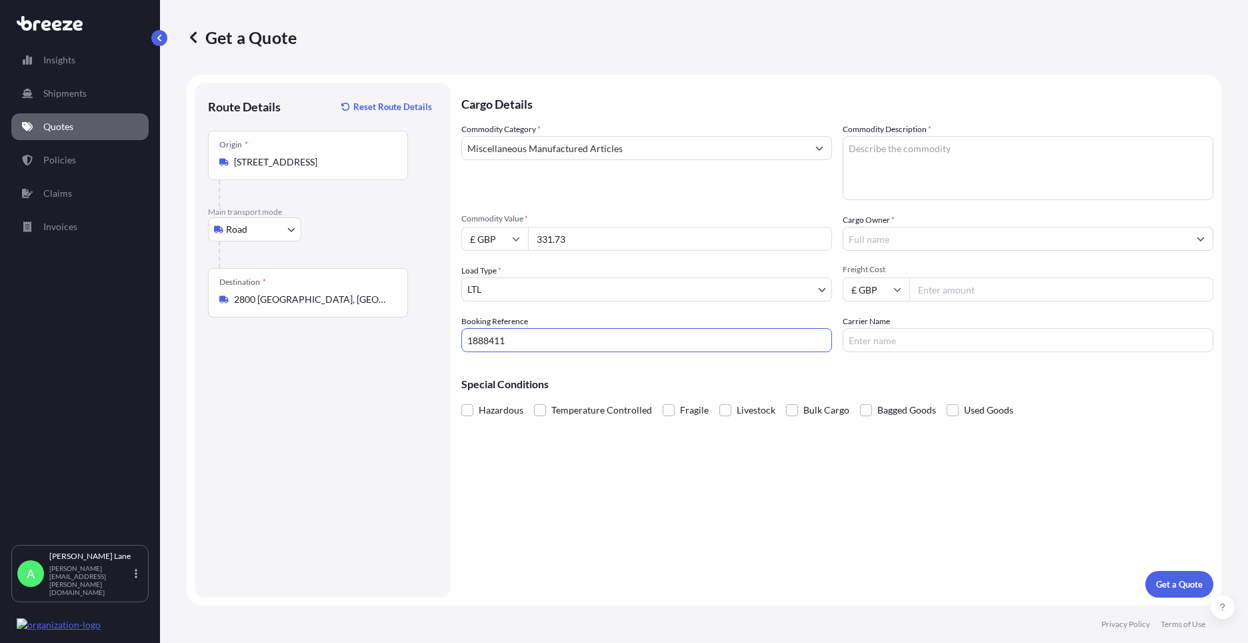
type input "1888411"
click at [902, 173] on textarea "Commodity Description *" at bounding box center [1028, 168] width 371 height 64
type textarea "GO KART PARTS- SEE INVOICE"
click at [906, 232] on input "Cargo Owner *" at bounding box center [1015, 239] width 345 height 24
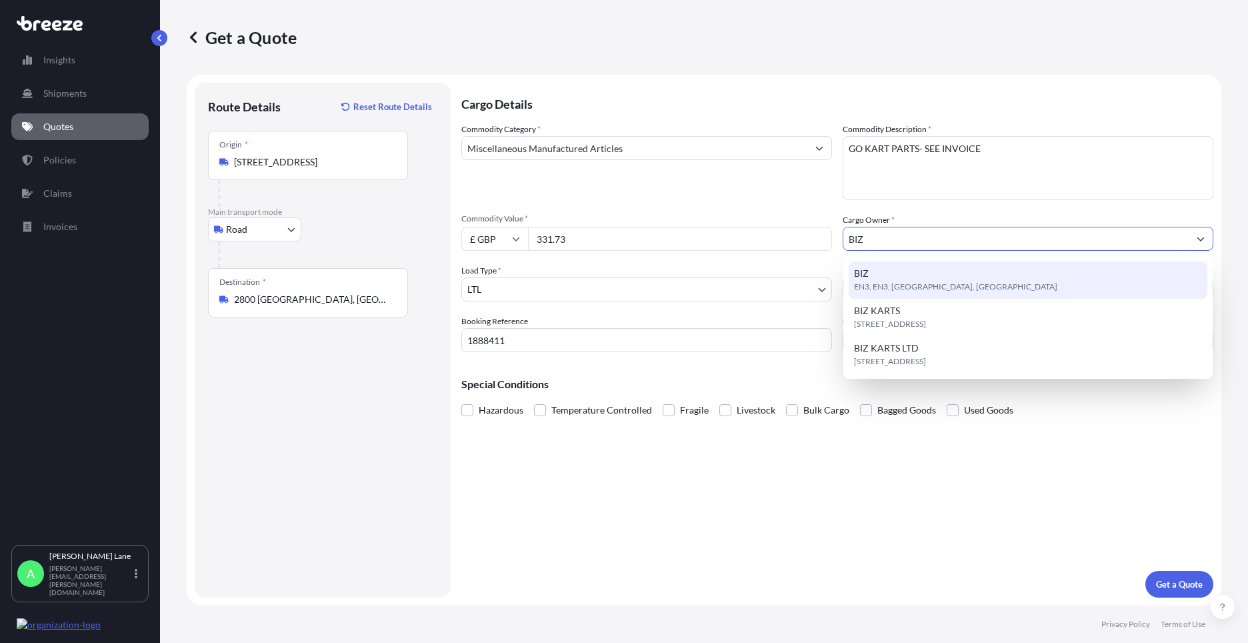
click at [916, 283] on span "EN3, EN3, [GEOGRAPHIC_DATA], [GEOGRAPHIC_DATA]" at bounding box center [955, 286] width 203 height 13
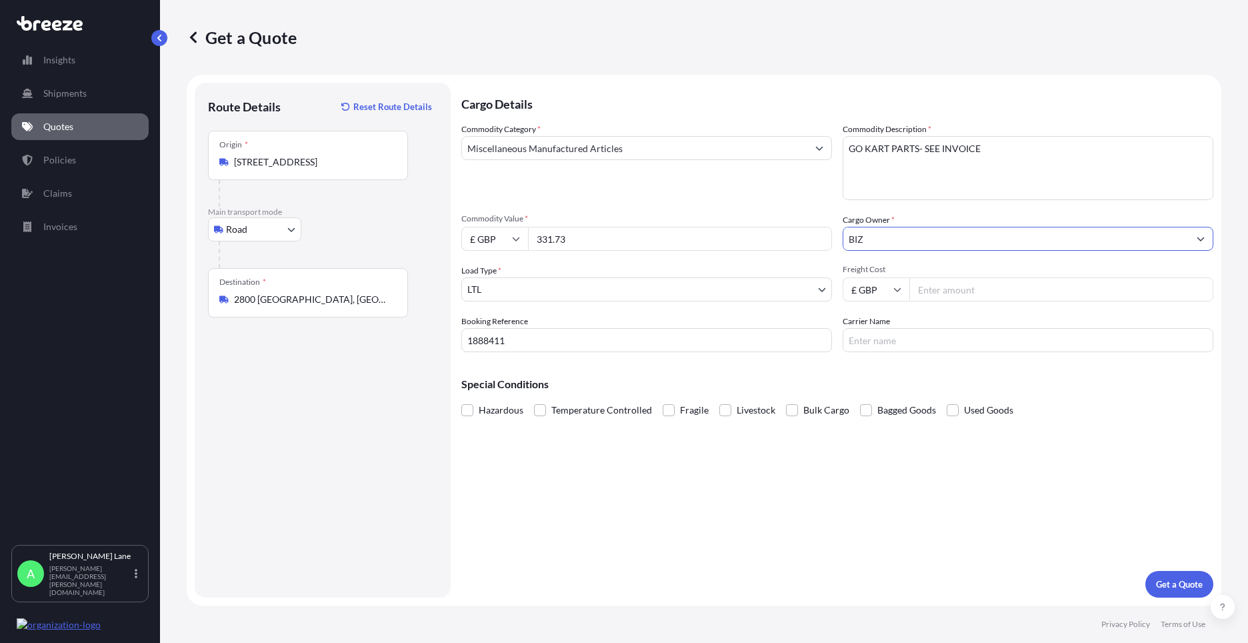
type input "BIZ"
click at [932, 289] on input "Freight Cost" at bounding box center [1062, 289] width 304 height 24
click at [889, 340] on input "Carrier Name" at bounding box center [1028, 340] width 371 height 24
type input "FEDEX"
click at [982, 287] on input "Freight Cost" at bounding box center [1062, 289] width 304 height 24
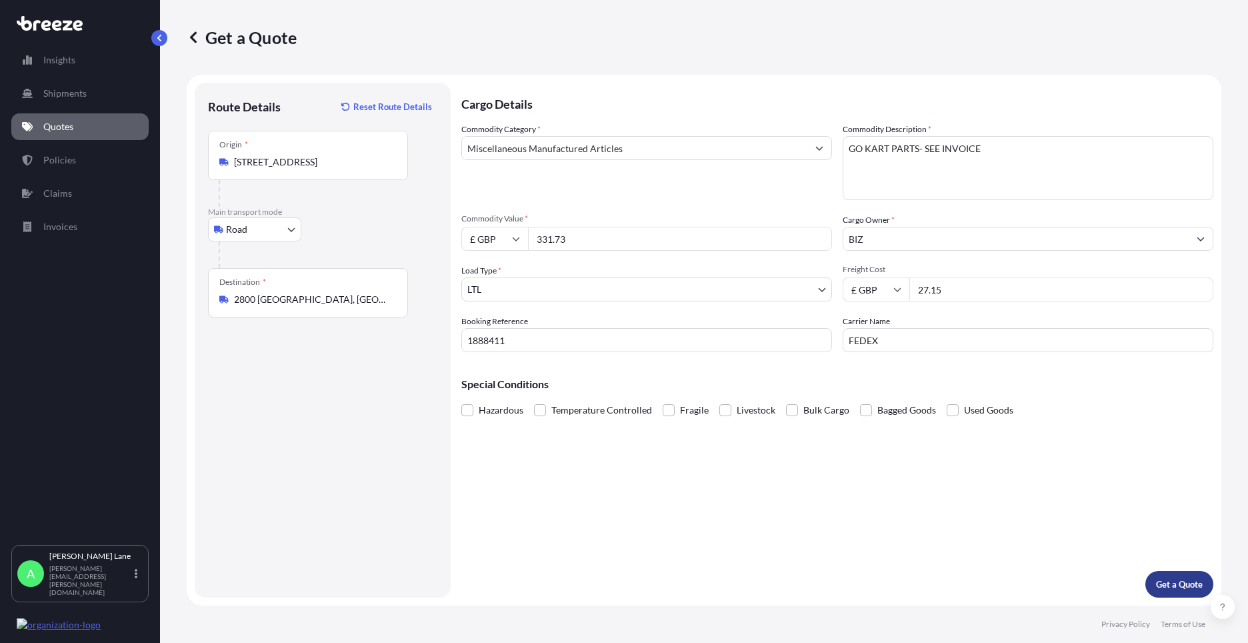
type input "27.15"
click at [1175, 583] on p "Get a Quote" at bounding box center [1179, 583] width 47 height 13
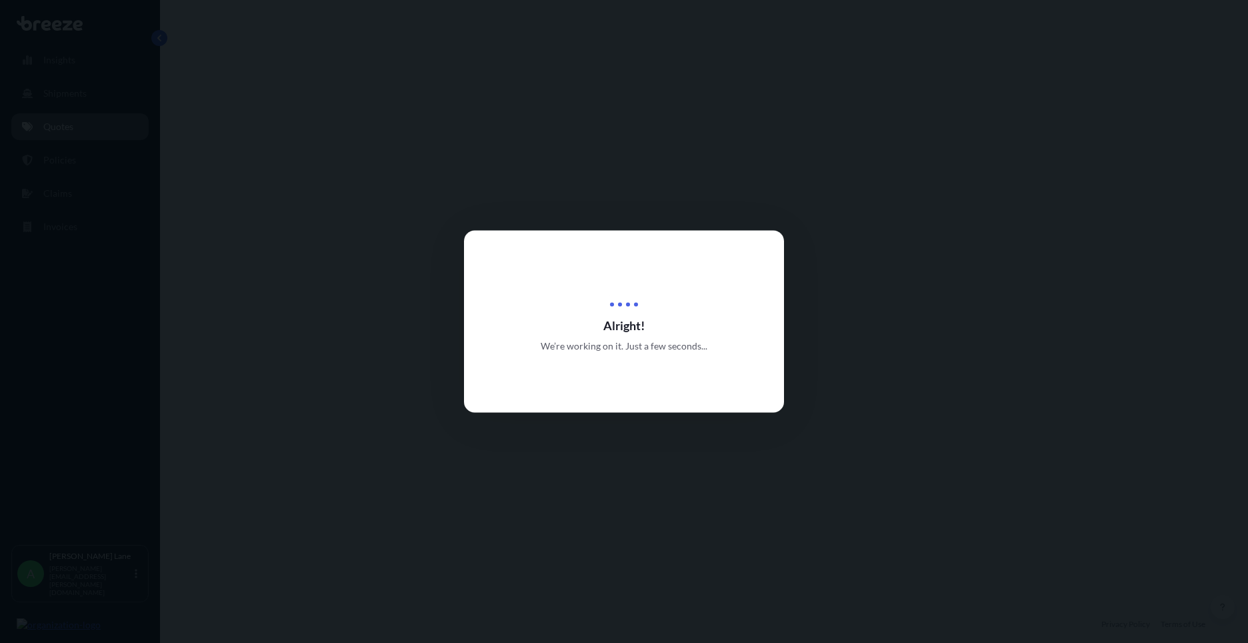
select select "Road"
select select "1"
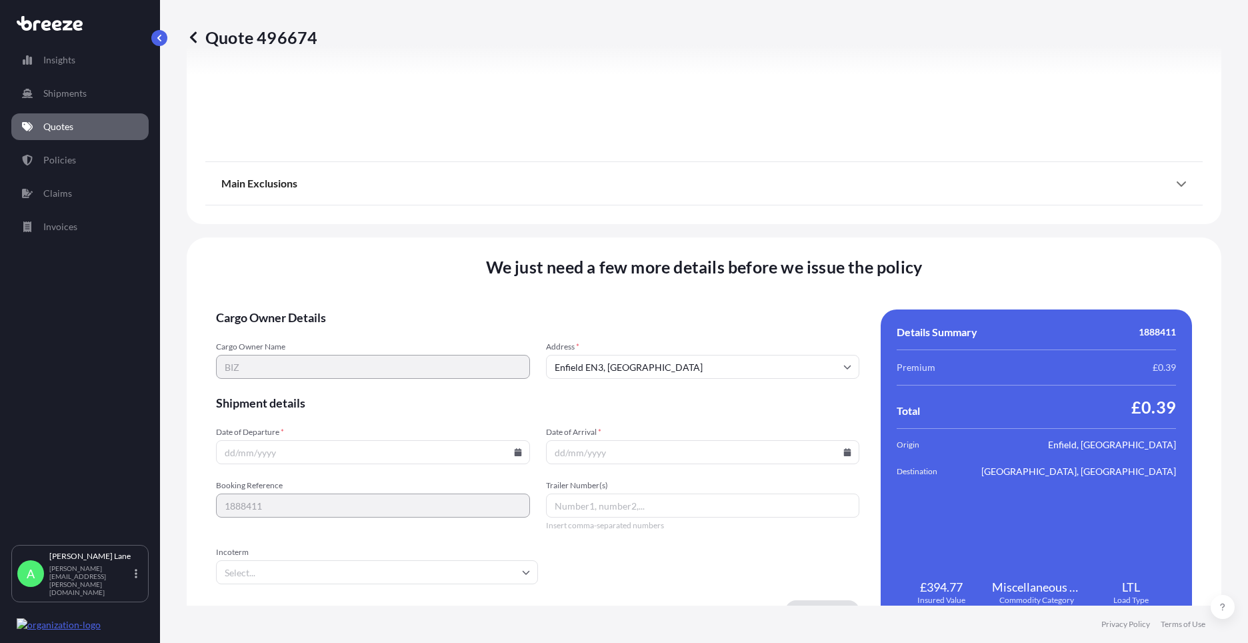
scroll to position [1474, 0]
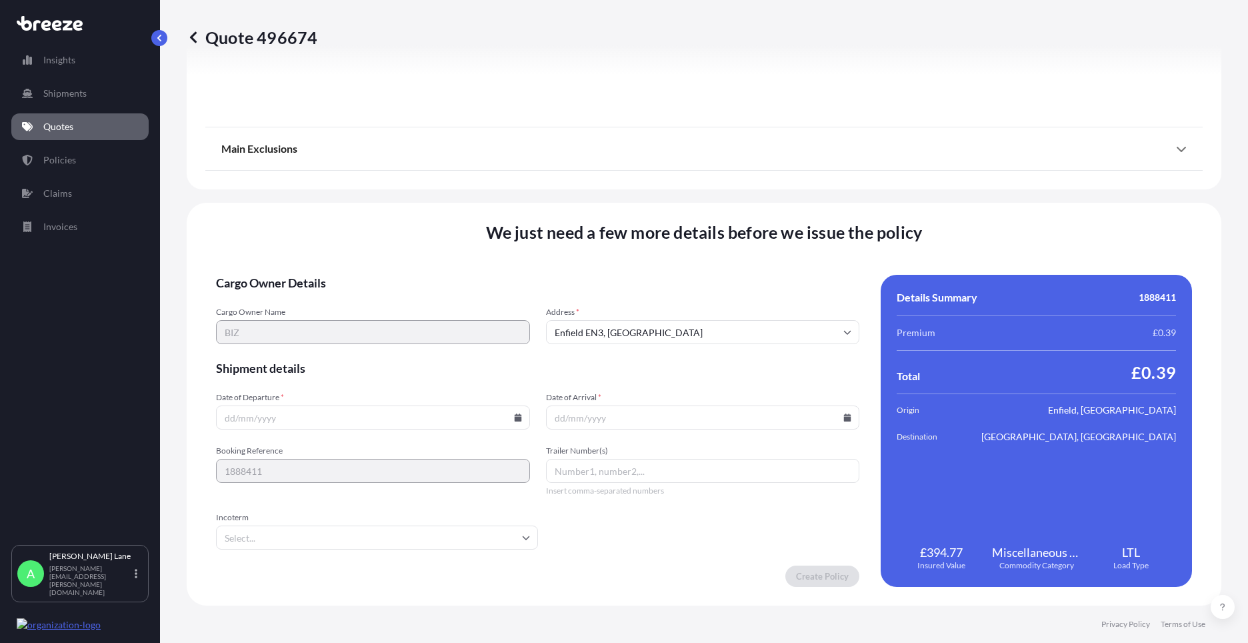
click at [516, 418] on icon at bounding box center [517, 417] width 7 height 8
click at [339, 303] on button "13" at bounding box center [339, 298] width 21 height 21
type input "[DATE]"
click at [299, 531] on input "Incoterm" at bounding box center [377, 537] width 322 height 24
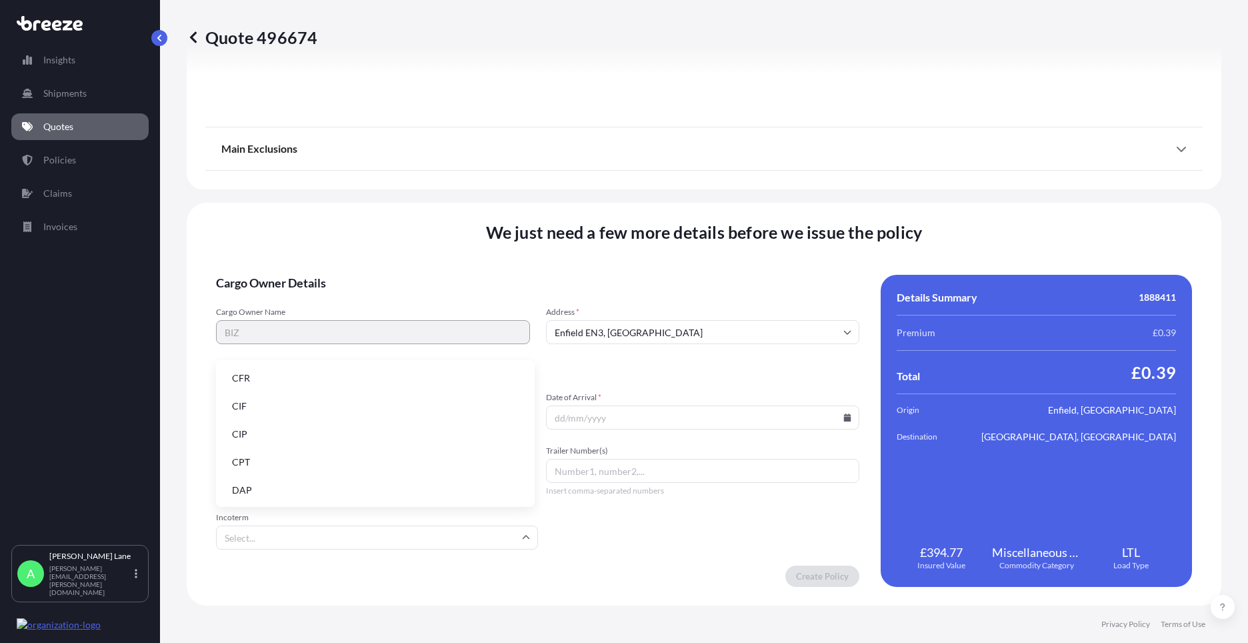
click at [289, 484] on li "DAP" at bounding box center [375, 489] width 308 height 25
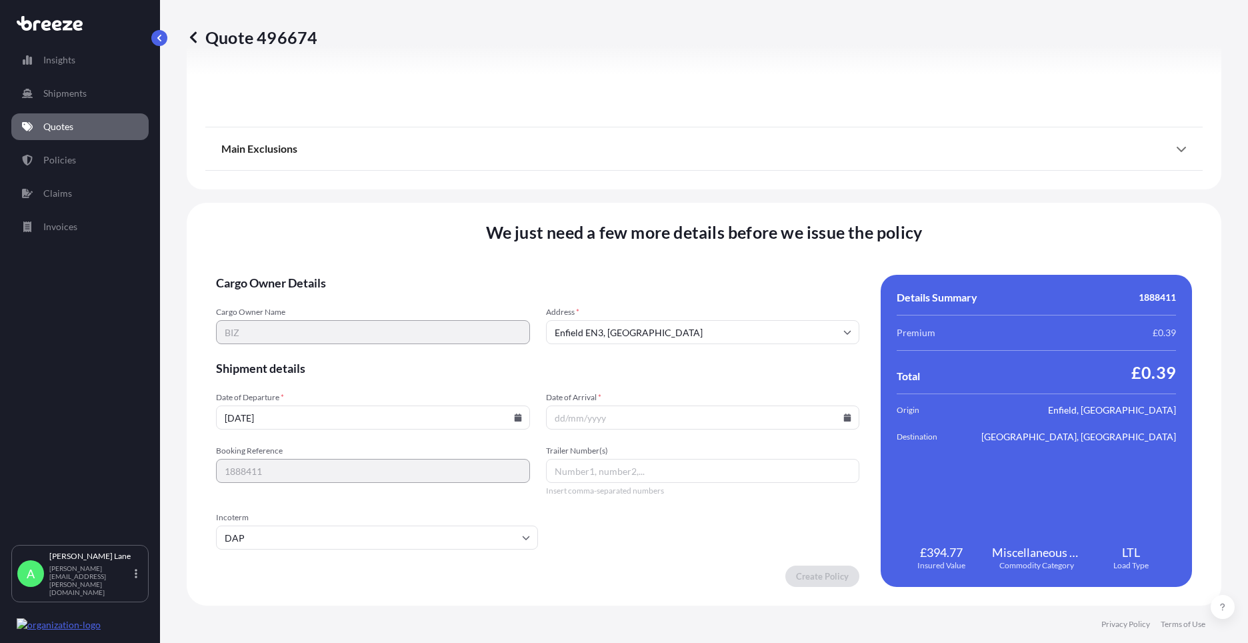
paste input "392063125125"
type input "392063125125"
click at [846, 420] on input "Date of Arrival *" at bounding box center [703, 417] width 314 height 24
click at [844, 417] on icon at bounding box center [847, 417] width 7 height 8
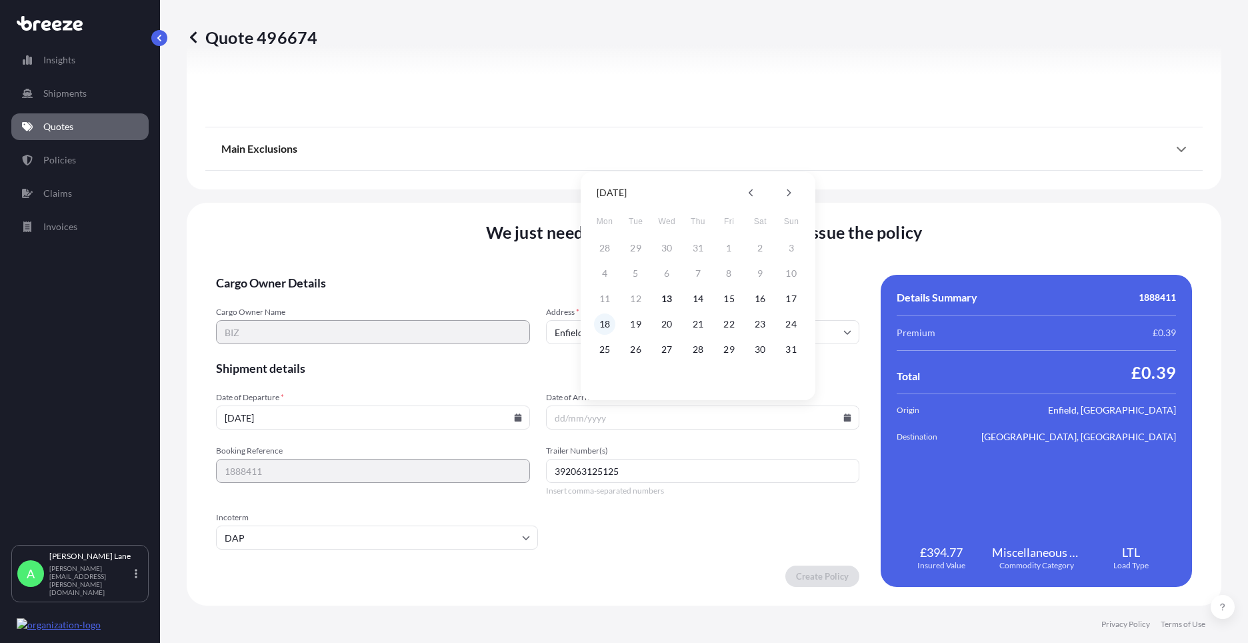
click at [603, 324] on button "18" at bounding box center [604, 323] width 21 height 21
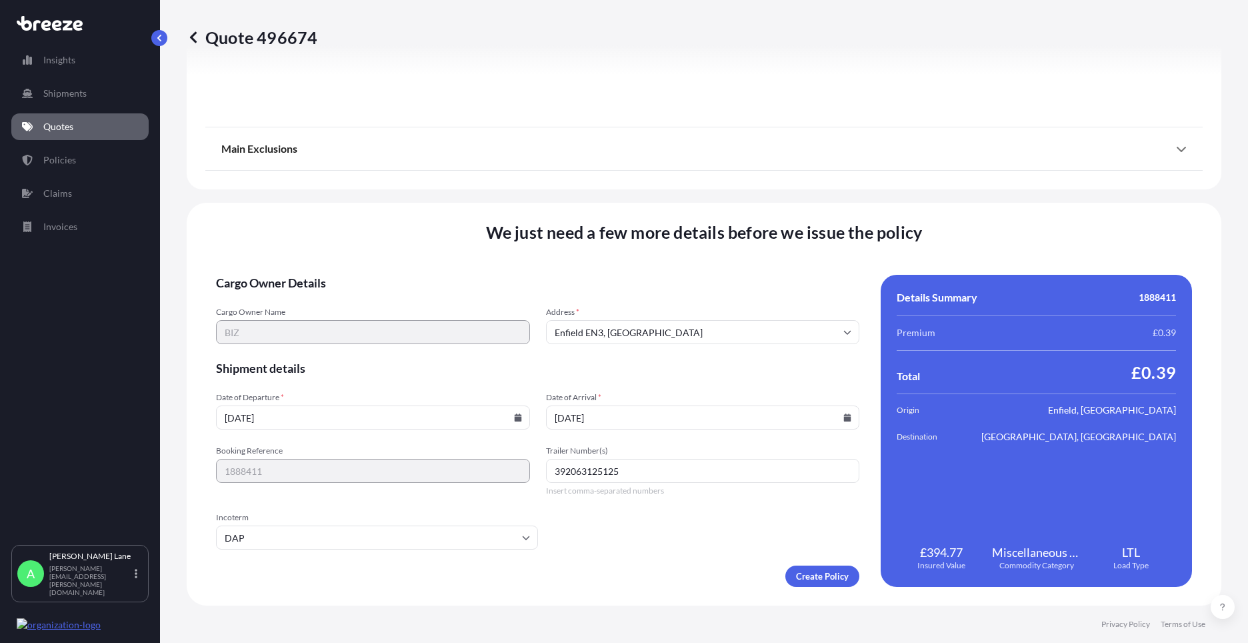
type input "[DATE]"
